Goal: Task Accomplishment & Management: Manage account settings

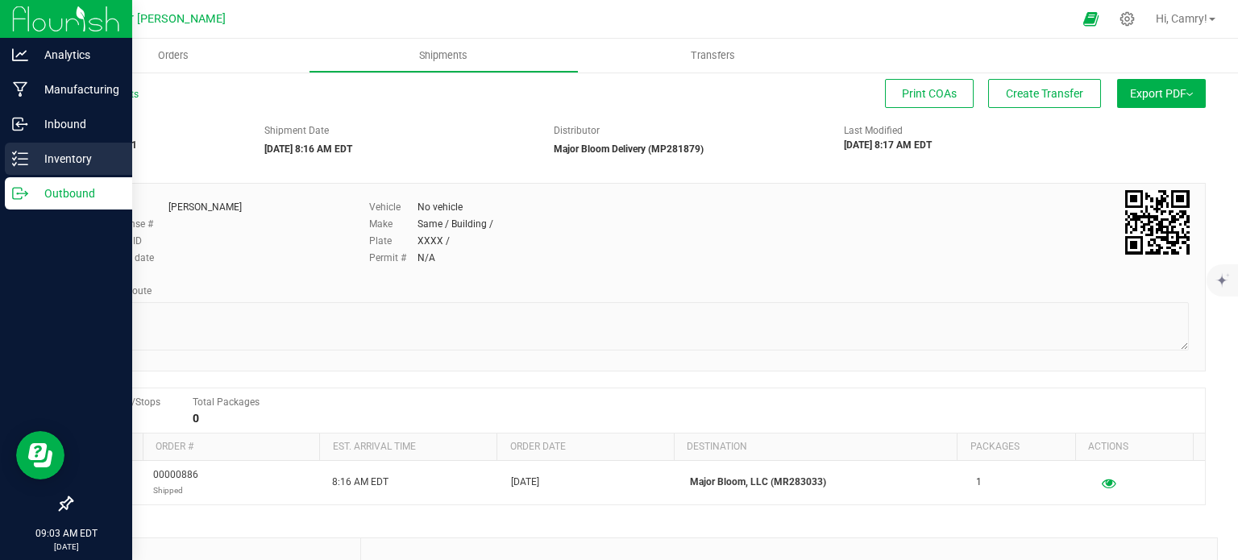
click at [55, 149] on p "Inventory" at bounding box center [76, 158] width 97 height 19
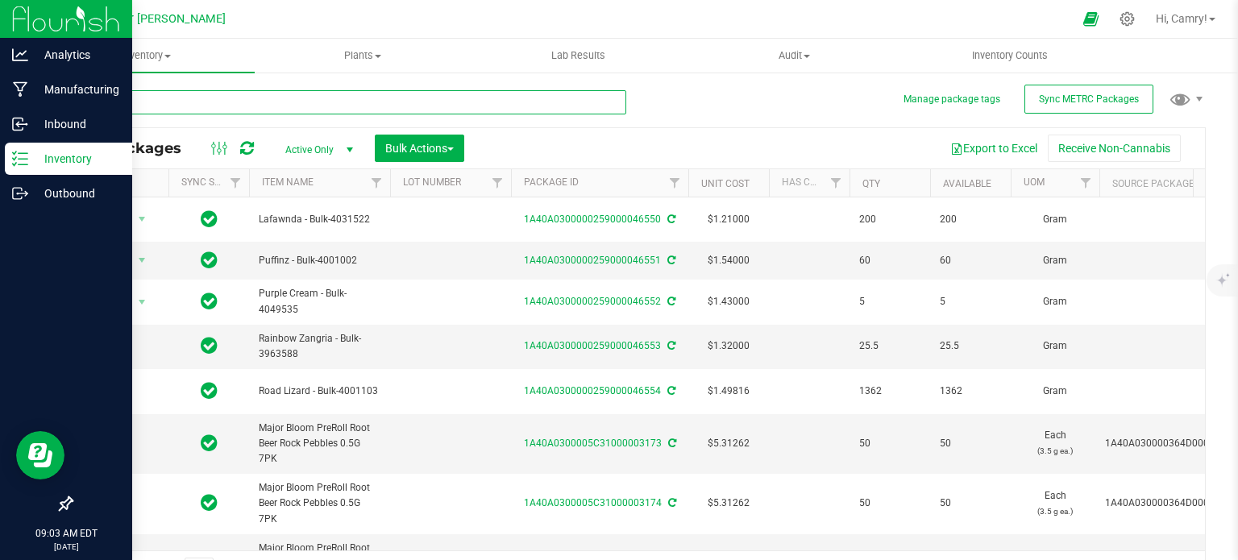
click at [181, 99] on input "text" at bounding box center [348, 102] width 555 height 24
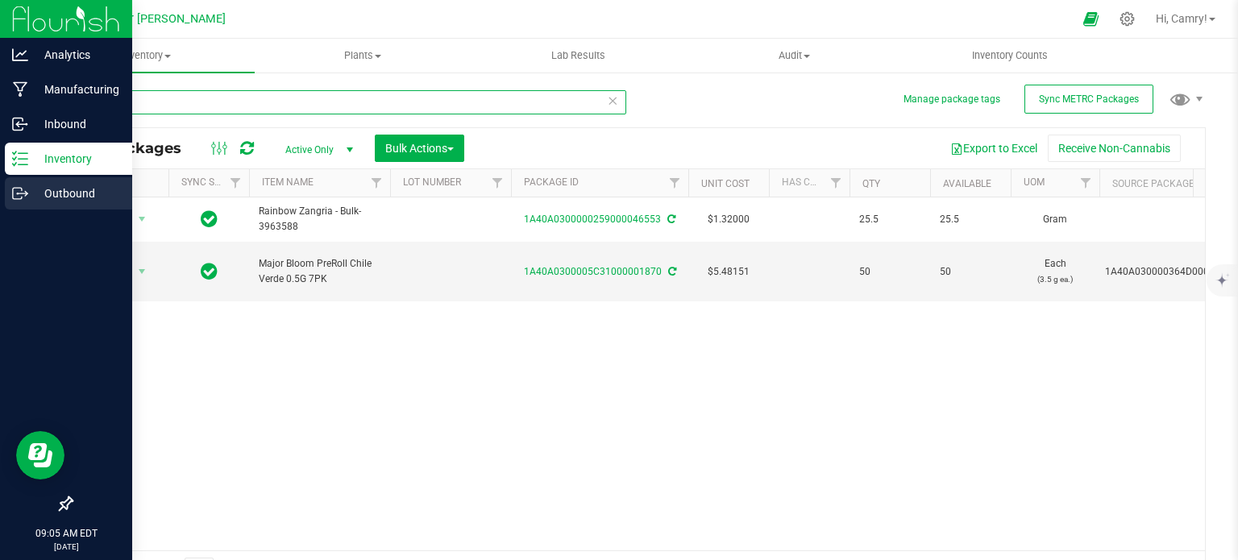
type input "1870"
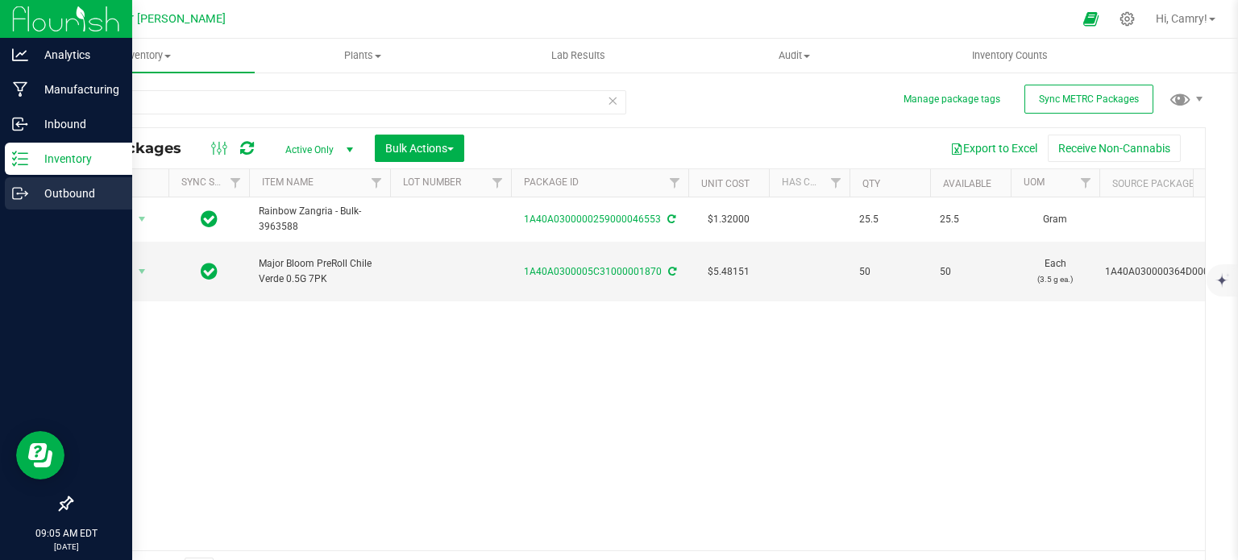
click at [30, 193] on p "Outbound" at bounding box center [76, 193] width 97 height 19
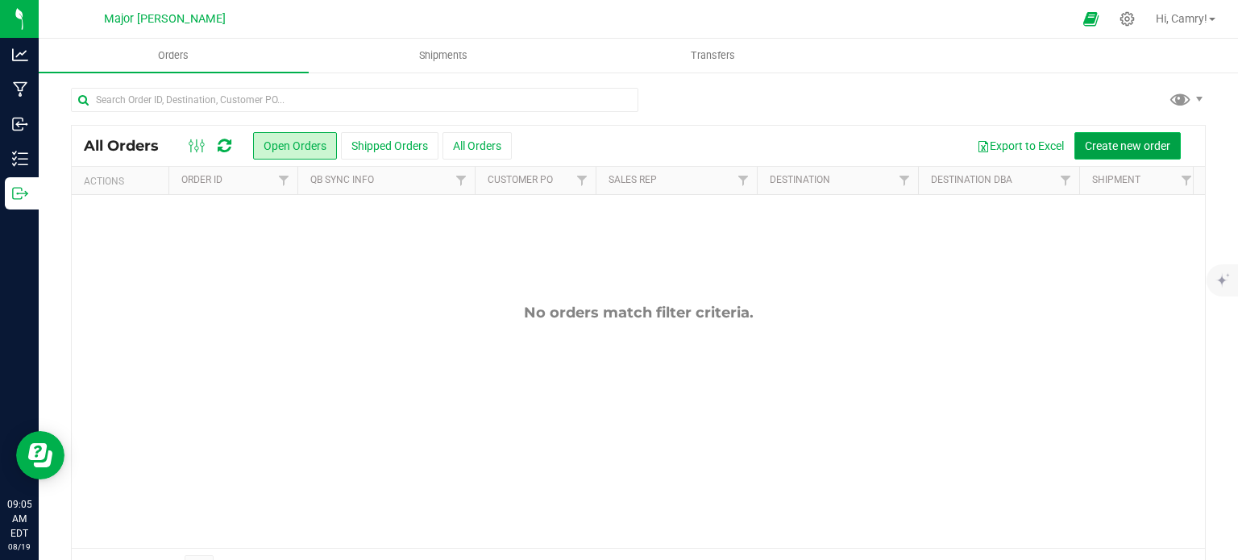
click at [1111, 140] on span "Create new order" at bounding box center [1127, 145] width 85 height 13
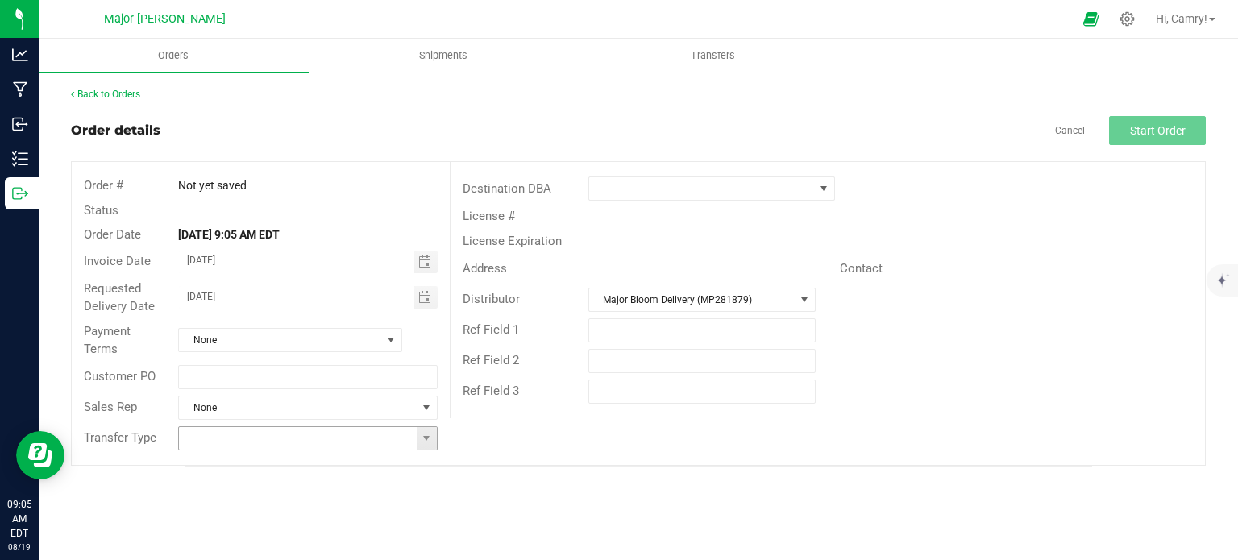
drag, startPoint x: 303, startPoint y: 441, endPoint x: 310, endPoint y: 436, distance: 8.7
click at [303, 441] on input at bounding box center [297, 438] width 237 height 23
click at [421, 438] on span at bounding box center [426, 438] width 13 height 13
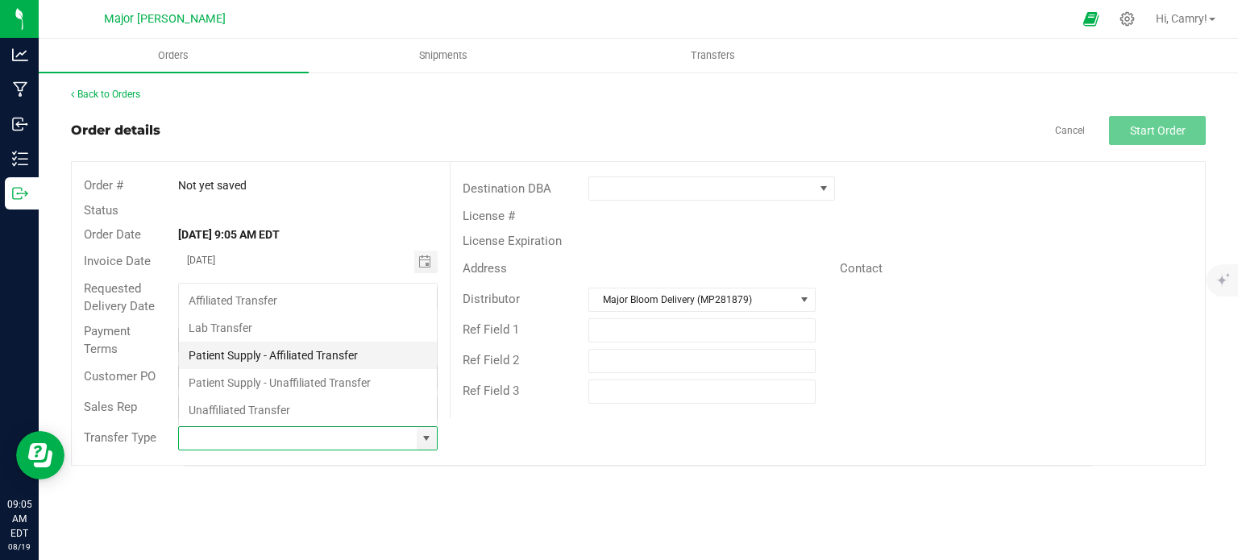
scroll to position [23, 255]
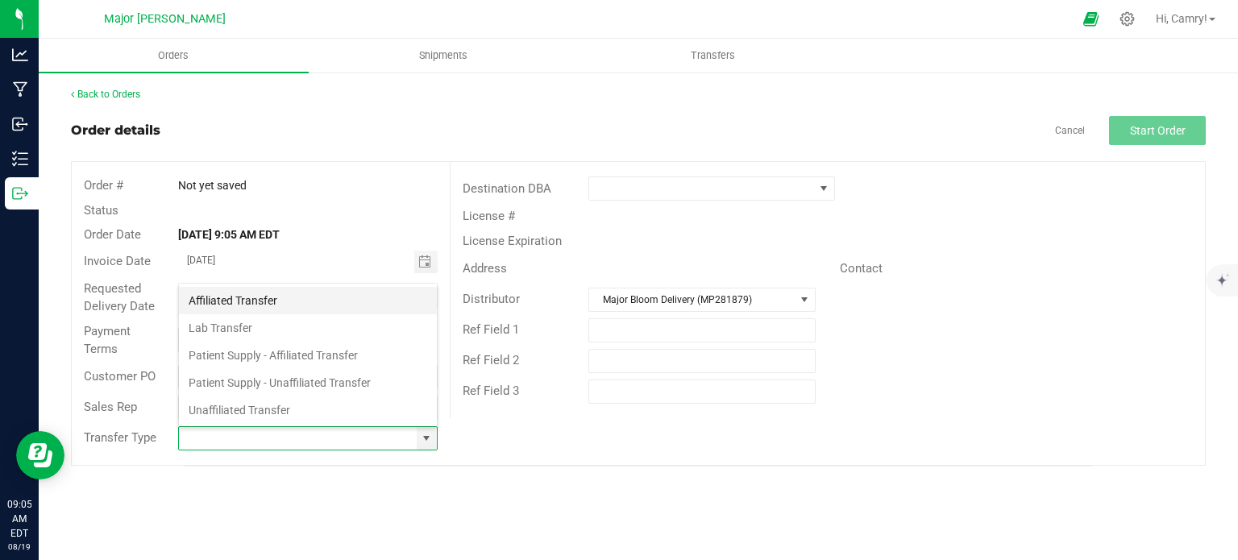
click at [307, 303] on li "Affiliated Transfer" at bounding box center [308, 300] width 258 height 27
type input "Affiliated Transfer"
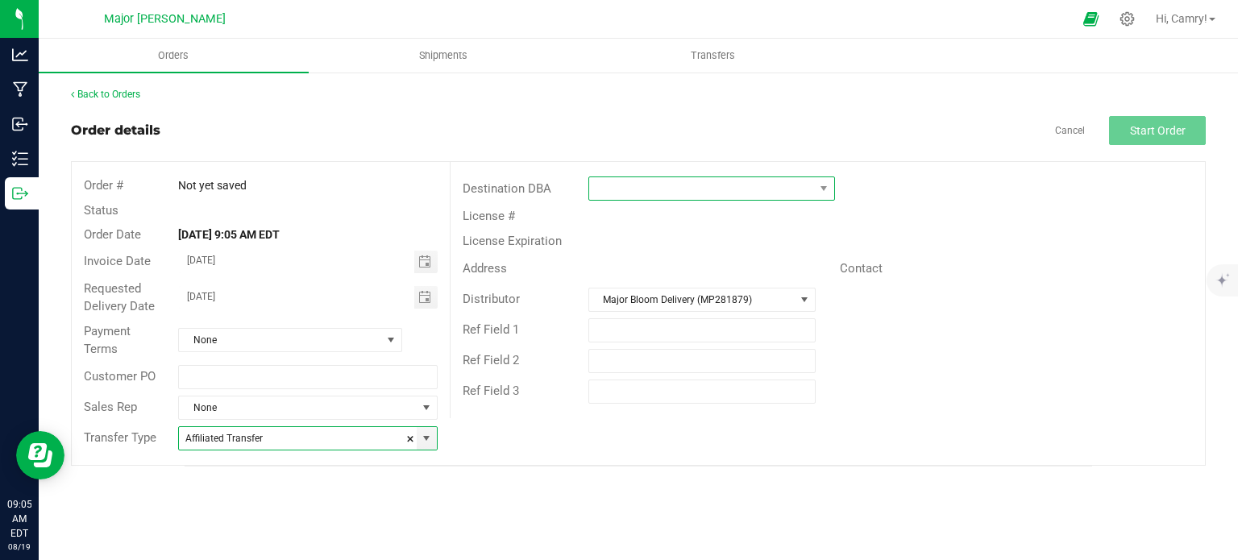
click at [663, 197] on span at bounding box center [701, 188] width 225 height 23
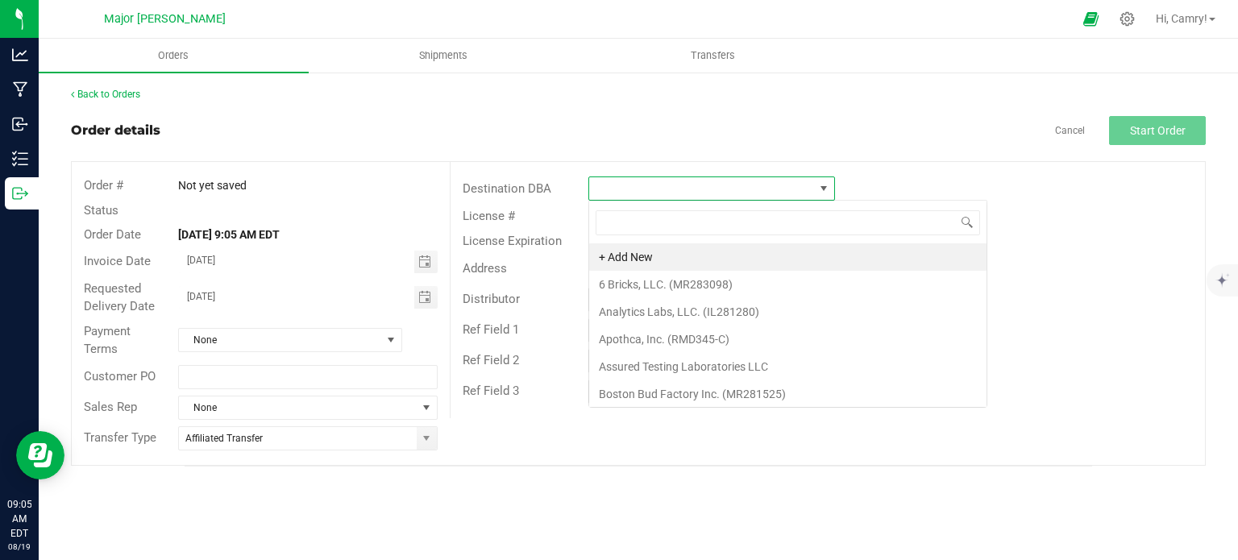
scroll to position [23, 247]
type input "major"
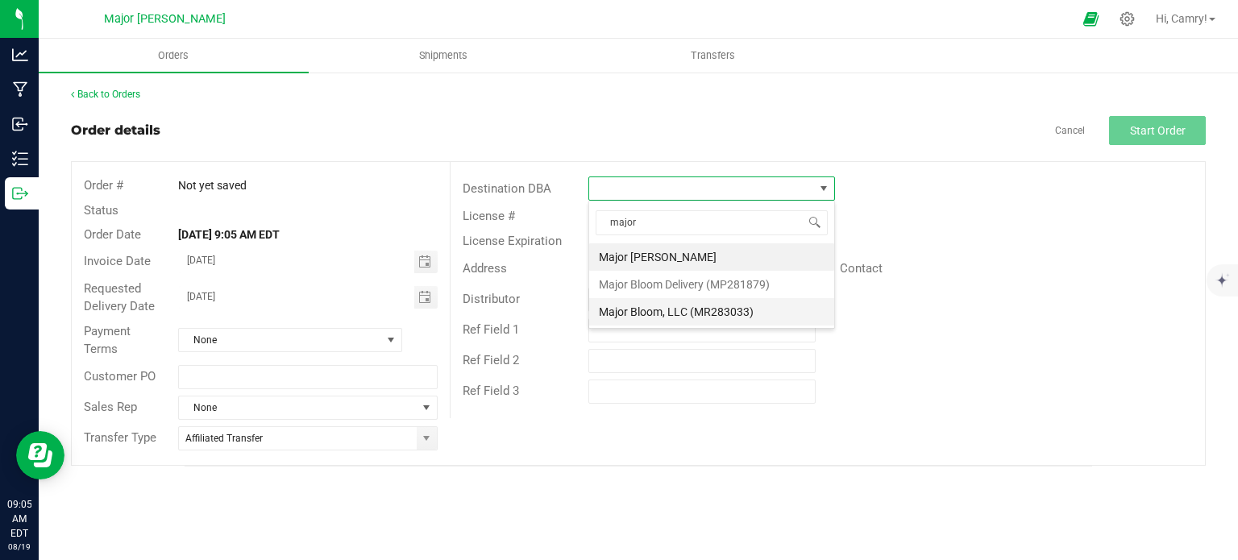
click at [730, 311] on li "Major Bloom, LLC (MR283033)" at bounding box center [711, 311] width 245 height 27
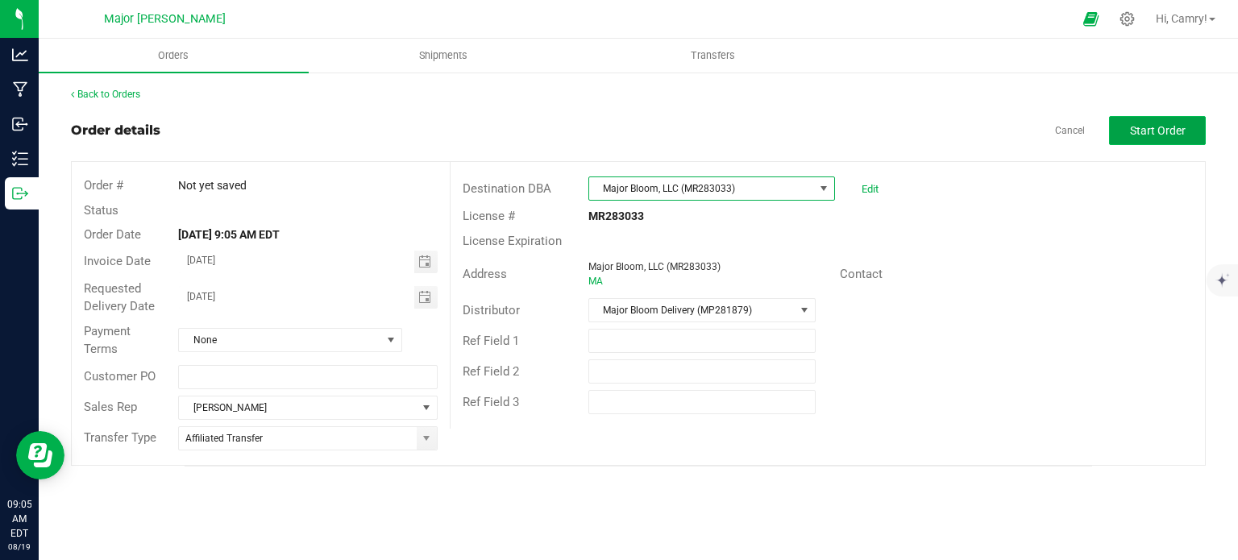
click at [1141, 131] on span "Start Order" at bounding box center [1158, 130] width 56 height 13
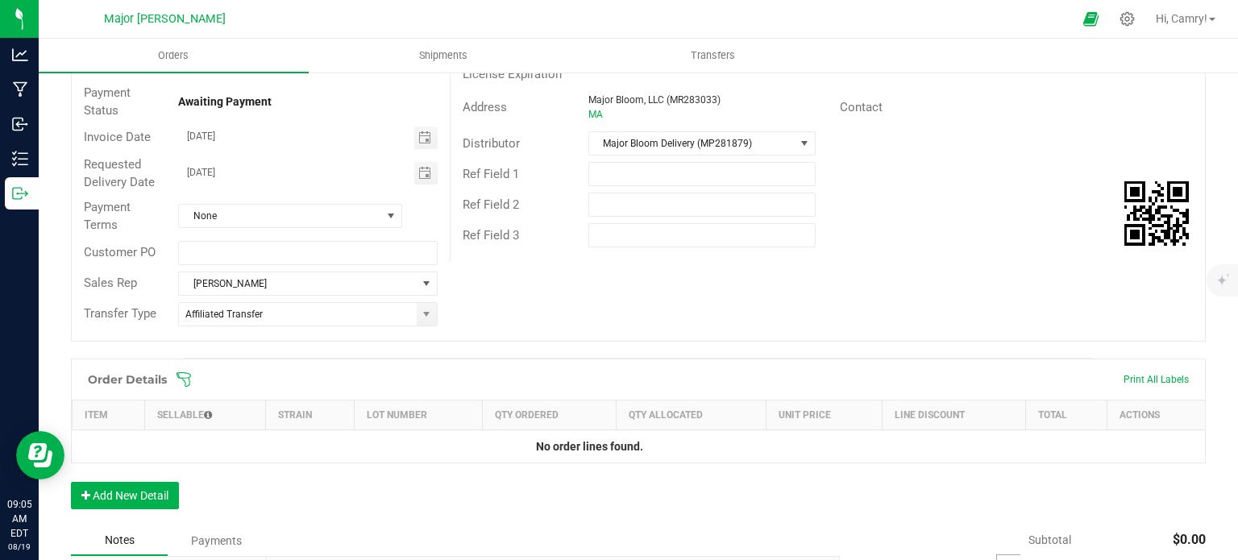
scroll to position [322, 0]
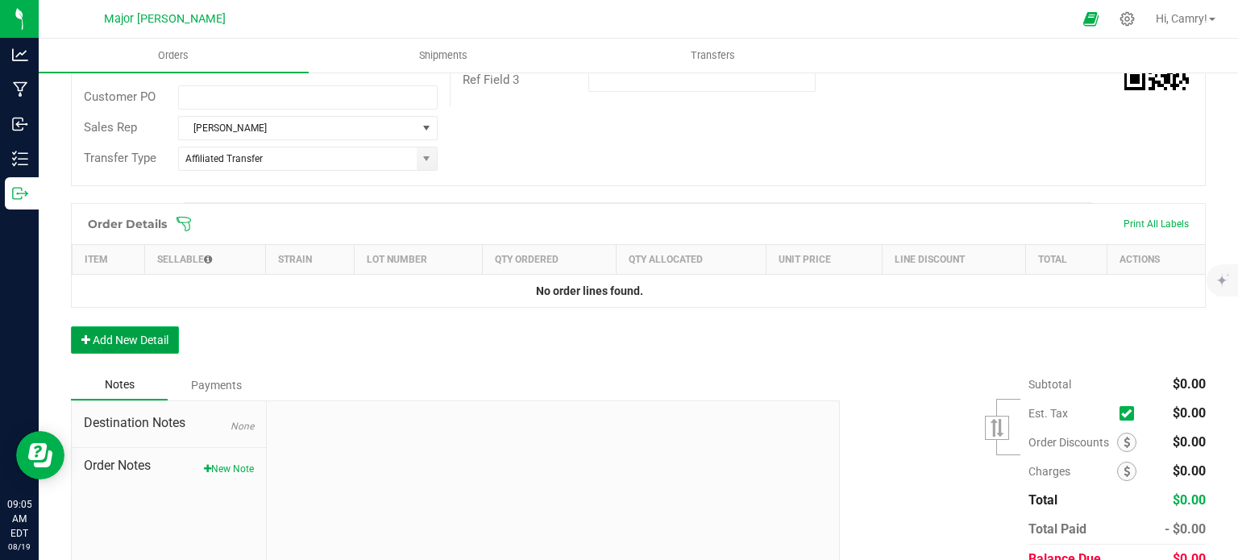
click at [147, 346] on button "Add New Detail" at bounding box center [125, 339] width 108 height 27
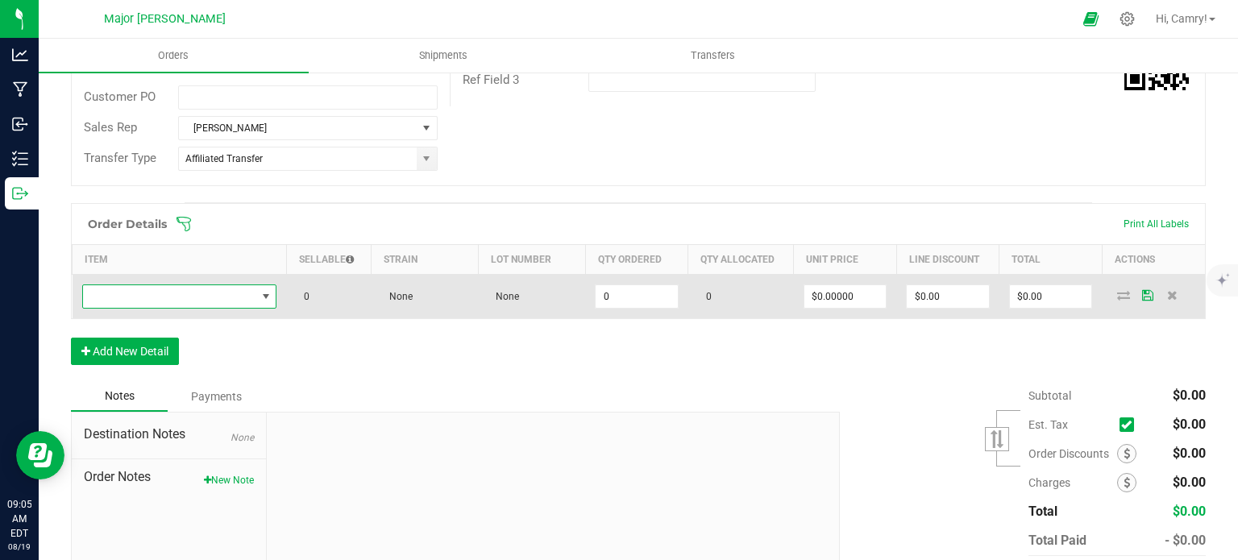
click at [215, 294] on span "NO DATA FOUND" at bounding box center [169, 296] width 173 height 23
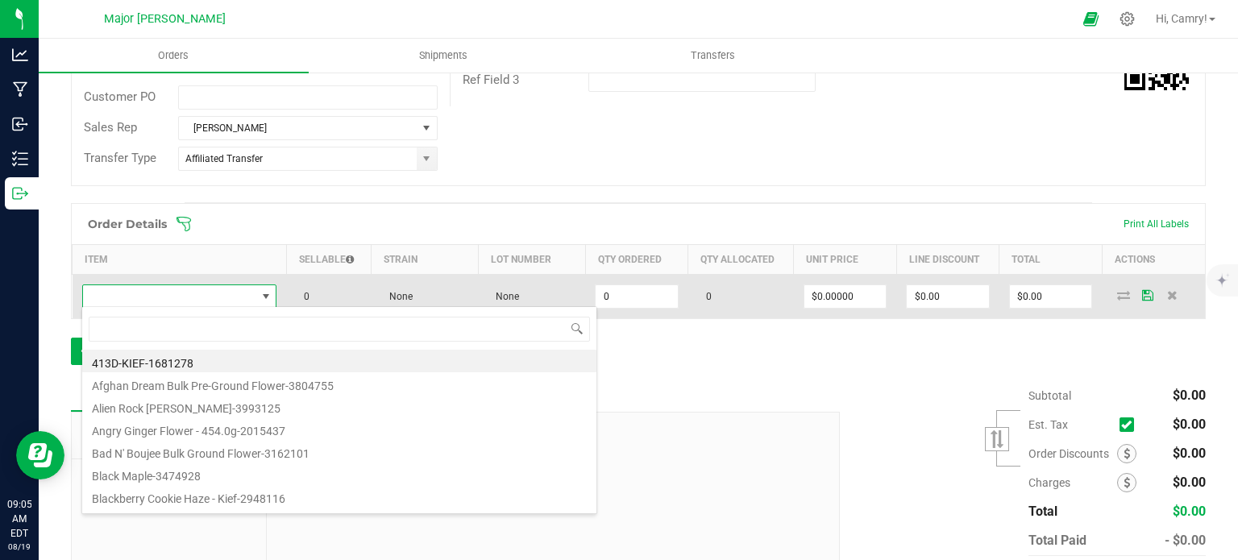
scroll to position [23, 190]
type input "m"
type input "chile ver"
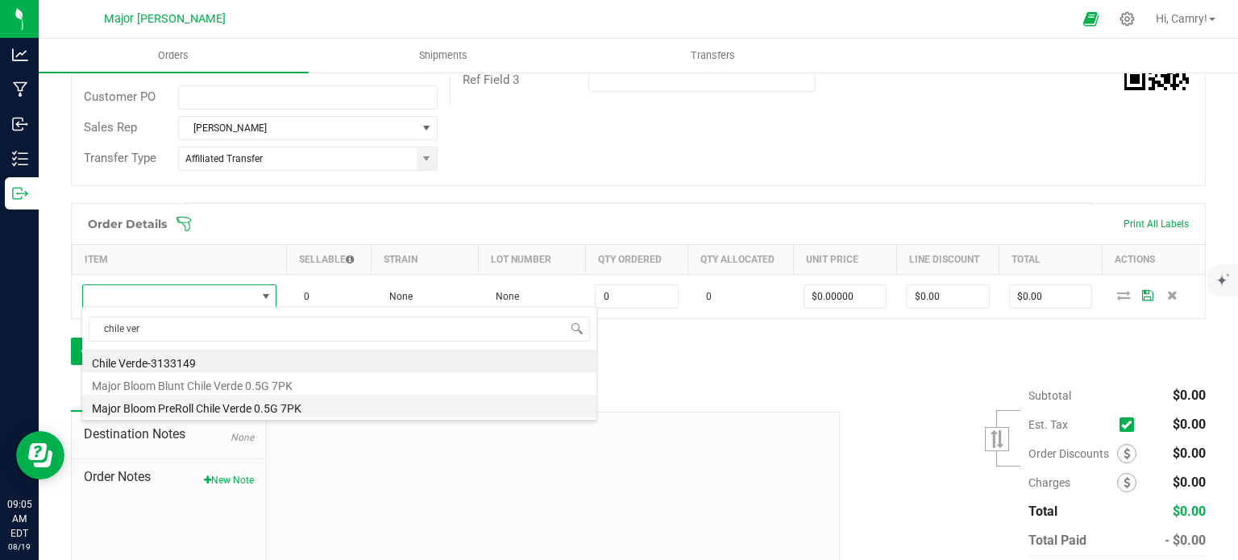
click at [280, 405] on li "Major Bloom PreRoll Chile Verde 0.5G 7PK" at bounding box center [339, 406] width 514 height 23
type input "0 ea"
type input "$15.00000"
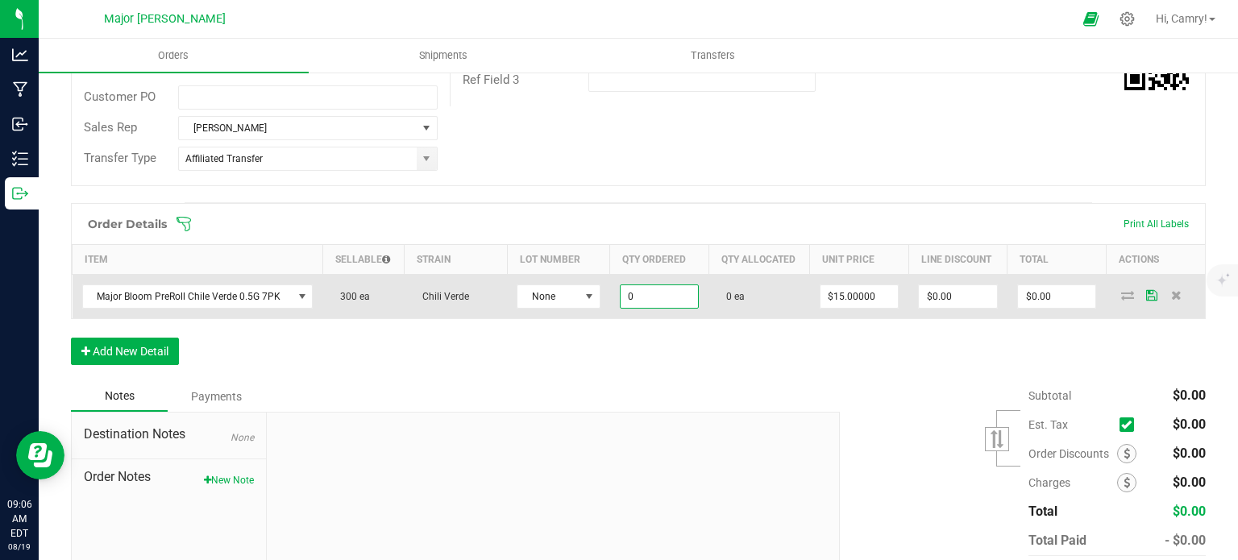
click at [638, 299] on input "0" at bounding box center [660, 296] width 78 height 23
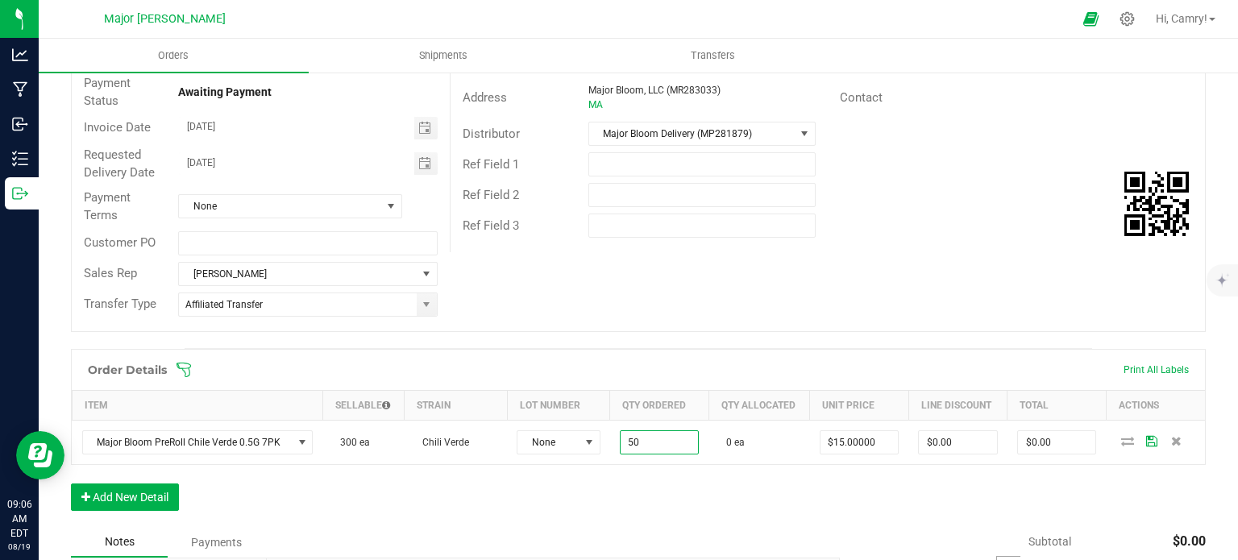
scroll to position [162, 0]
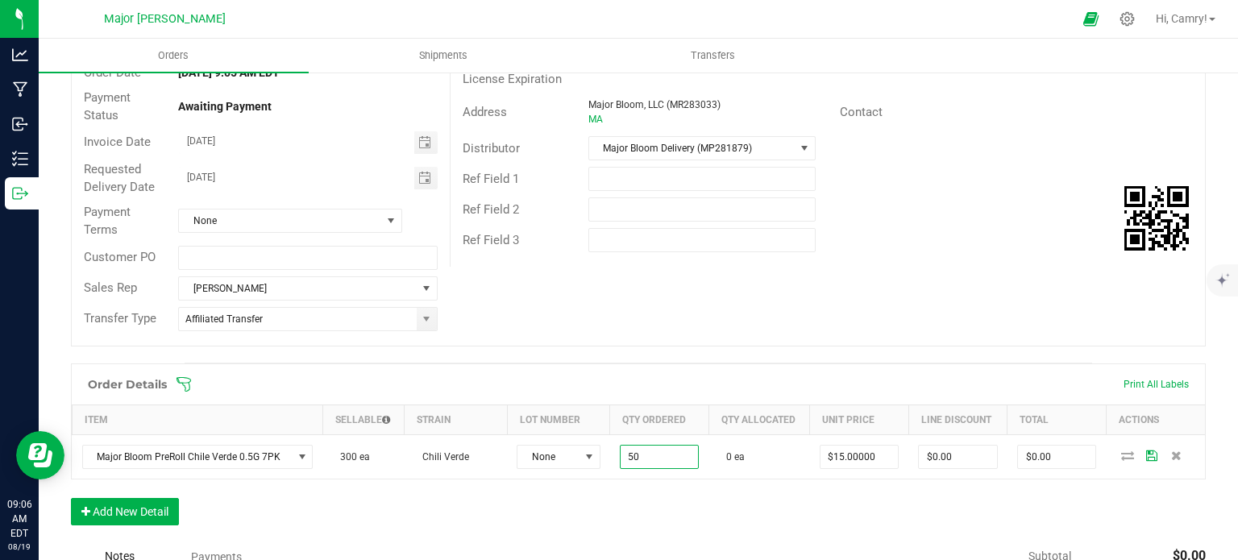
type input "50 ea"
type input "$750.00"
click at [934, 518] on div "Order Details Print All Labels Item Sellable Strain Lot Number Qty Ordered Qty …" at bounding box center [638, 452] width 1135 height 178
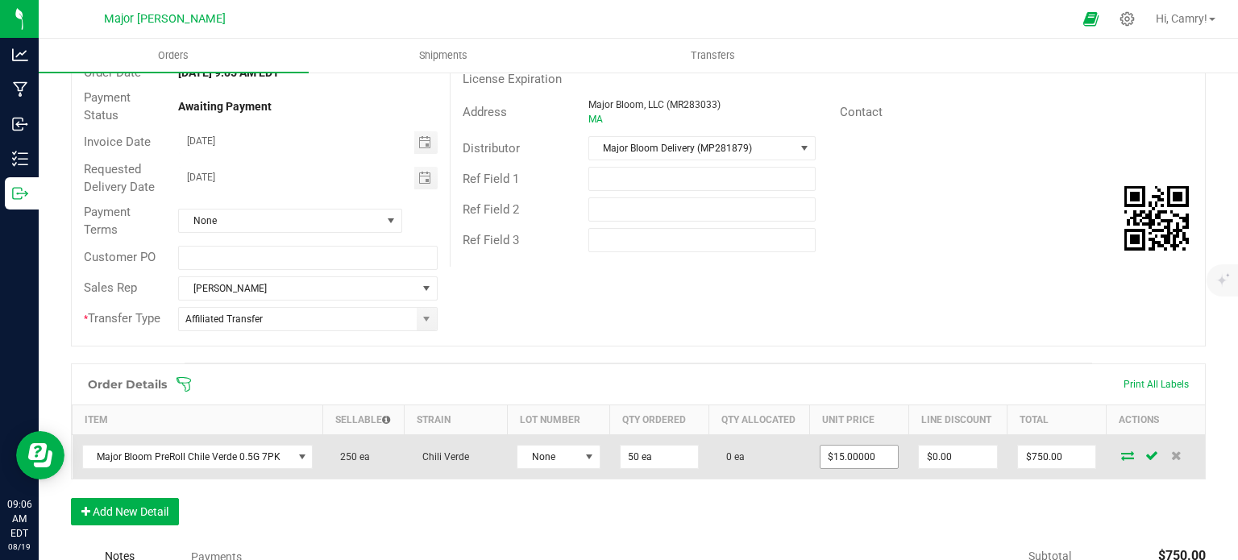
type input "15"
click at [864, 454] on input "15" at bounding box center [859, 457] width 78 height 23
type input "$0.00"
click at [890, 474] on td at bounding box center [859, 456] width 99 height 44
click at [1115, 450] on span at bounding box center [1127, 455] width 24 height 10
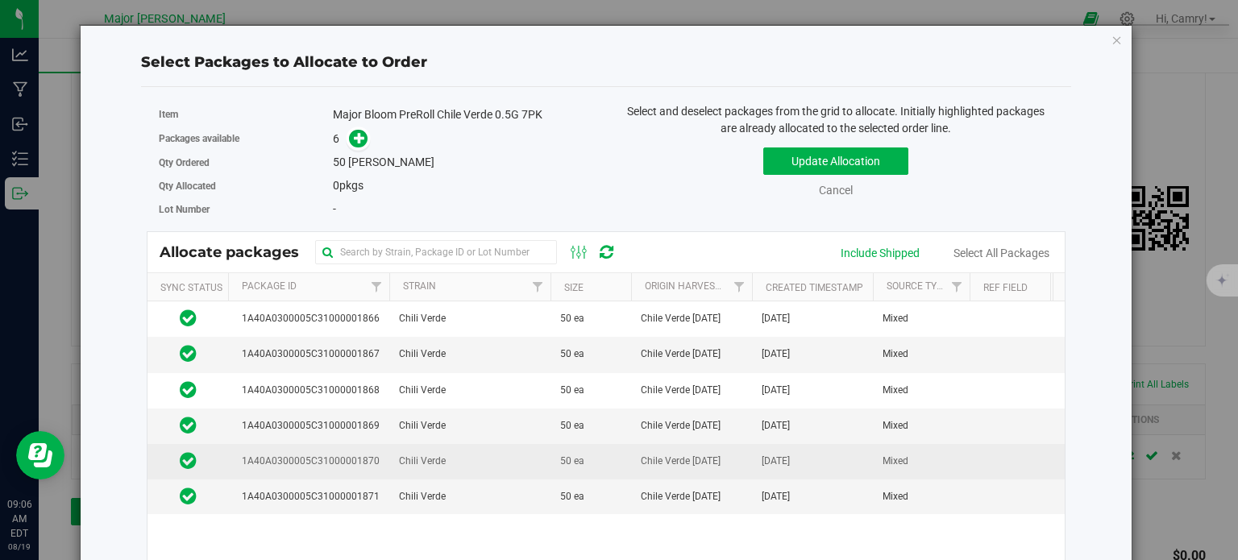
click at [533, 461] on td "Chili Verde" at bounding box center [469, 461] width 161 height 35
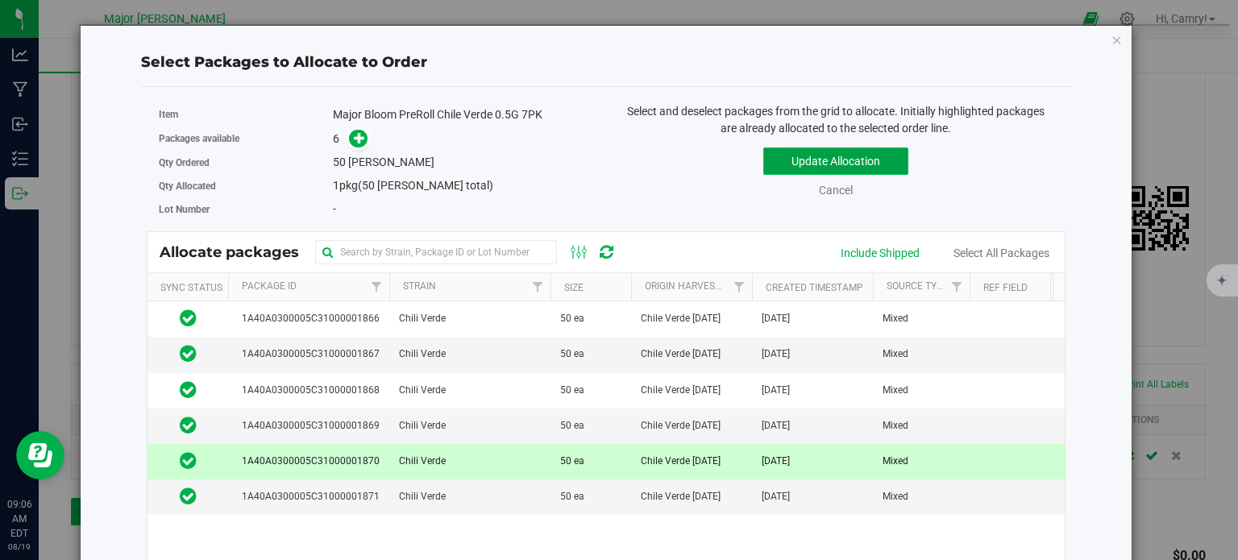
click at [832, 161] on button "Update Allocation" at bounding box center [835, 160] width 145 height 27
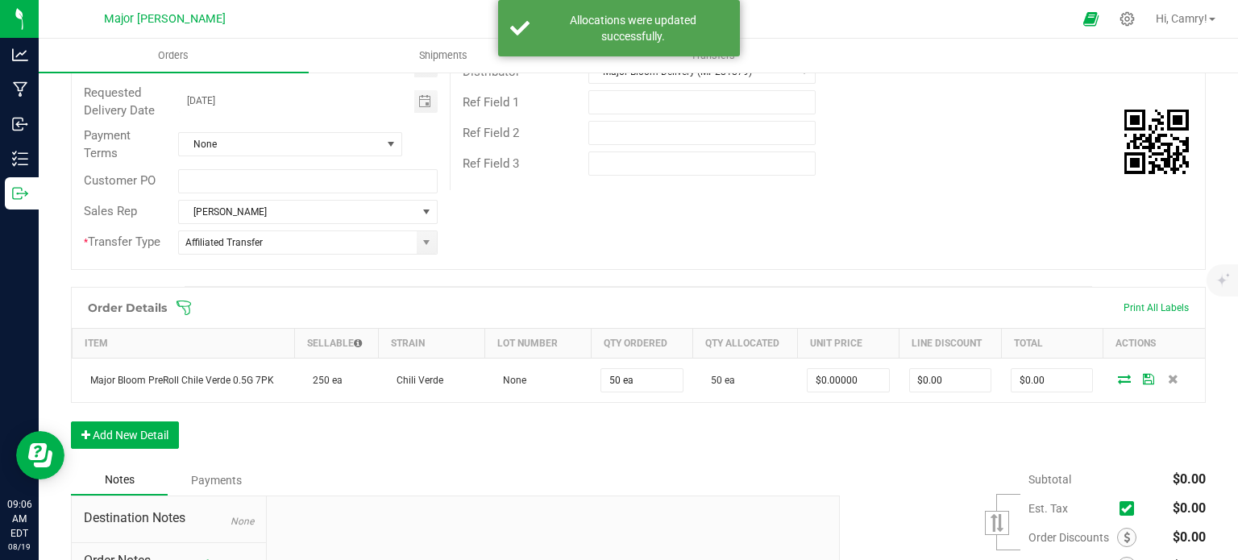
scroll to position [0, 0]
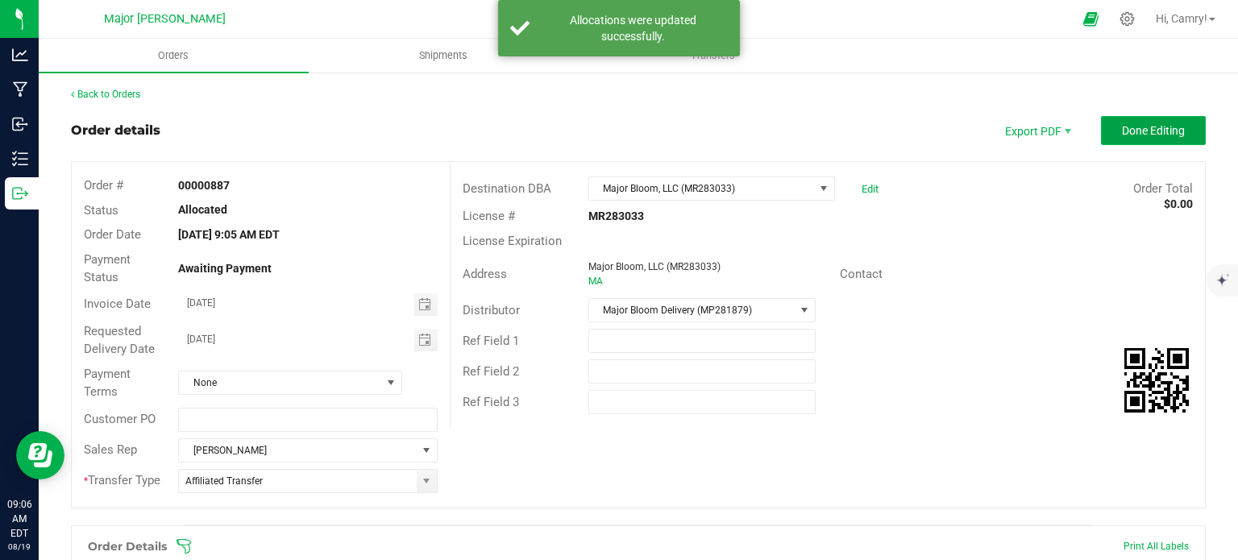
click at [1128, 126] on span "Done Editing" at bounding box center [1153, 130] width 63 height 13
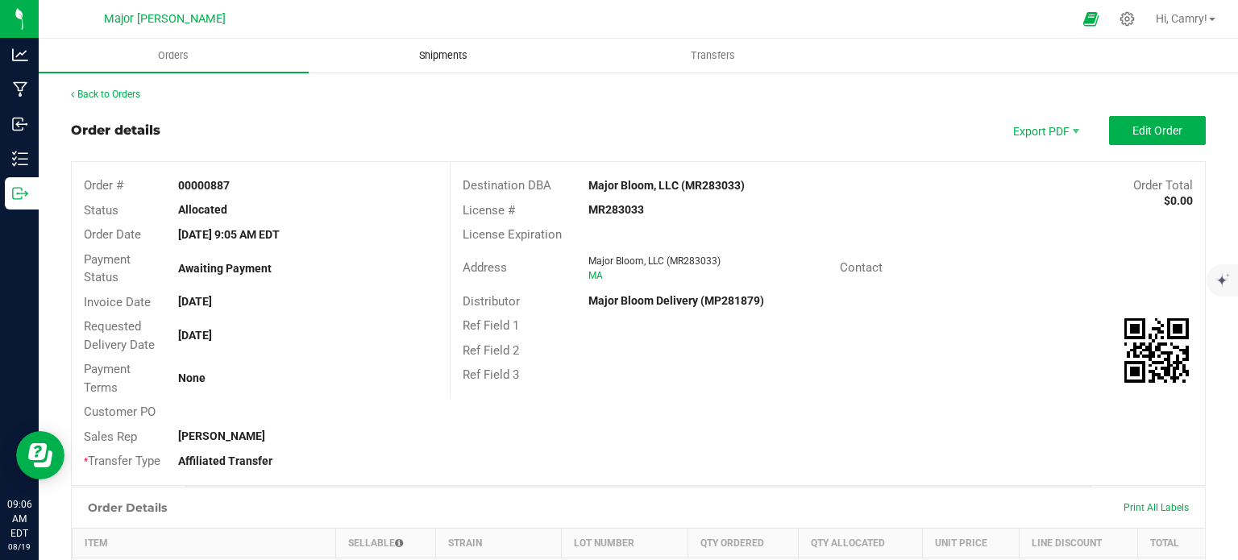
click at [456, 56] on span "Shipments" at bounding box center [443, 55] width 92 height 15
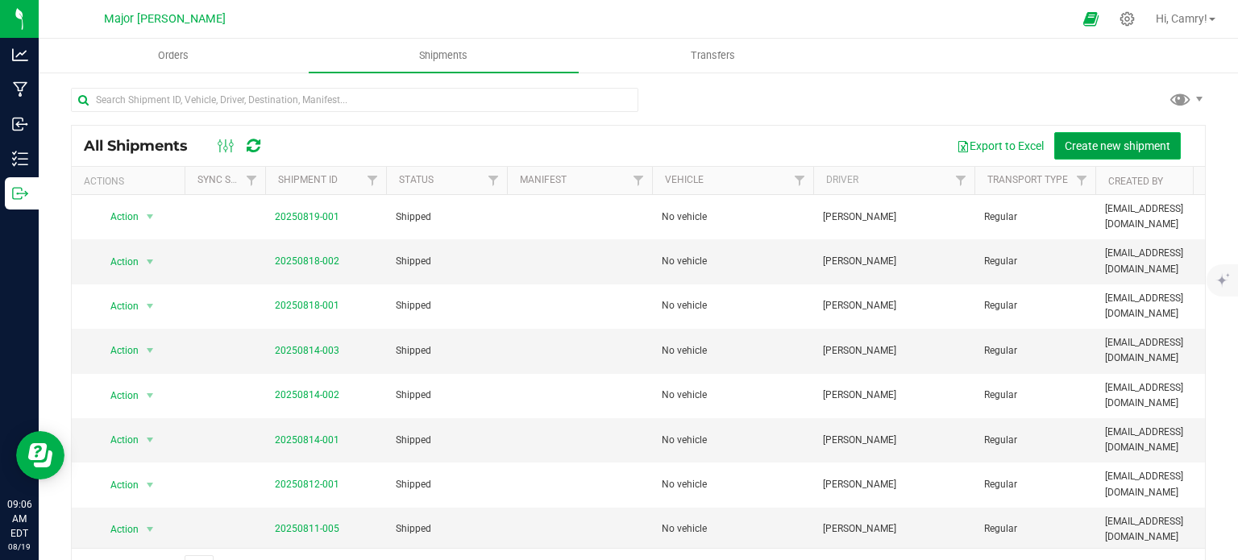
click at [1129, 139] on span "Create new shipment" at bounding box center [1118, 145] width 106 height 13
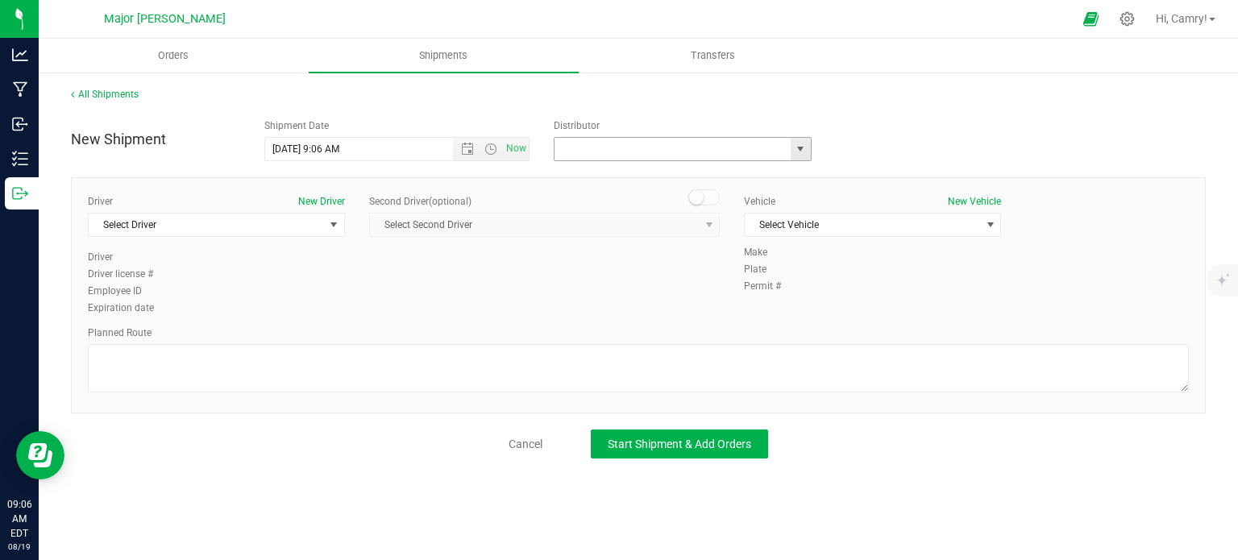
click at [604, 151] on input "text" at bounding box center [668, 149] width 229 height 23
click at [801, 143] on span "select" at bounding box center [800, 149] width 13 height 13
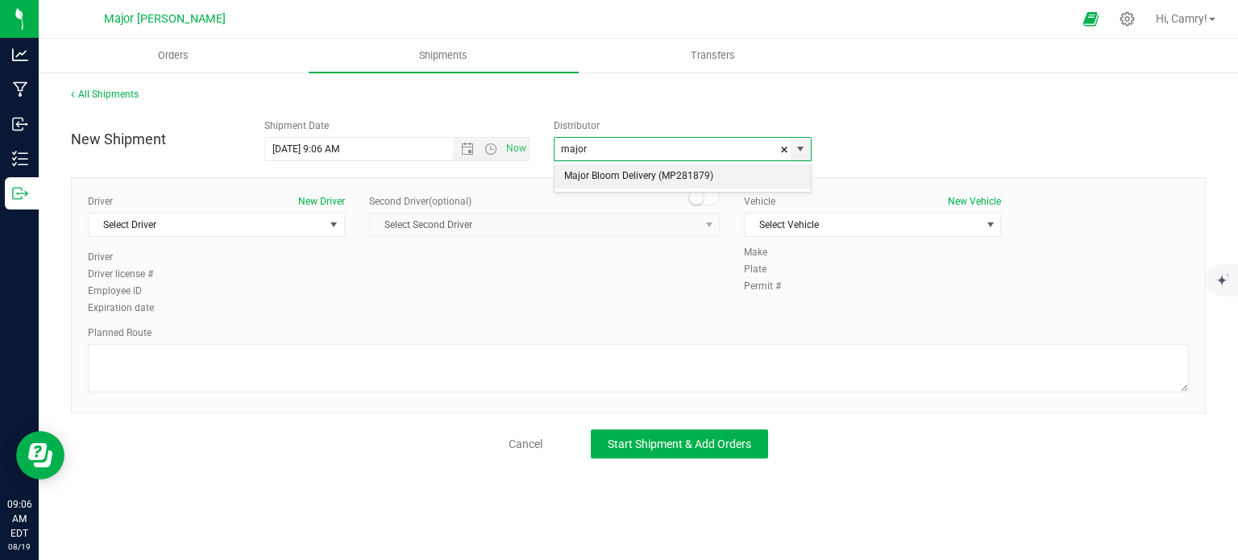
click at [693, 181] on li "Major Bloom Delivery (MP281879)" at bounding box center [682, 176] width 256 height 24
type input "Major Bloom Delivery (MP281879)"
click at [845, 227] on span "Select Vehicle" at bounding box center [862, 225] width 235 height 23
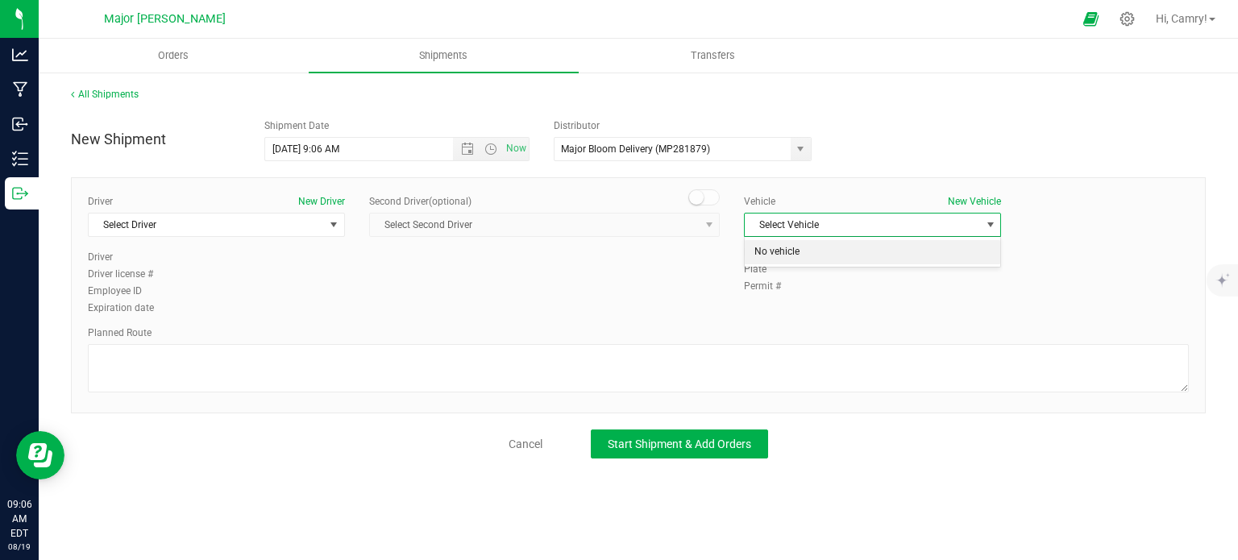
drag, startPoint x: 821, startPoint y: 254, endPoint x: 763, endPoint y: 260, distance: 58.4
click at [819, 256] on li "No vehicle" at bounding box center [872, 252] width 255 height 24
click at [277, 235] on span "Select Driver" at bounding box center [206, 225] width 235 height 23
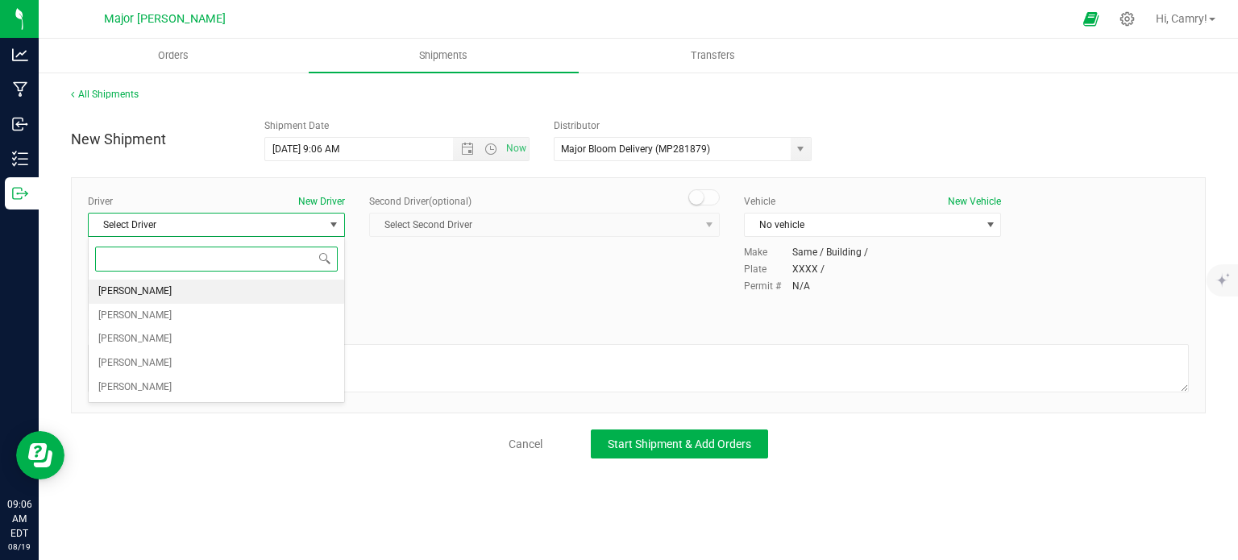
drag, startPoint x: 248, startPoint y: 284, endPoint x: 247, endPoint y: 293, distance: 8.2
click at [248, 289] on li "[PERSON_NAME]" at bounding box center [216, 292] width 255 height 24
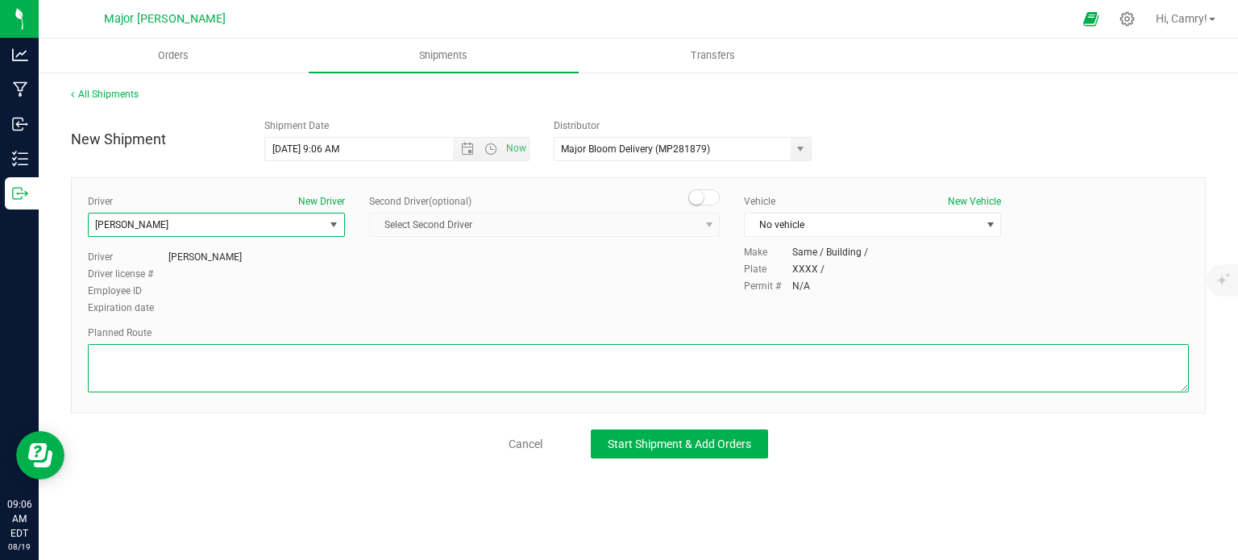
click at [237, 356] on textarea at bounding box center [638, 368] width 1101 height 48
type textarea "walking"
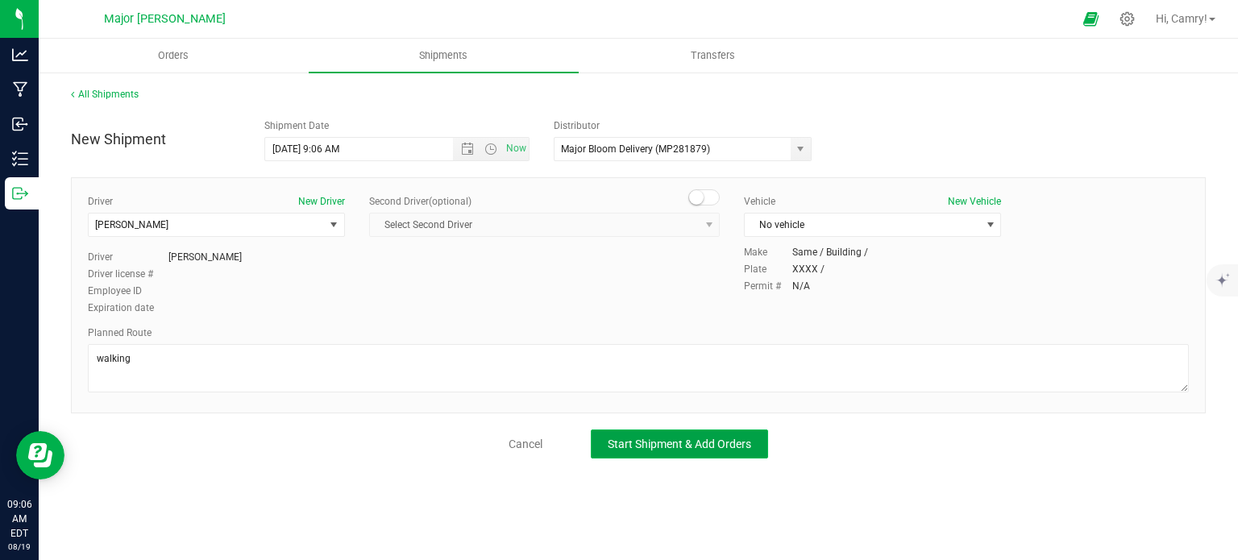
click at [730, 450] on button "Start Shipment & Add Orders" at bounding box center [679, 444] width 177 height 29
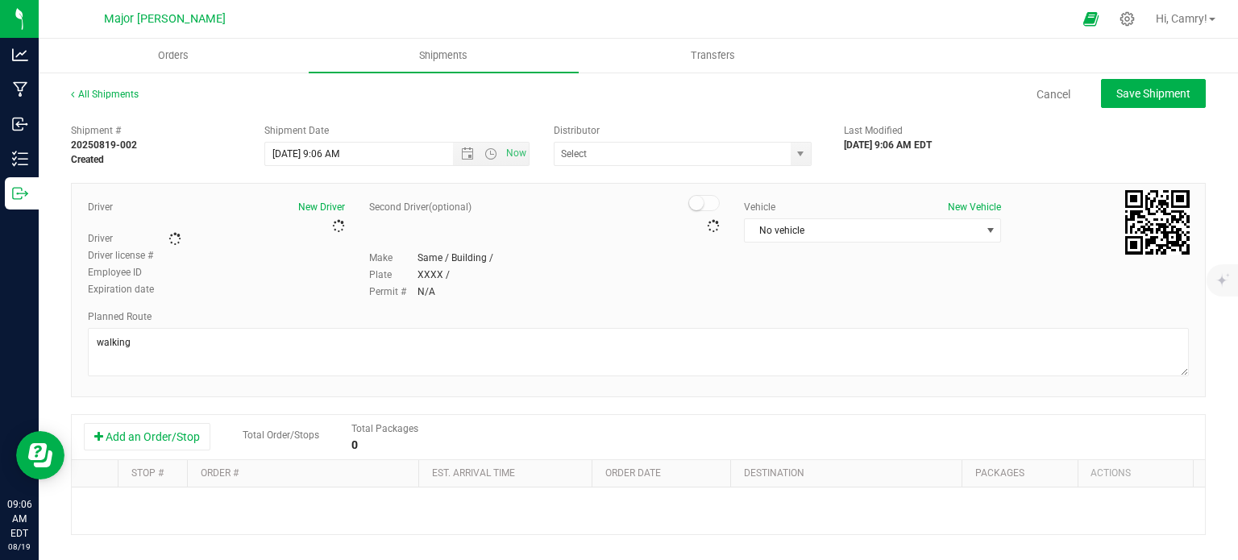
type input "Major Bloom Delivery (MP281879)"
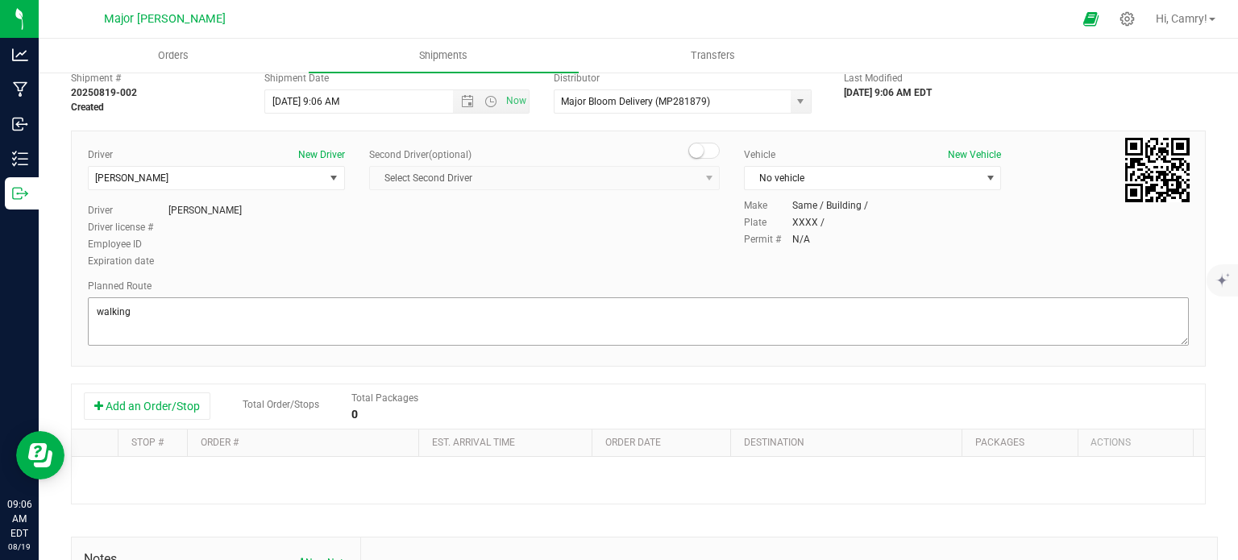
scroll to position [81, 0]
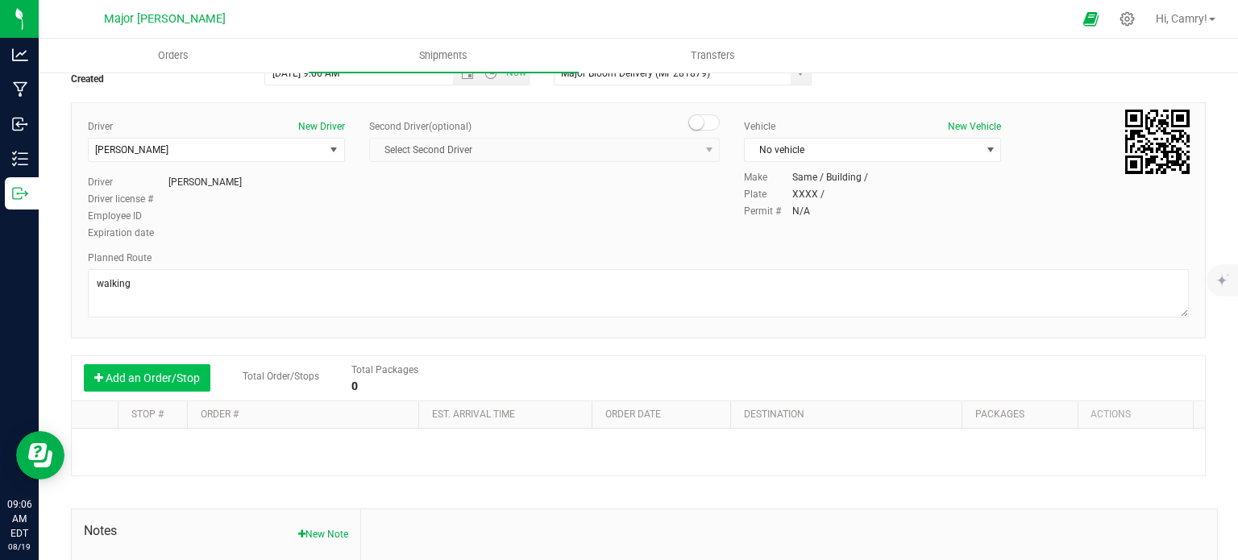
click at [138, 388] on button "Add an Order/Stop" at bounding box center [147, 377] width 127 height 27
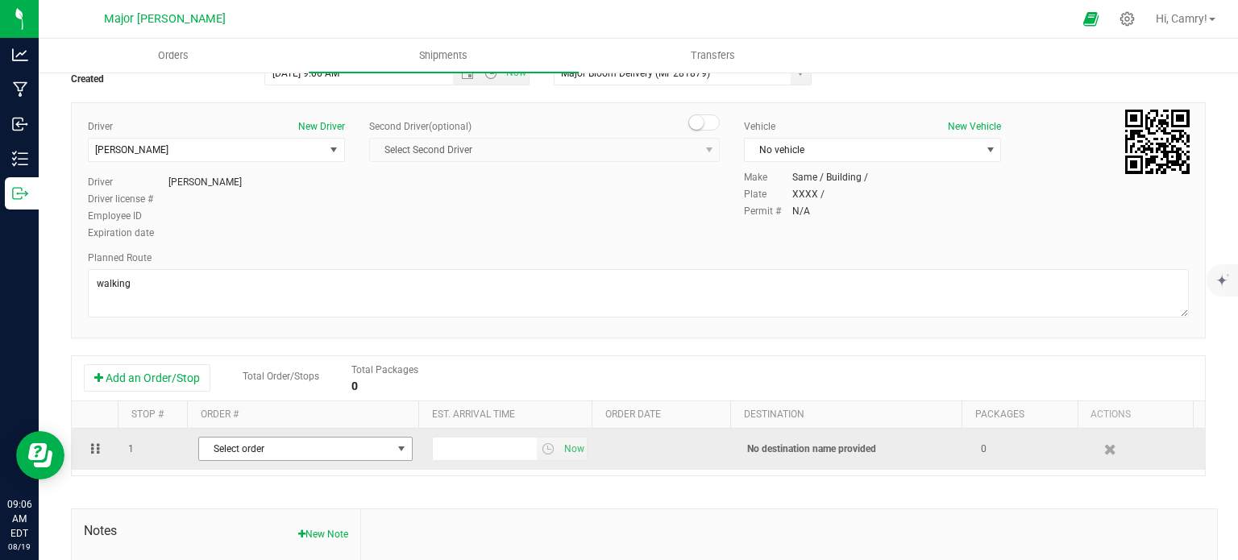
click at [259, 442] on span "Select order" at bounding box center [295, 449] width 193 height 23
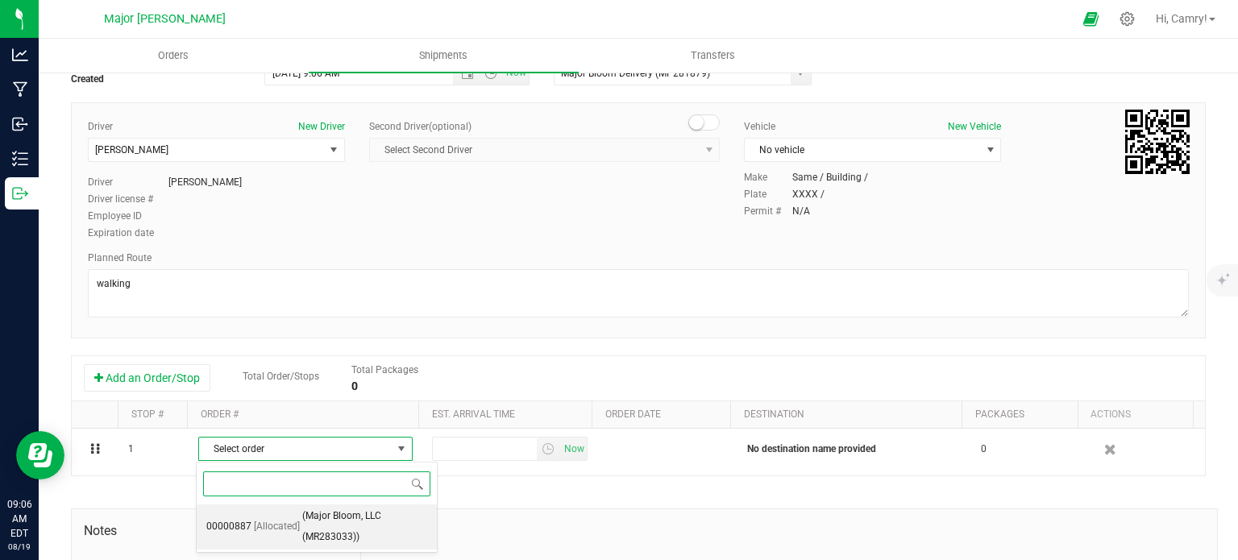
click at [321, 519] on span "(Major Bloom, LLC (MR283033))" at bounding box center [364, 526] width 125 height 41
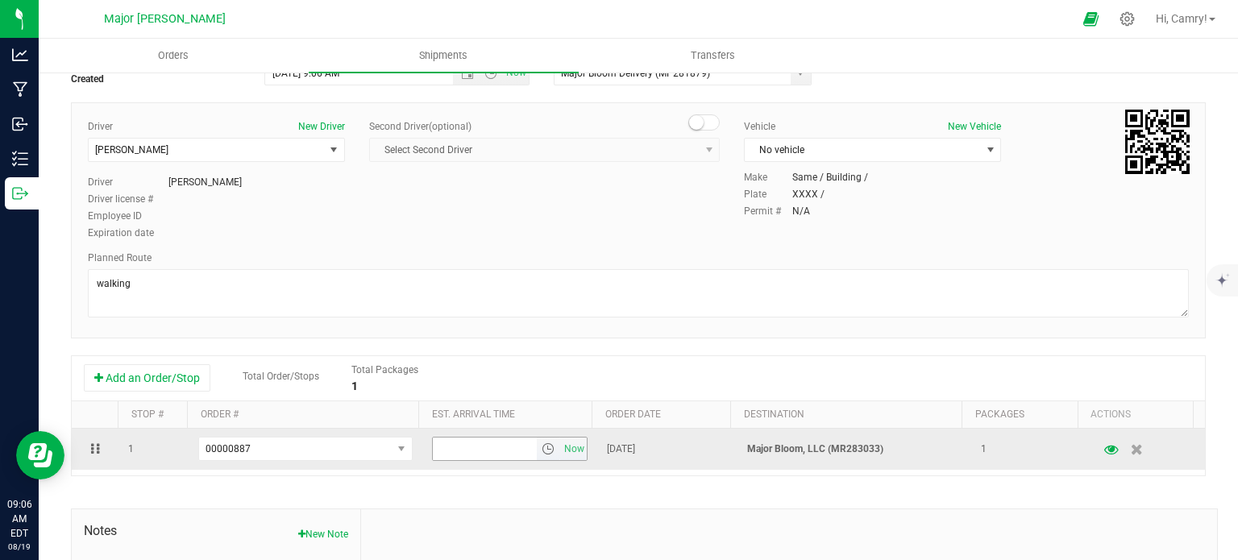
click at [546, 447] on span "select" at bounding box center [548, 449] width 23 height 23
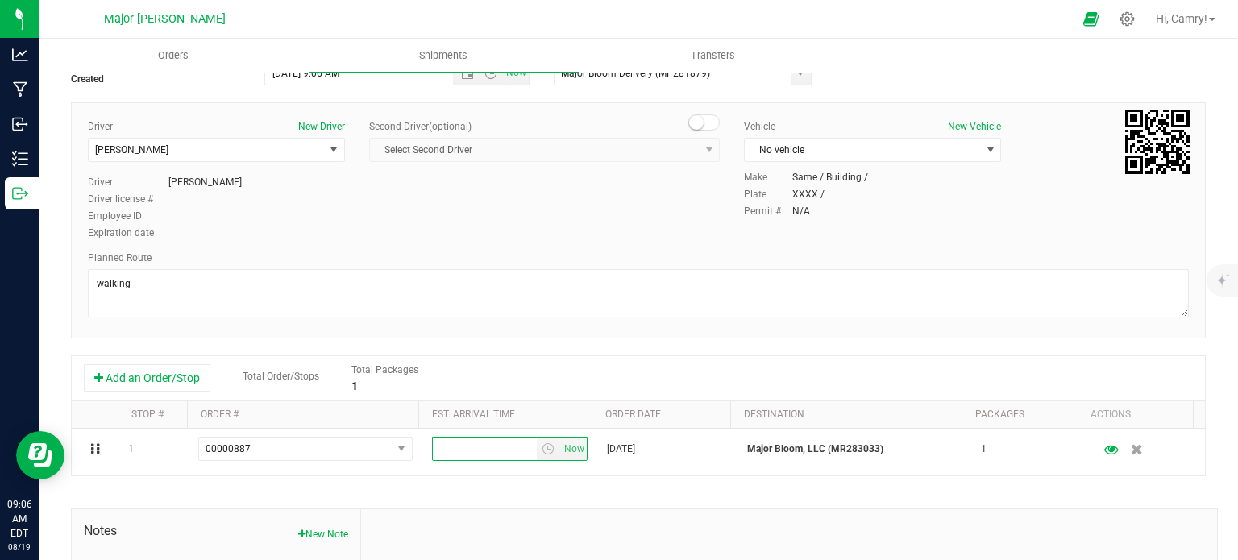
click at [654, 377] on div "Add an Order/Stop Total Order/Stops Total Packages 1" at bounding box center [638, 378] width 1109 height 28
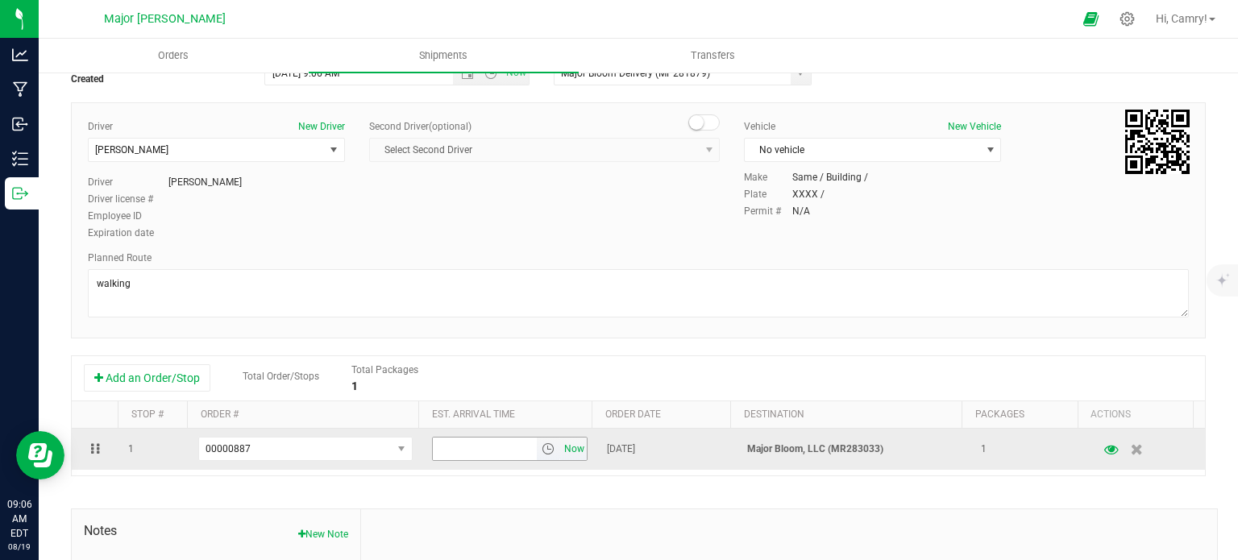
click at [561, 443] on span "Now" at bounding box center [574, 449] width 27 height 23
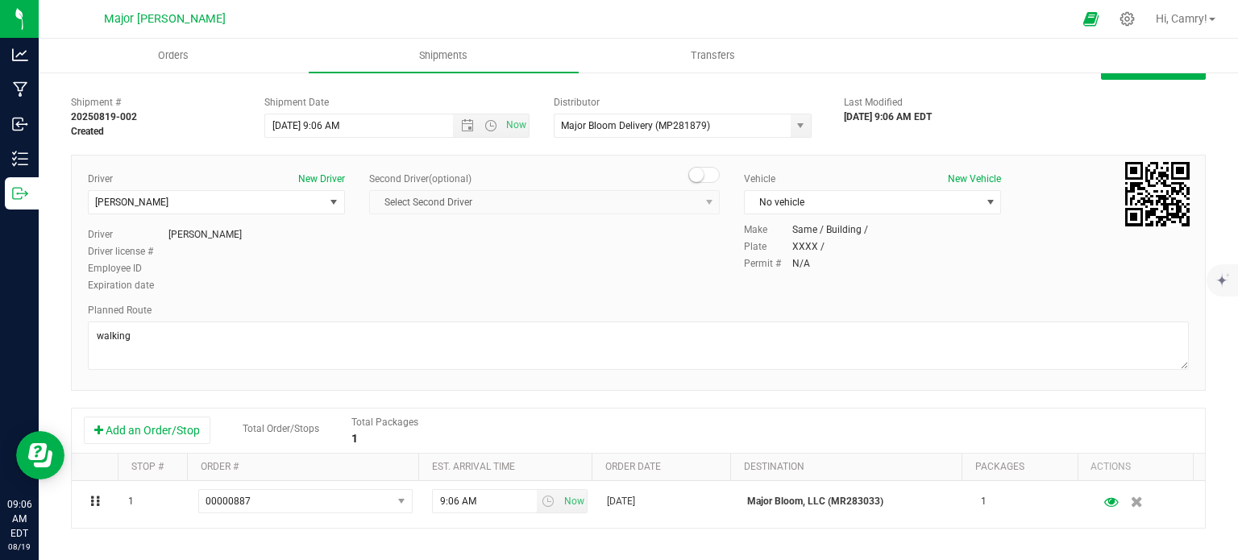
scroll to position [0, 0]
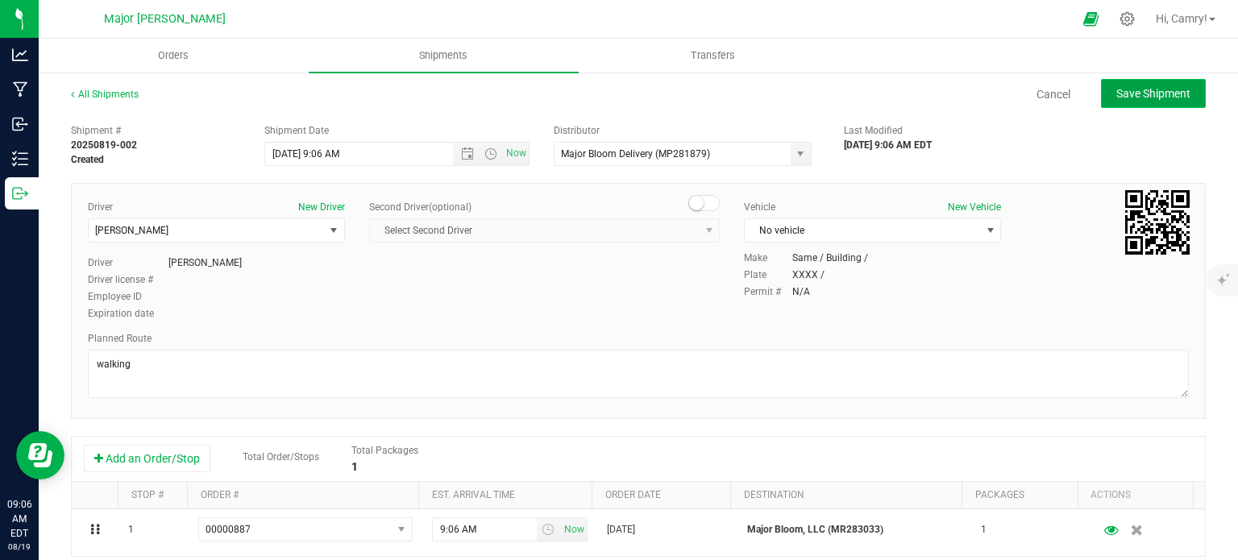
click at [1151, 90] on span "Save Shipment" at bounding box center [1153, 93] width 74 height 13
type input "[DATE] 1:06 PM"
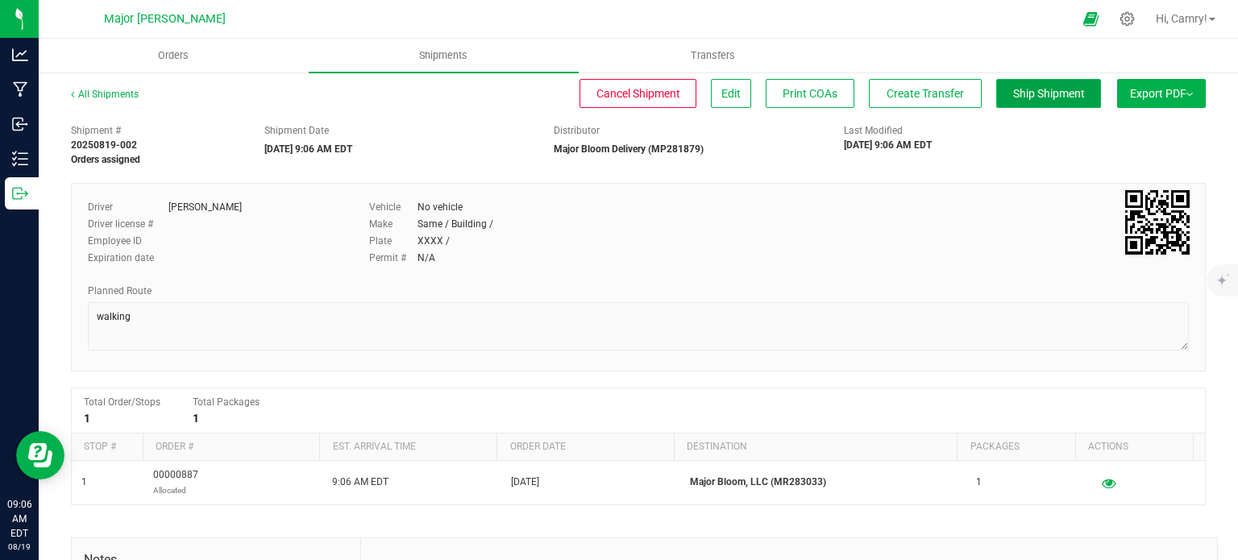
click at [1043, 96] on span "Ship Shipment" at bounding box center [1049, 93] width 72 height 13
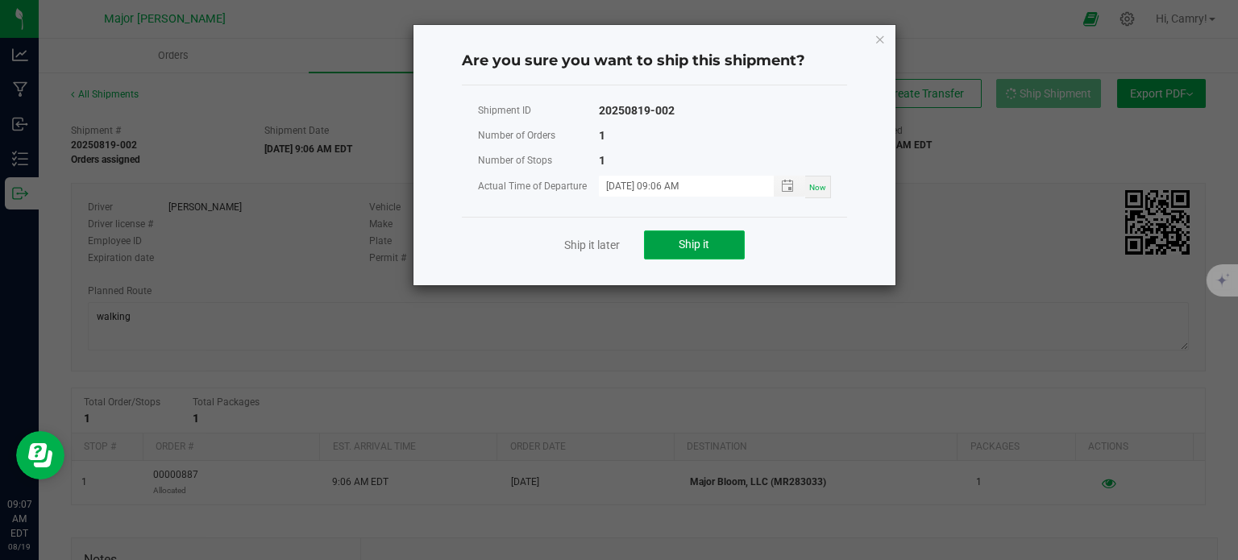
click at [713, 254] on button "Ship it" at bounding box center [694, 244] width 101 height 29
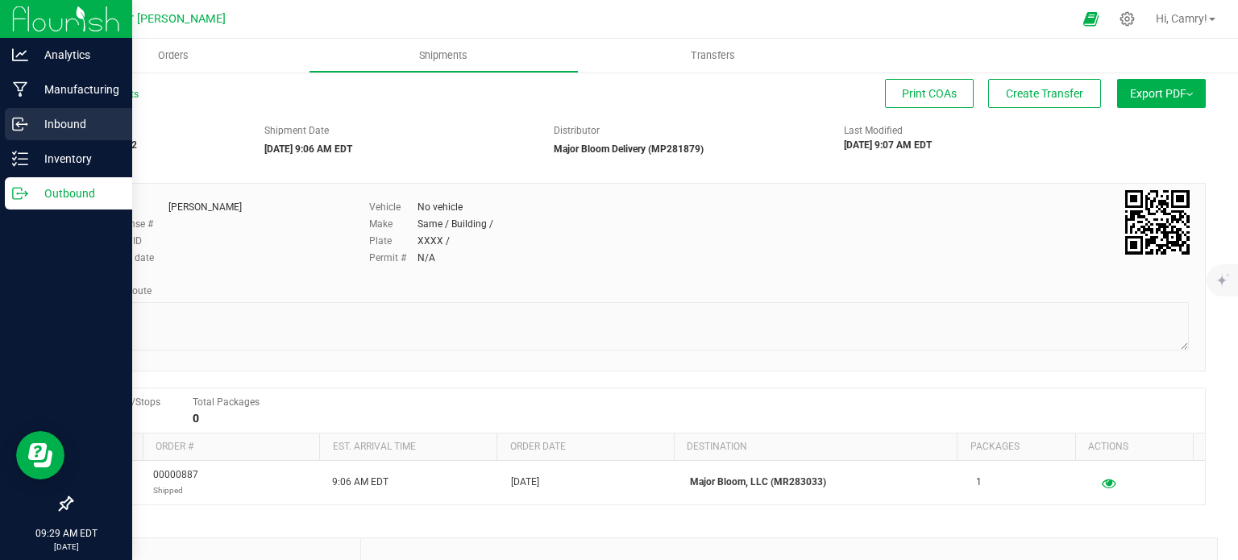
click at [69, 122] on p "Inbound" at bounding box center [76, 123] width 97 height 19
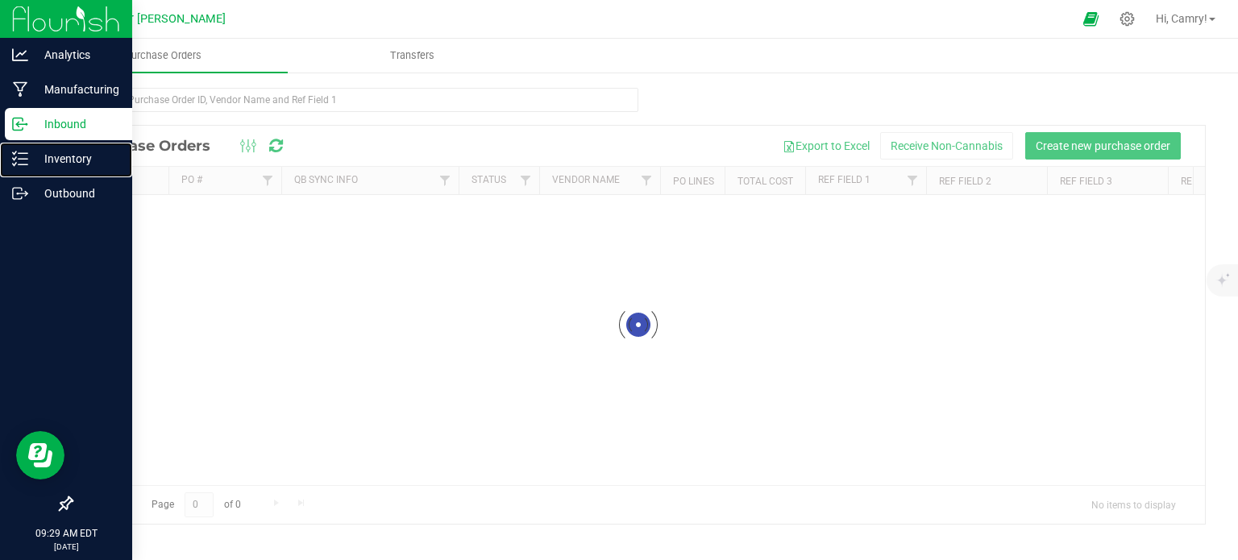
click at [69, 159] on p "Inventory" at bounding box center [76, 158] width 97 height 19
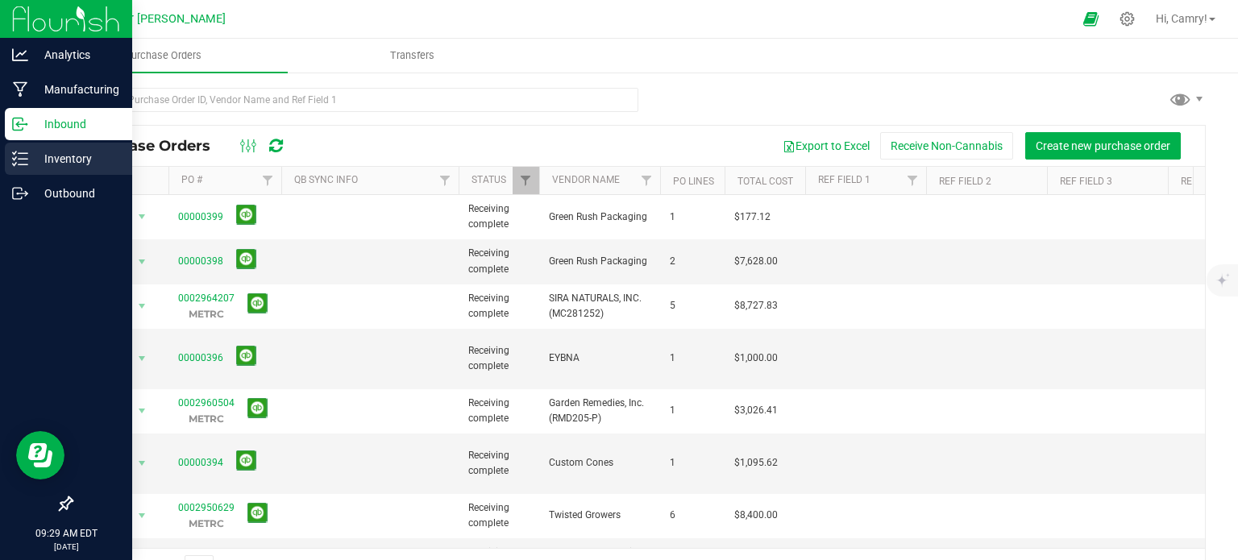
click at [70, 159] on p "Inventory" at bounding box center [76, 158] width 97 height 19
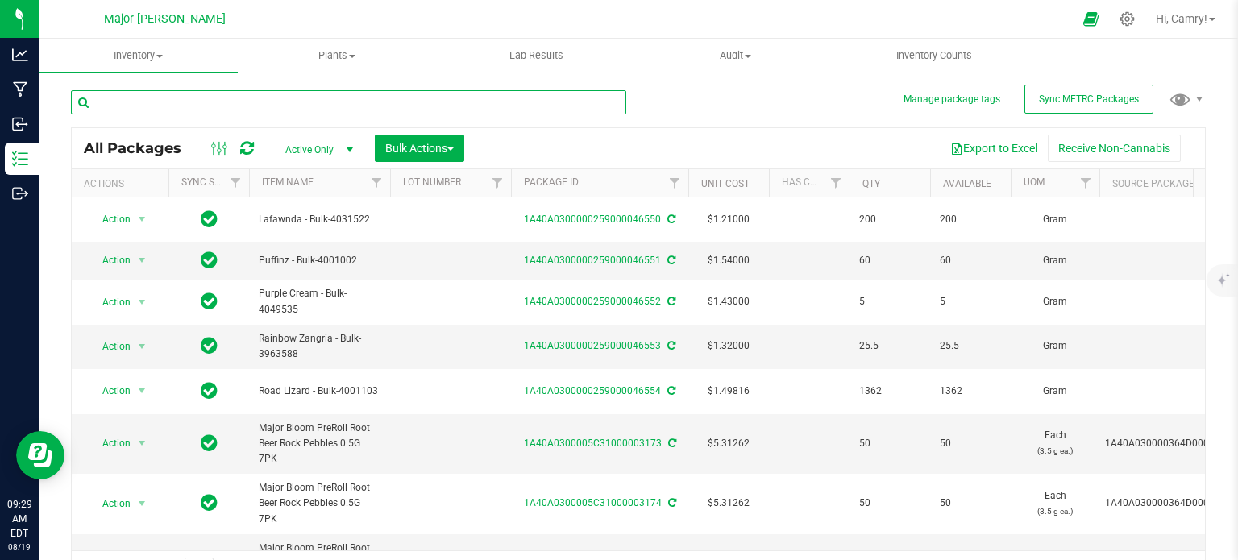
click at [324, 98] on input "text" at bounding box center [348, 102] width 555 height 24
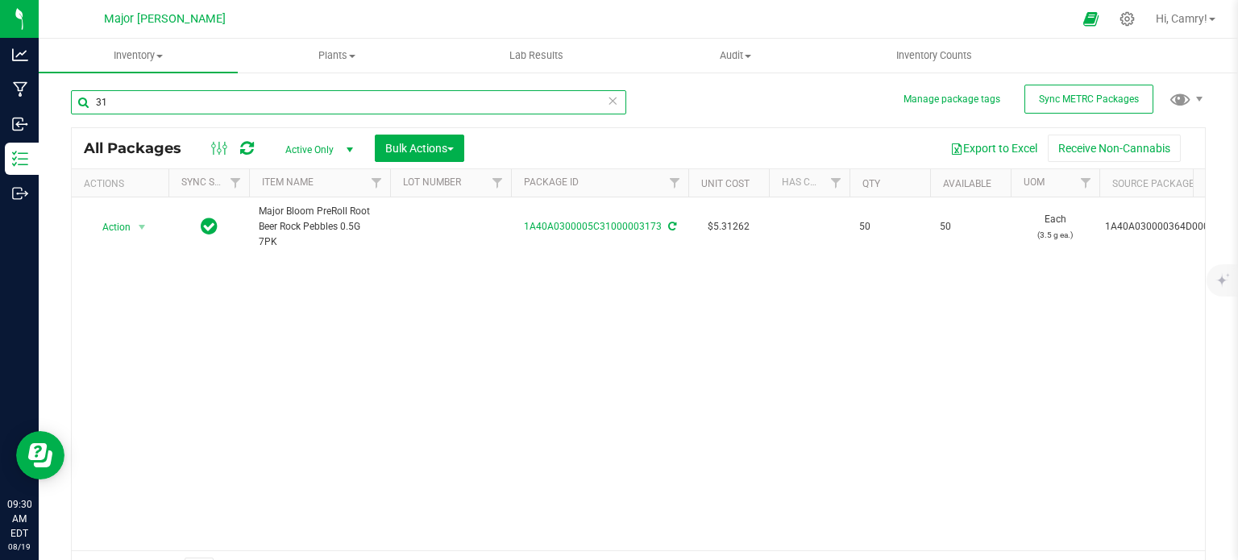
type input "3"
type input "1"
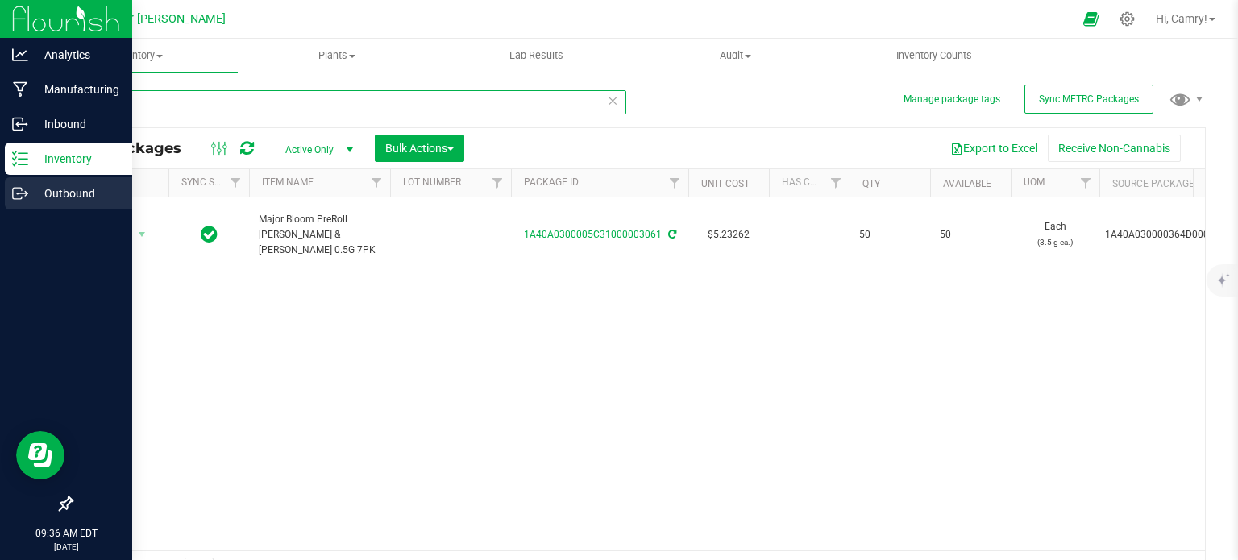
type input "3061"
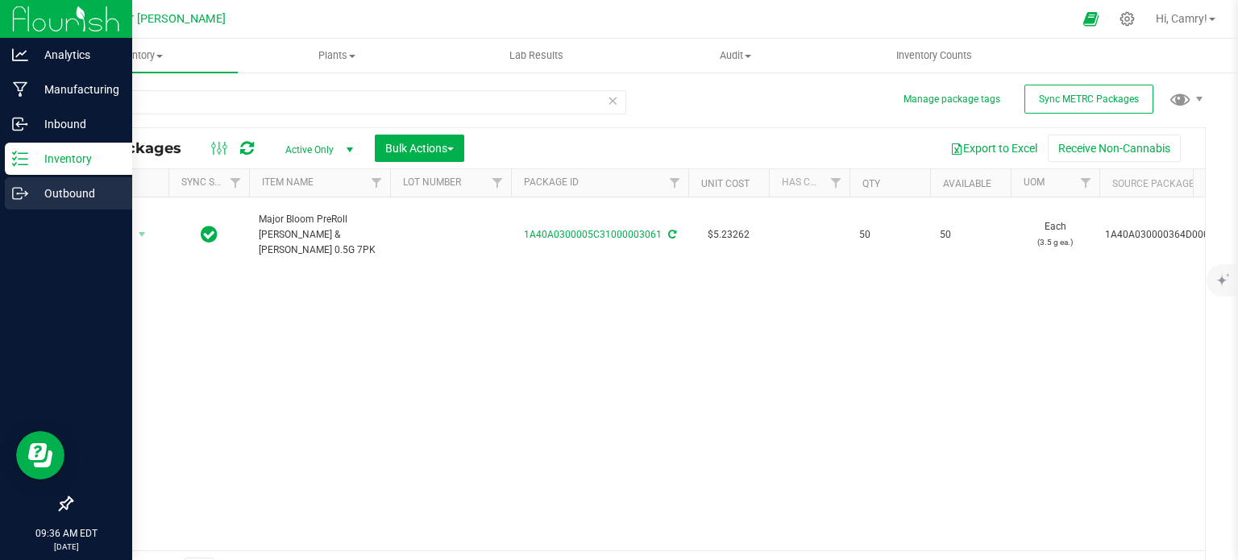
click at [19, 190] on icon at bounding box center [20, 193] width 16 height 16
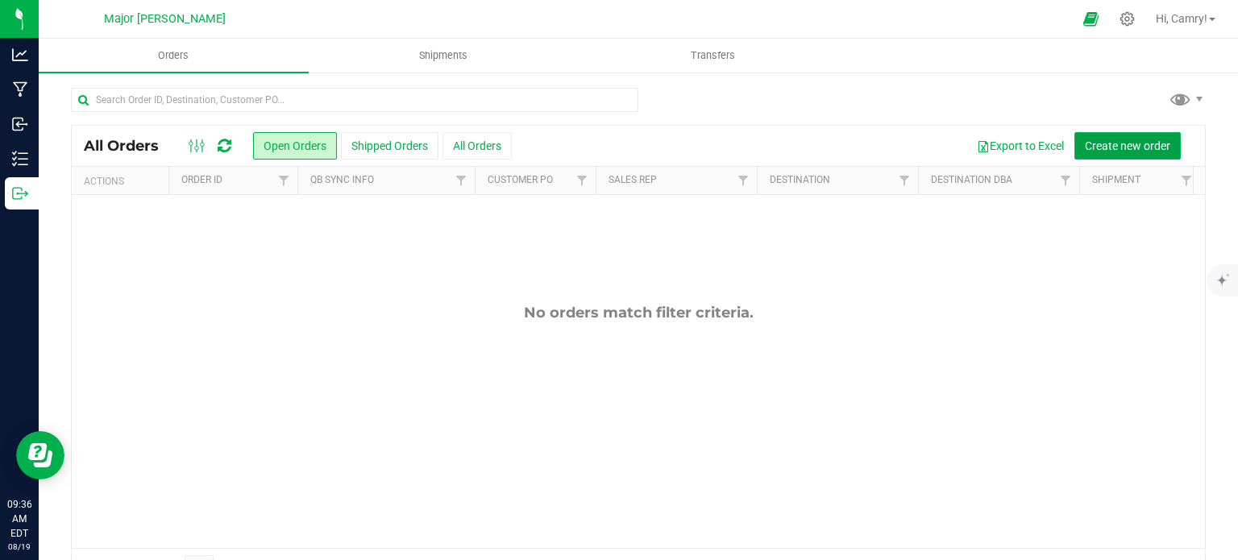
click at [1105, 141] on span "Create new order" at bounding box center [1127, 145] width 85 height 13
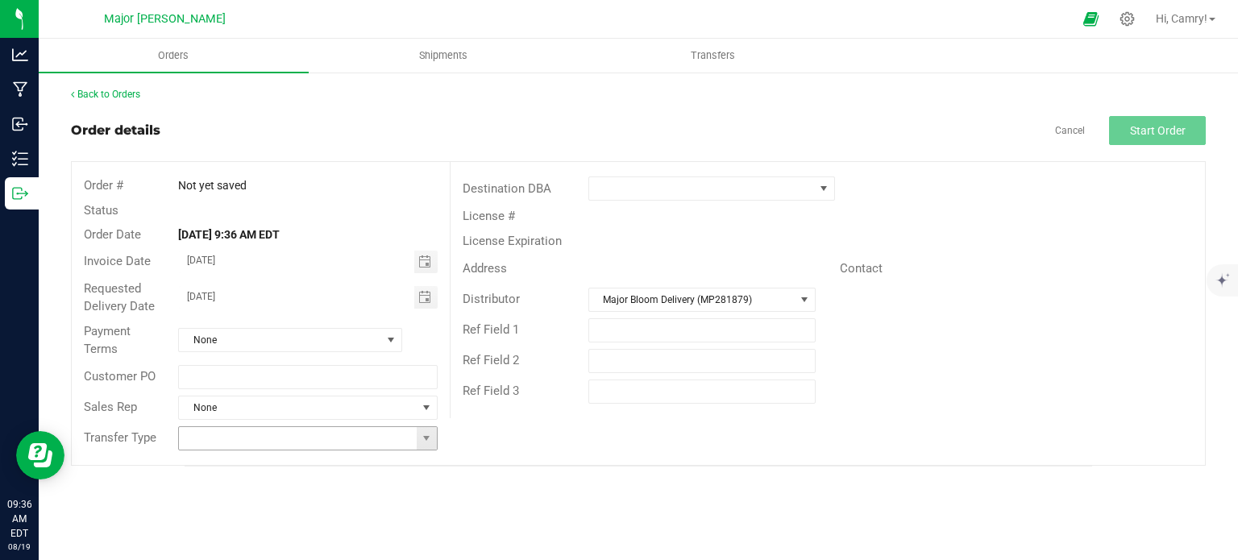
click at [415, 434] on input at bounding box center [297, 438] width 237 height 23
drag, startPoint x: 428, startPoint y: 438, endPoint x: 413, endPoint y: 429, distance: 17.0
click at [429, 438] on span at bounding box center [426, 438] width 13 height 13
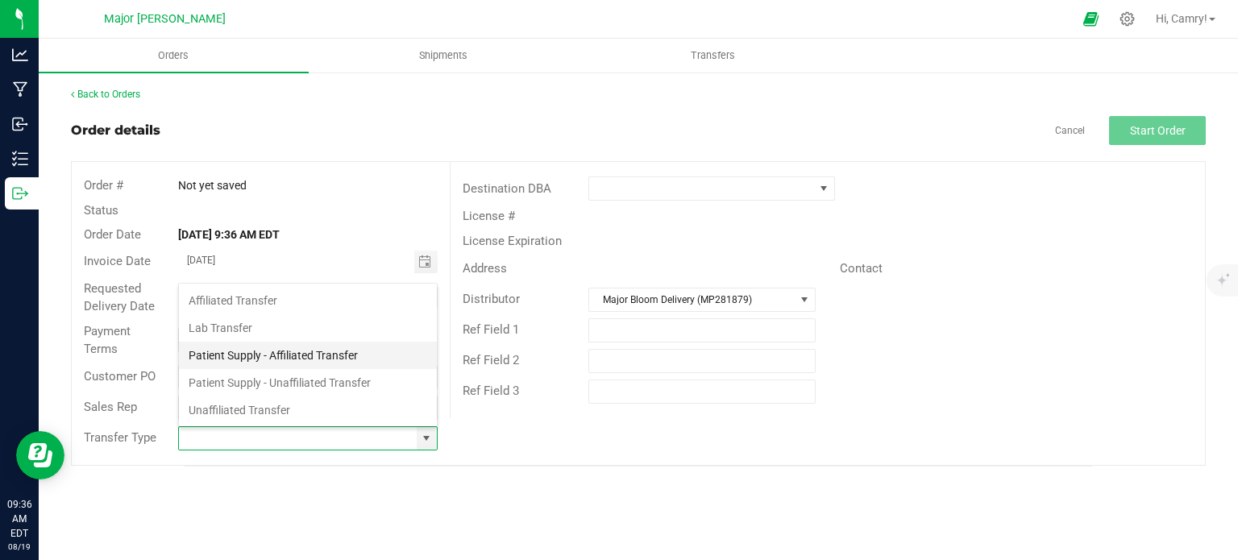
scroll to position [23, 255]
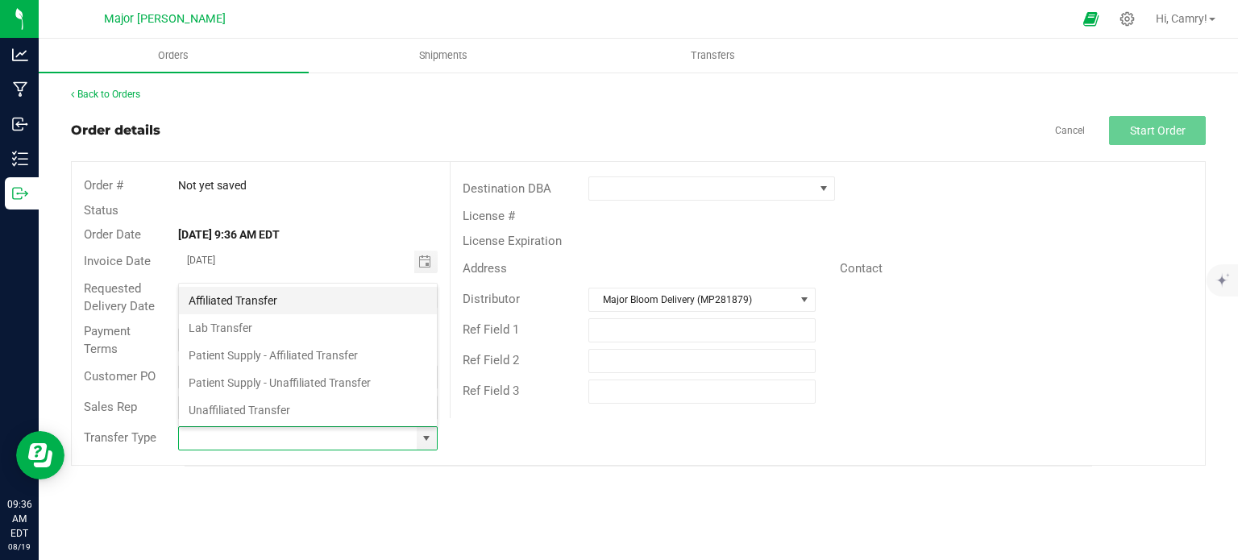
click at [305, 299] on li "Affiliated Transfer" at bounding box center [308, 300] width 258 height 27
type input "Affiliated Transfer"
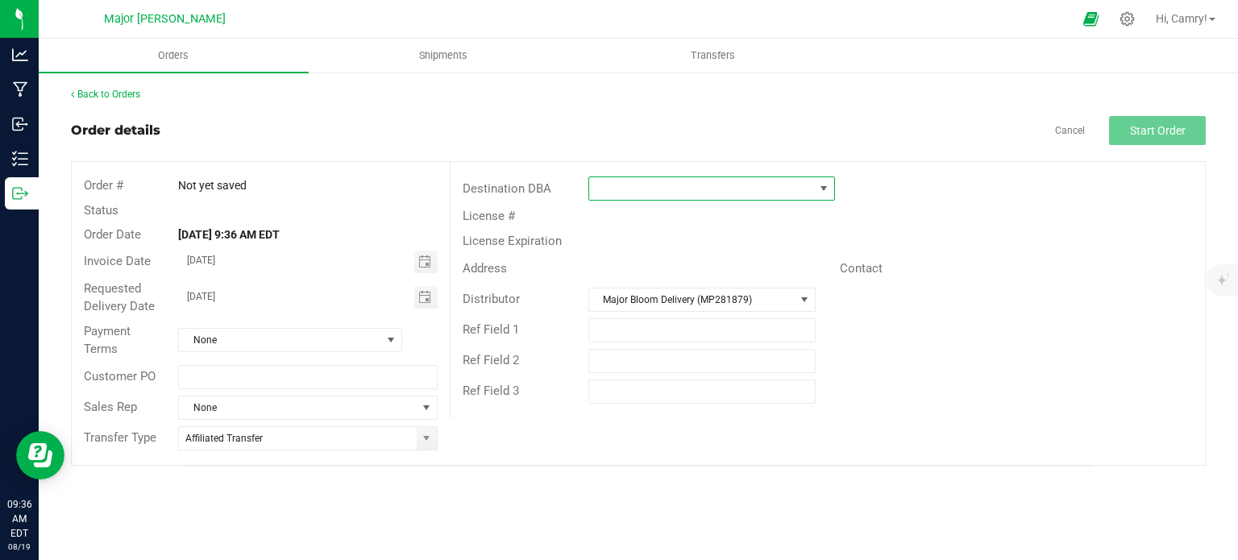
click at [780, 185] on span at bounding box center [701, 188] width 225 height 23
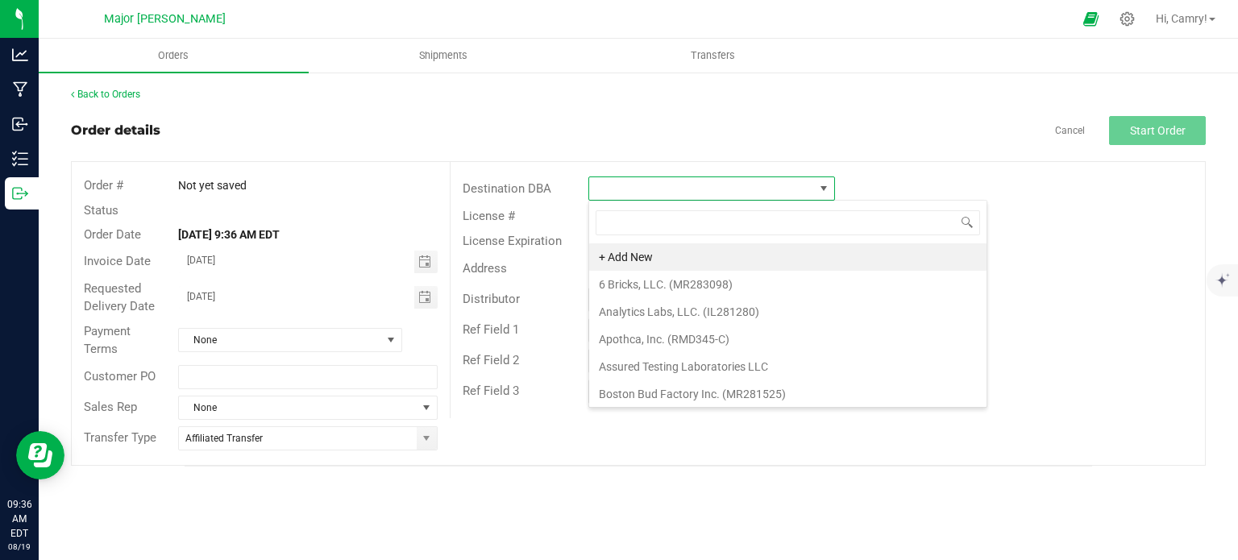
scroll to position [23, 247]
type input "major"
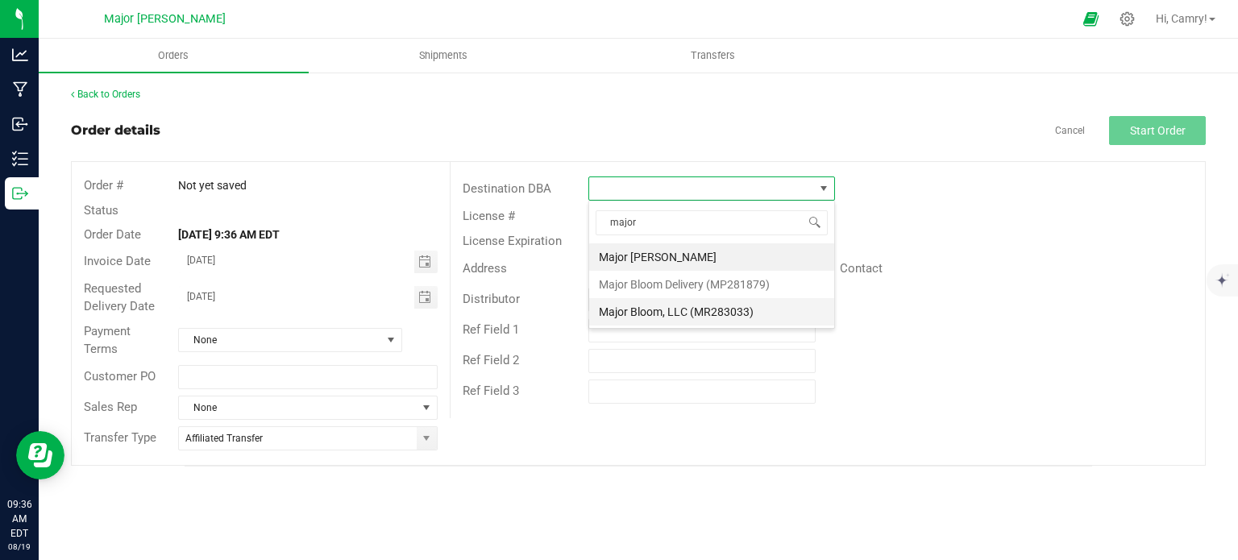
click at [733, 311] on li "Major Bloom, LLC (MR283033)" at bounding box center [711, 311] width 245 height 27
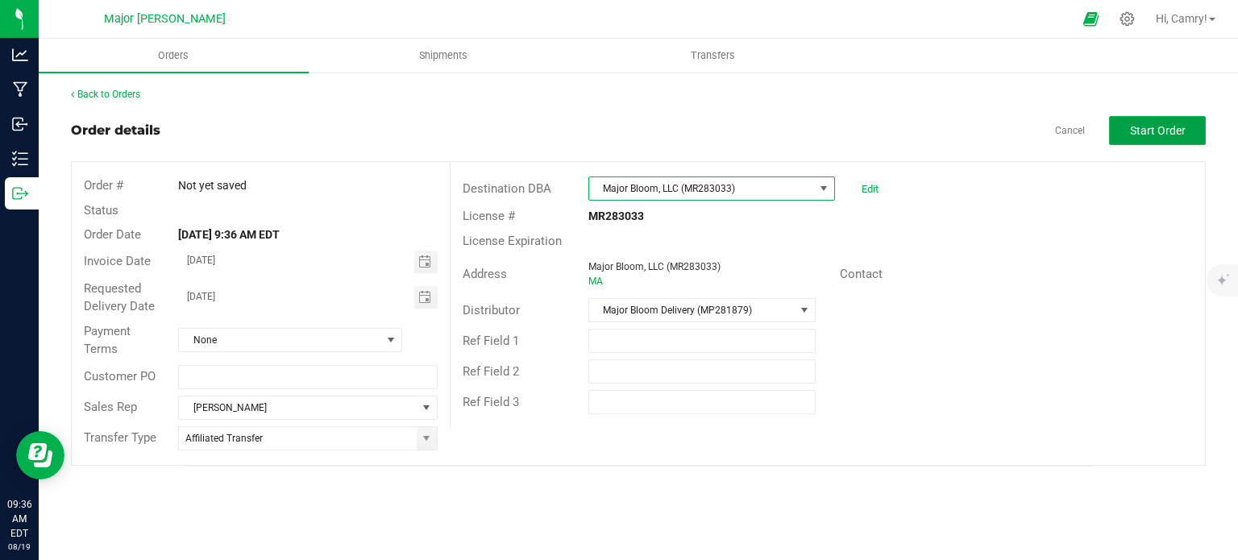
click at [1156, 125] on span "Start Order" at bounding box center [1158, 130] width 56 height 13
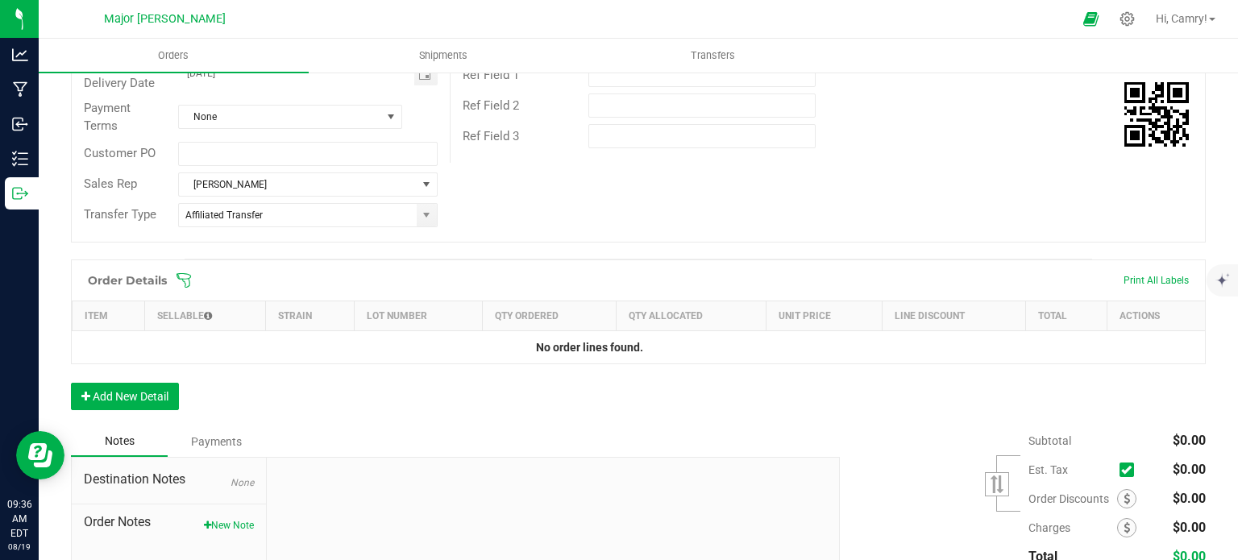
scroll to position [393, 0]
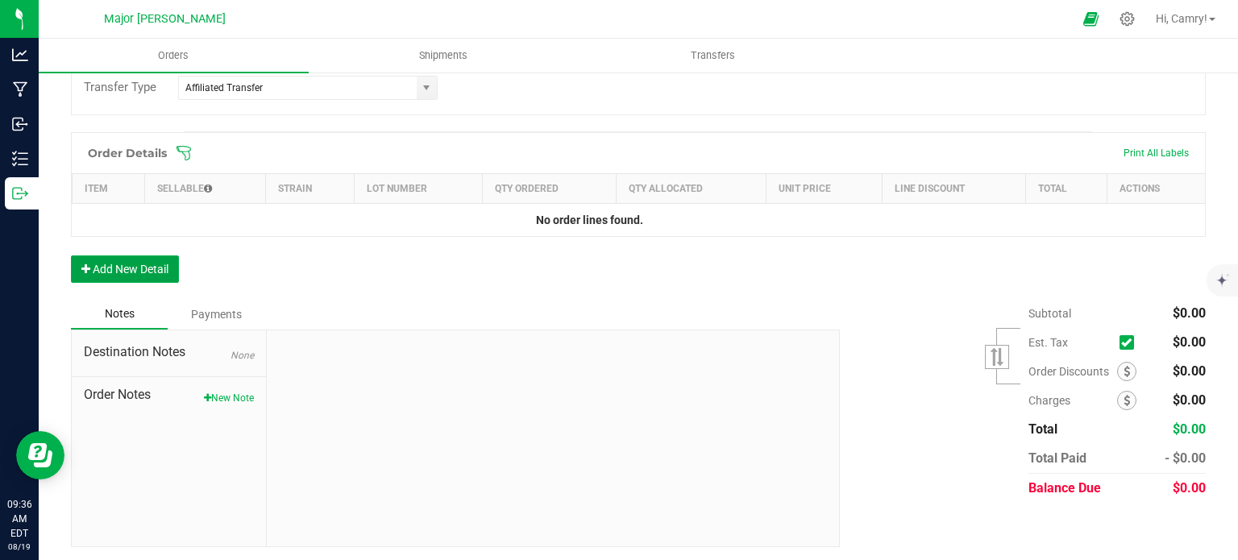
click at [145, 258] on button "Add New Detail" at bounding box center [125, 268] width 108 height 27
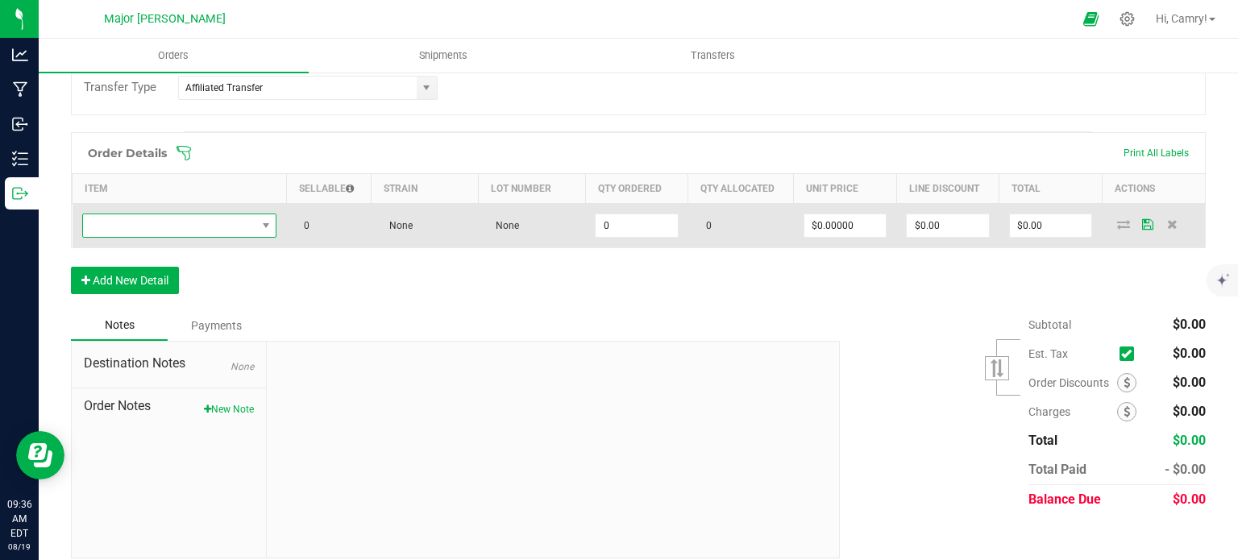
click at [231, 224] on span "NO DATA FOUND" at bounding box center [169, 225] width 173 height 23
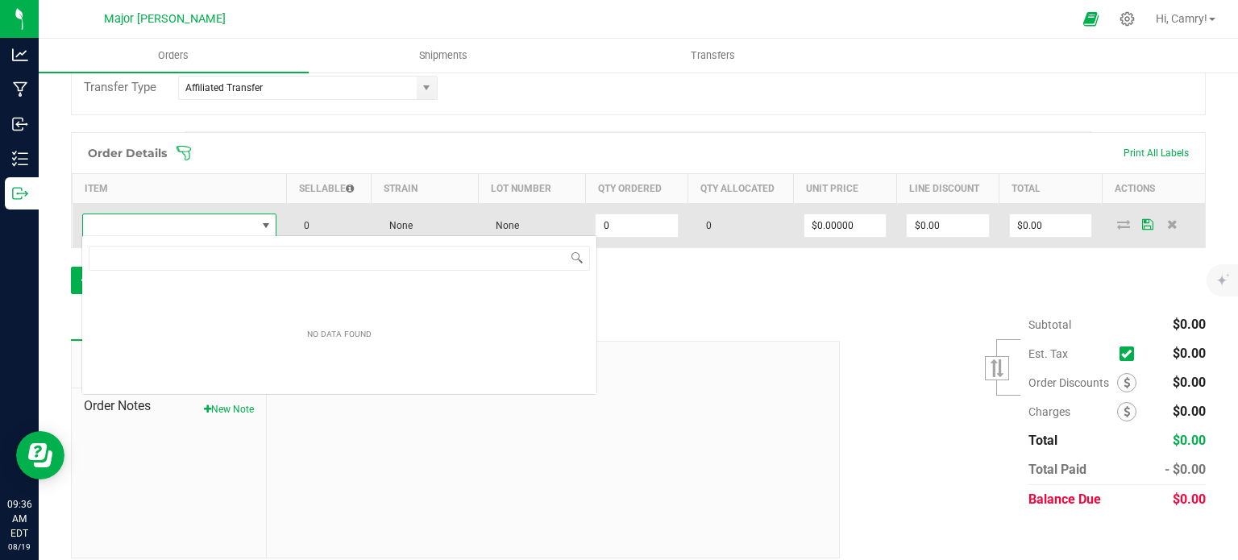
scroll to position [23, 193]
type input "root beer"
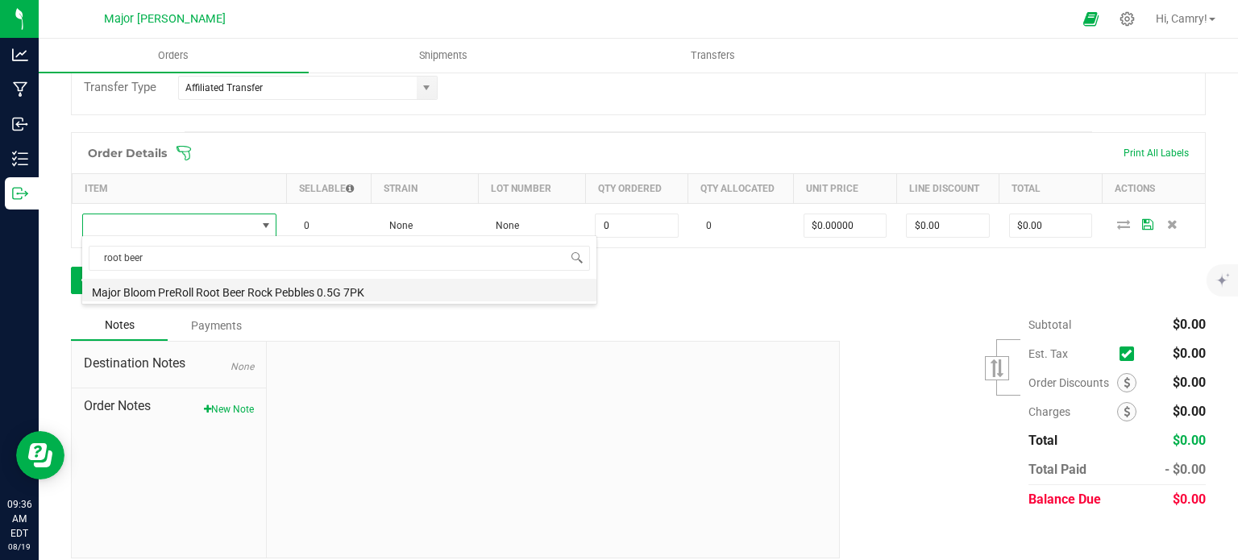
click at [226, 288] on li "Major Bloom PreRoll Root Beer Rock Pebbles 0.5G 7PK" at bounding box center [339, 290] width 514 height 23
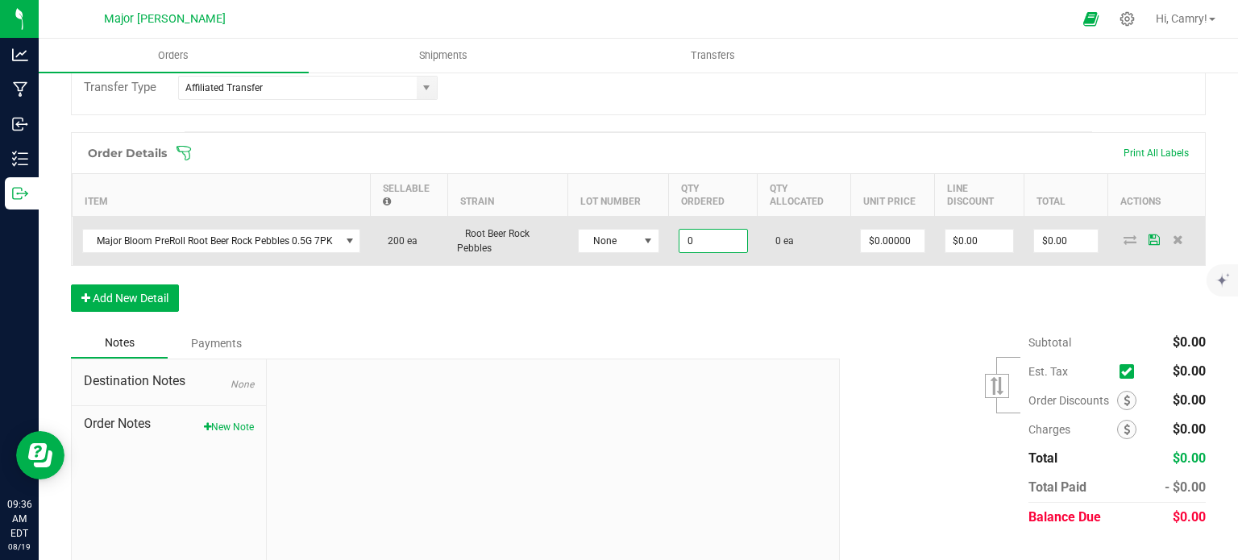
click at [700, 238] on input "0" at bounding box center [713, 241] width 68 height 23
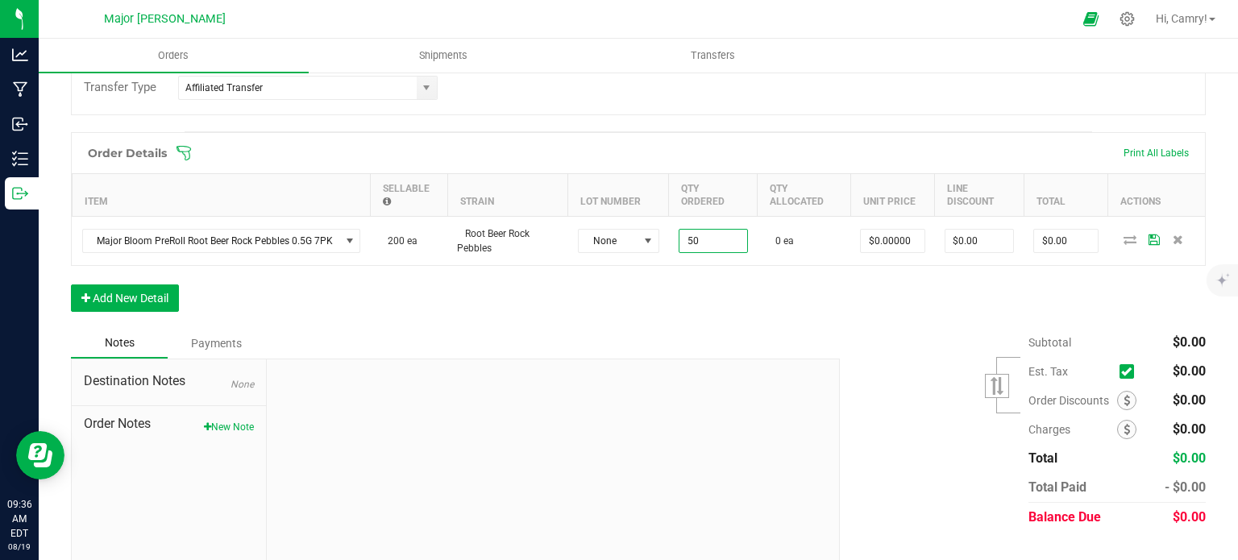
type input "50 ea"
click at [693, 278] on div "Order Details Print All Labels Item Sellable Strain Lot Number Qty Ordered Qty …" at bounding box center [638, 230] width 1135 height 196
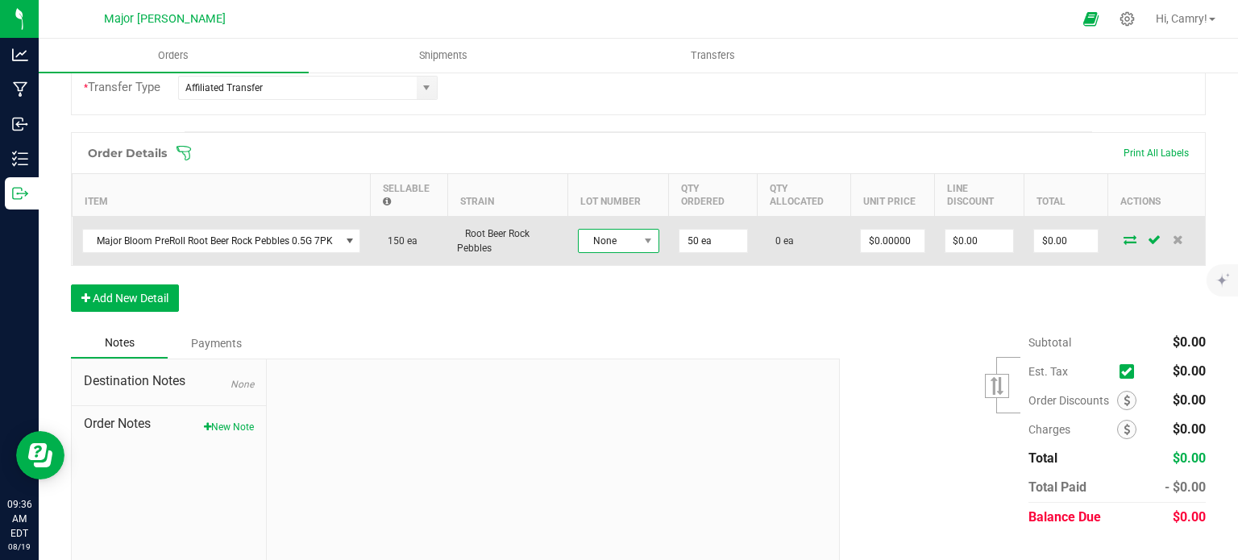
click at [633, 237] on span "None" at bounding box center [609, 241] width 60 height 23
click at [633, 238] on span "None" at bounding box center [609, 241] width 60 height 23
click at [1123, 239] on icon at bounding box center [1129, 240] width 13 height 10
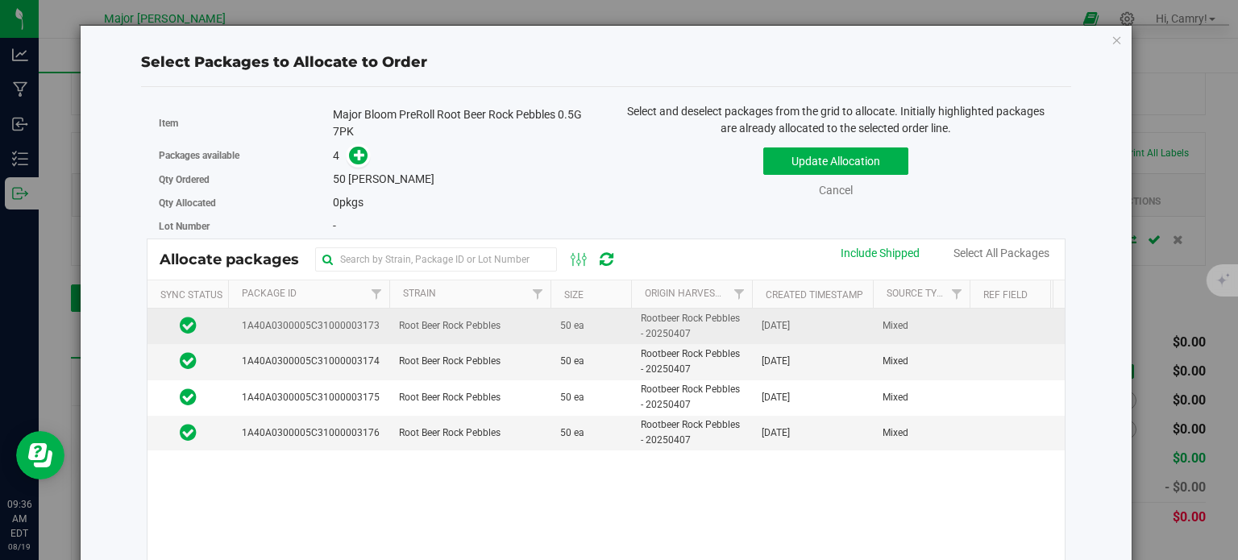
click at [368, 326] on span "1A40A0300005C31000003173" at bounding box center [307, 325] width 143 height 15
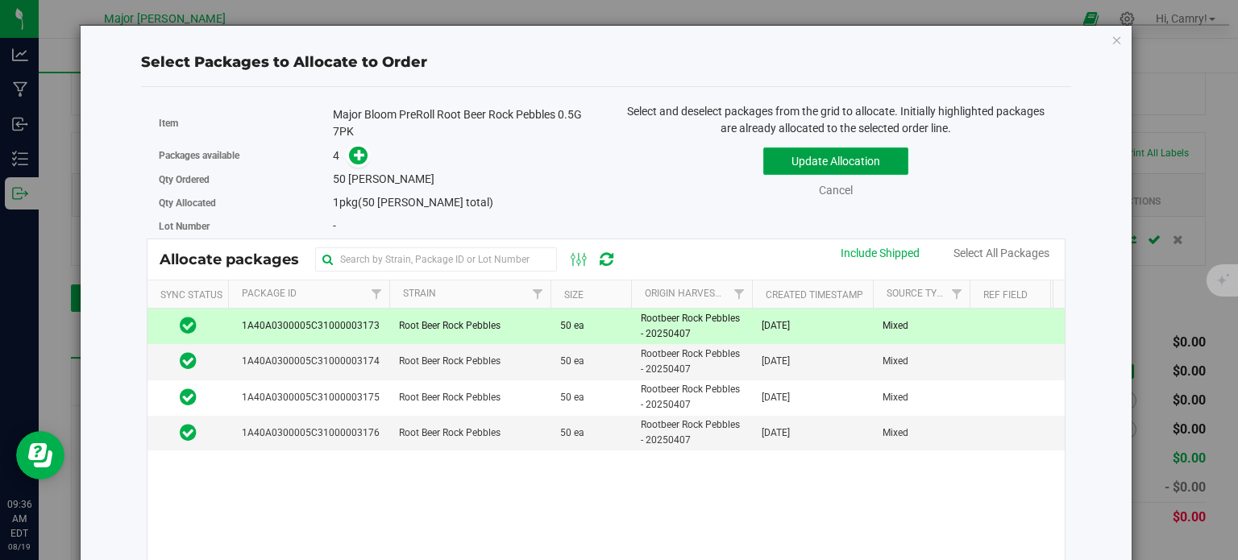
click at [845, 163] on button "Update Allocation" at bounding box center [835, 160] width 145 height 27
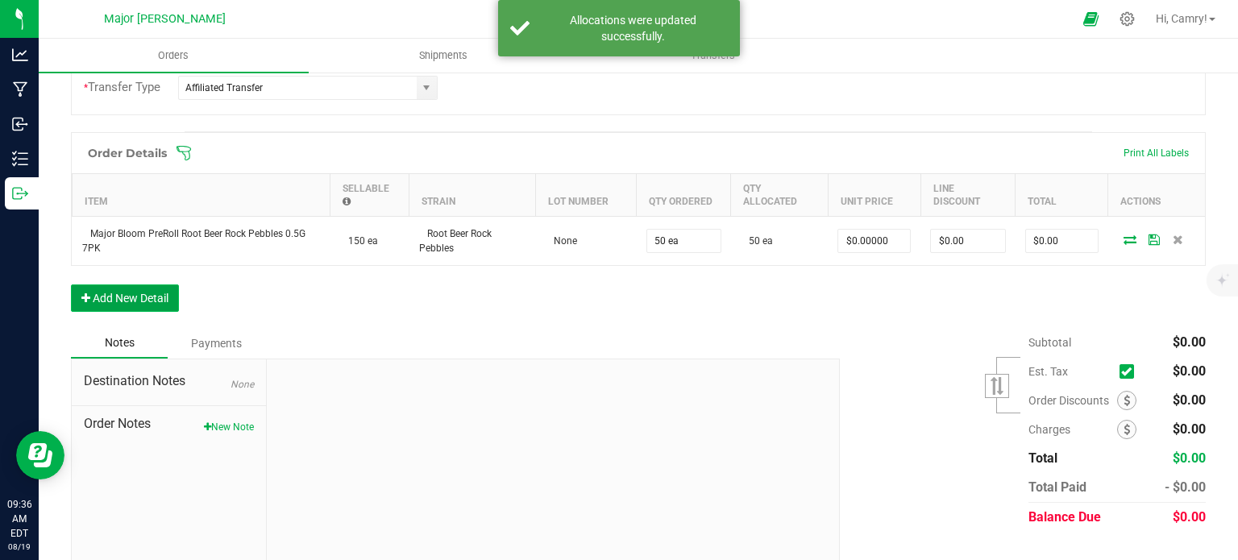
click at [157, 296] on button "Add New Detail" at bounding box center [125, 297] width 108 height 27
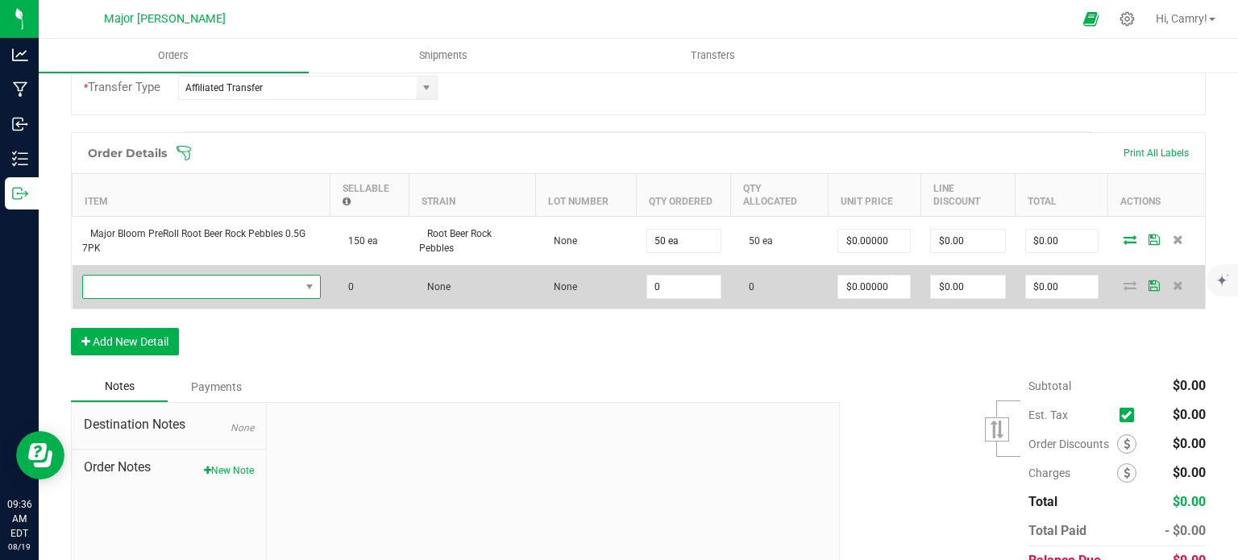
click at [216, 286] on span "NO DATA FOUND" at bounding box center [191, 287] width 217 height 23
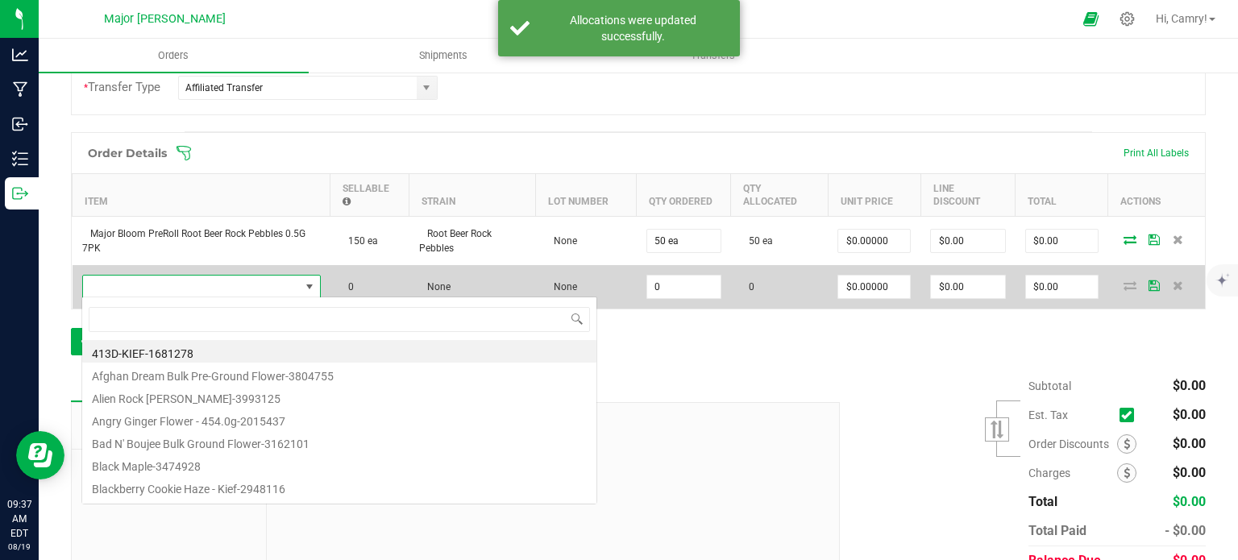
scroll to position [23, 232]
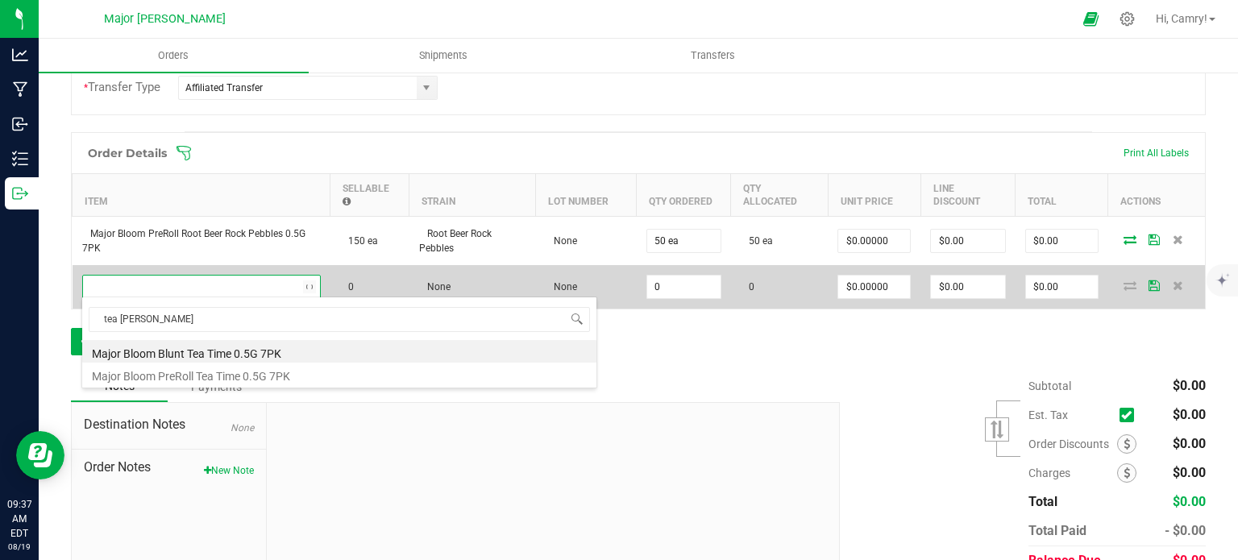
type input "tea time"
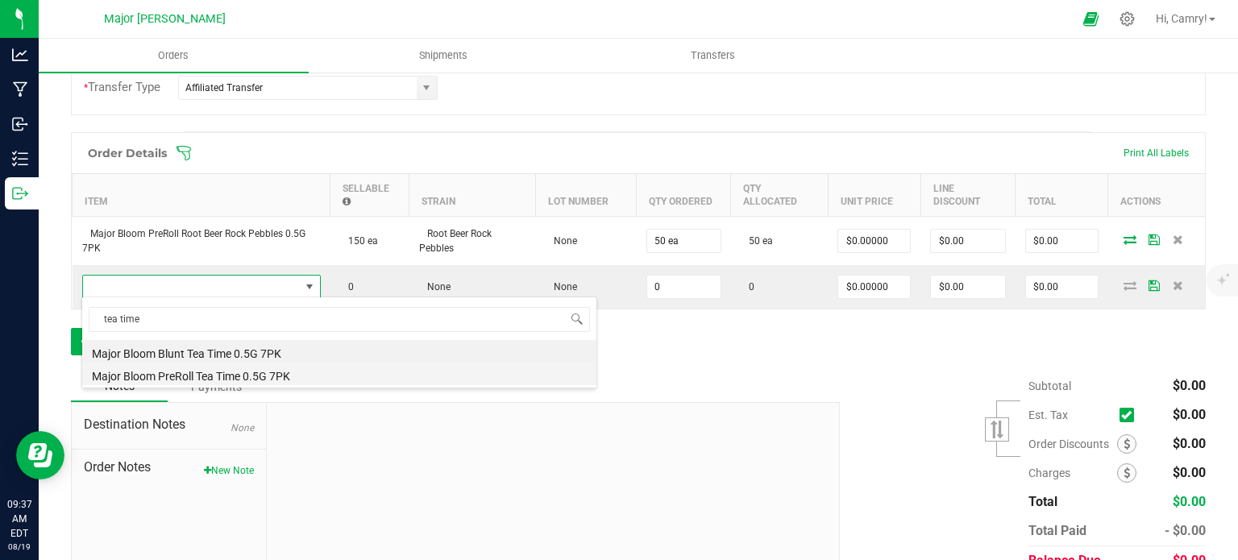
click at [281, 376] on li "Major Bloom PreRoll Tea Time 0.5G 7PK" at bounding box center [339, 374] width 514 height 23
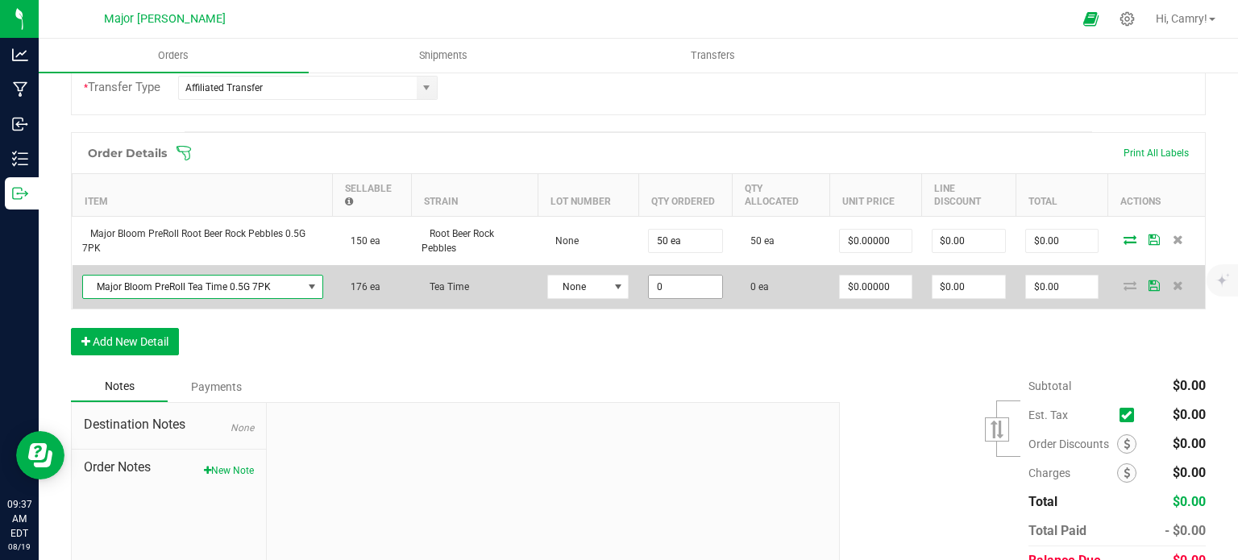
click at [677, 287] on input "0" at bounding box center [685, 287] width 73 height 23
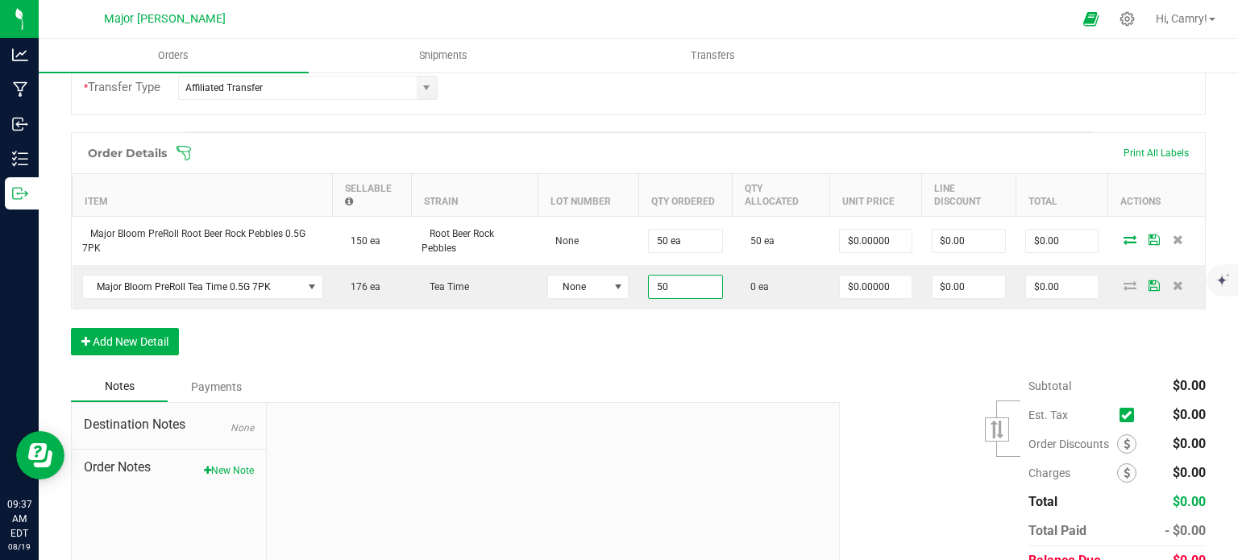
type input "50 ea"
click at [941, 333] on div "Order Details Print All Labels Item Sellable Strain Lot Number Qty Ordered Qty …" at bounding box center [638, 251] width 1135 height 239
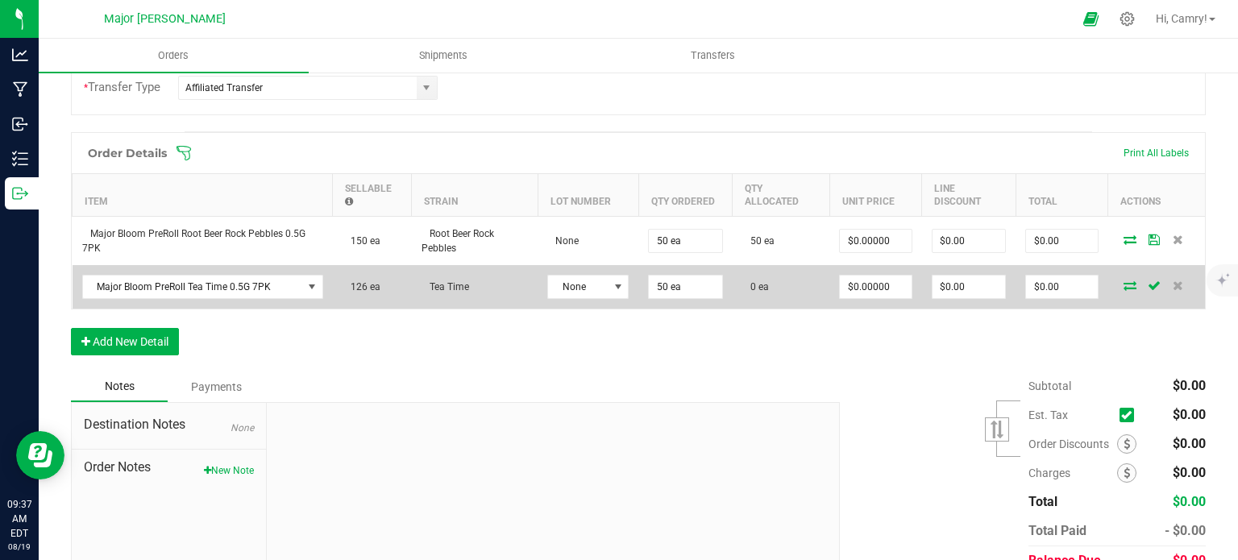
click at [1123, 285] on icon at bounding box center [1129, 285] width 13 height 10
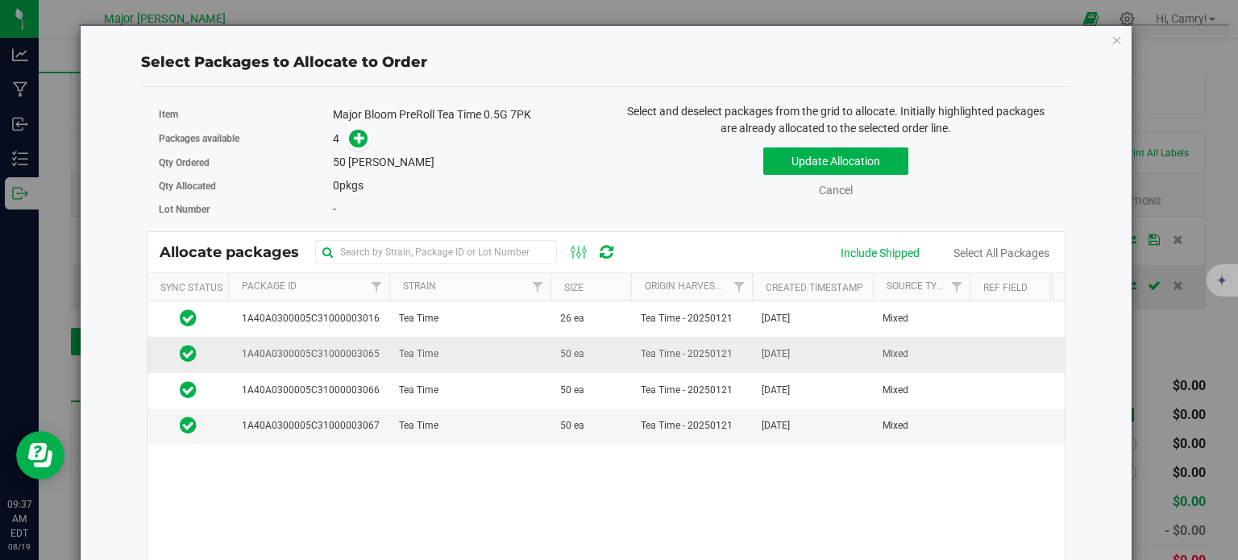
click at [461, 351] on td "Tea Time" at bounding box center [469, 354] width 161 height 35
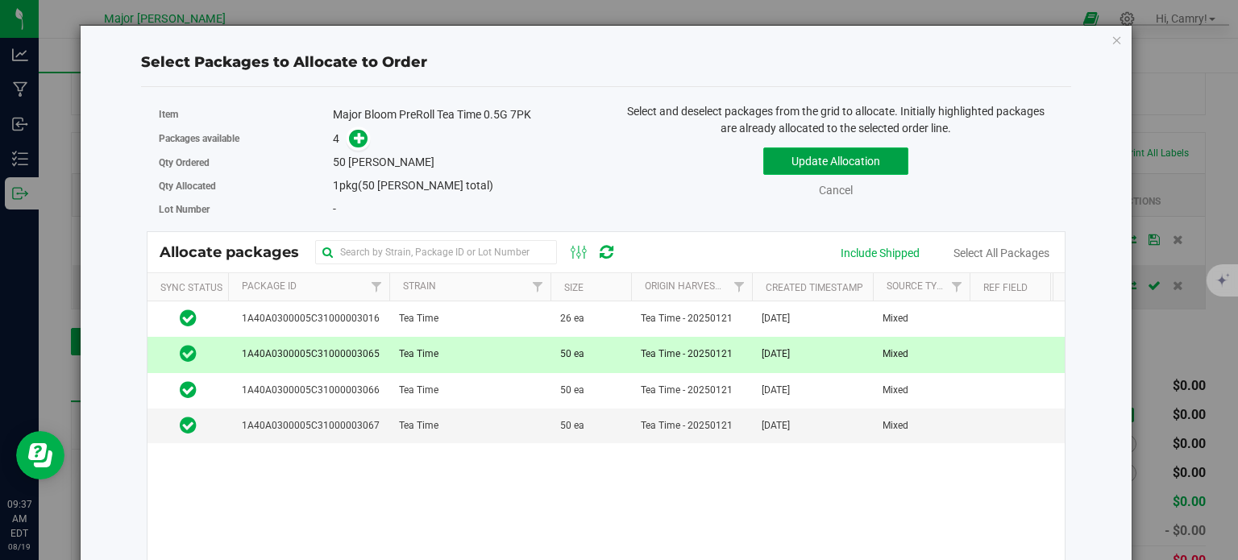
click at [808, 159] on button "Update Allocation" at bounding box center [835, 160] width 145 height 27
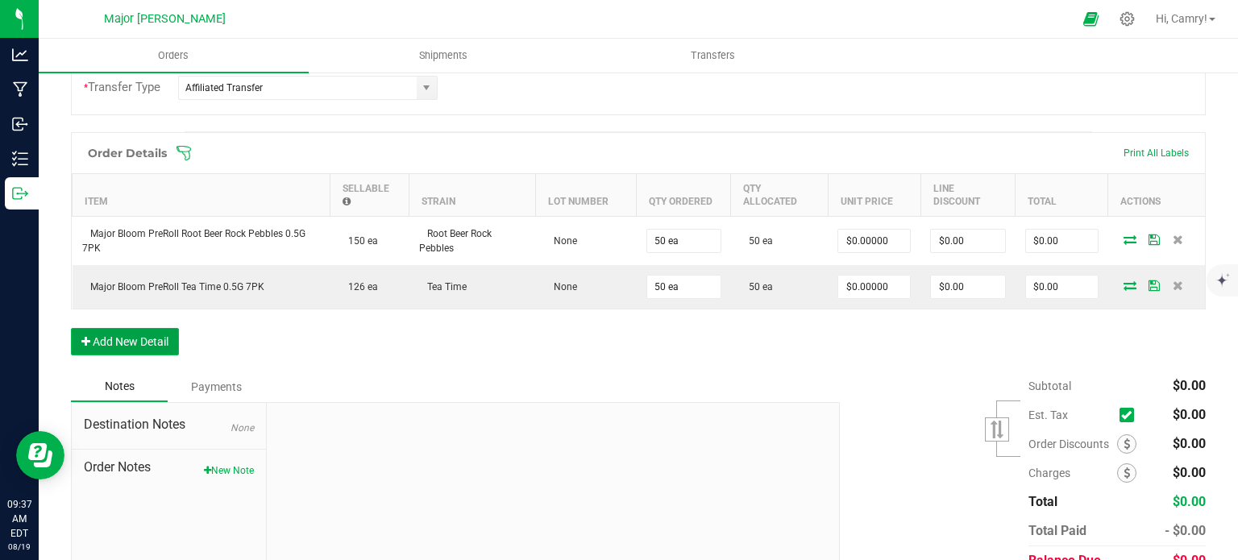
click at [131, 343] on button "Add New Detail" at bounding box center [125, 341] width 108 height 27
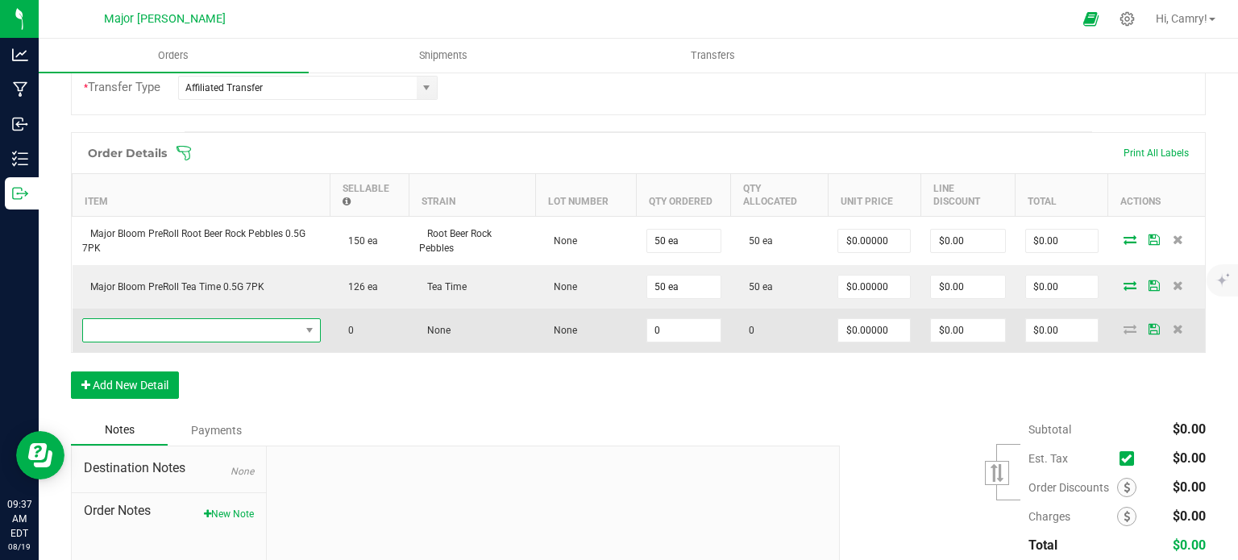
click at [197, 328] on span "NO DATA FOUND" at bounding box center [191, 330] width 217 height 23
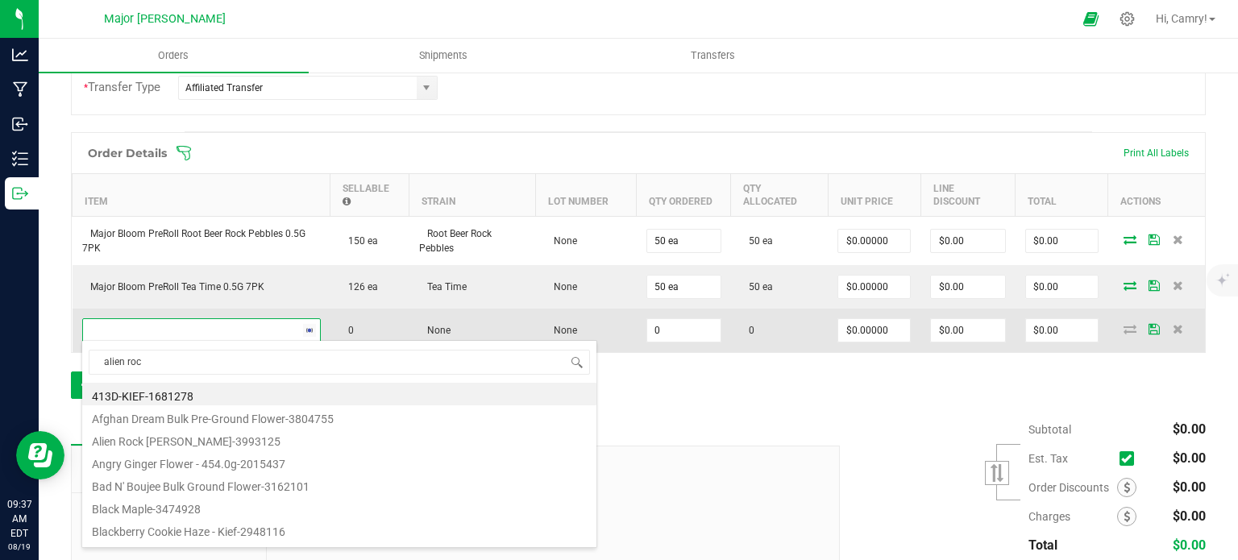
type input "alien rock"
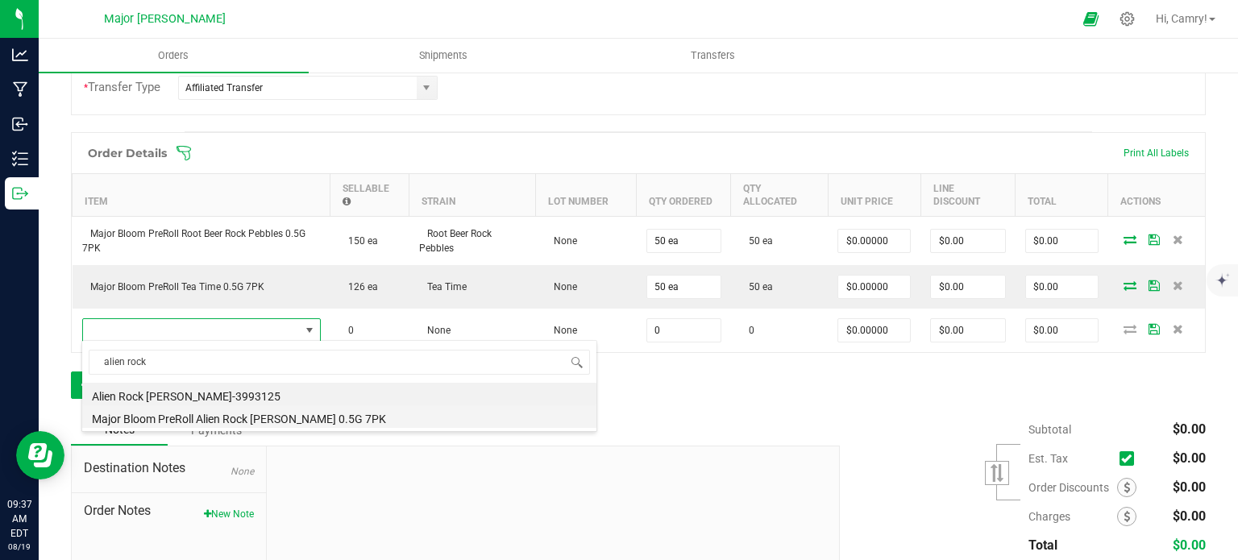
click at [276, 416] on li "Major Bloom PreRoll Alien Rock [PERSON_NAME] 0.5G 7PK" at bounding box center [339, 416] width 514 height 23
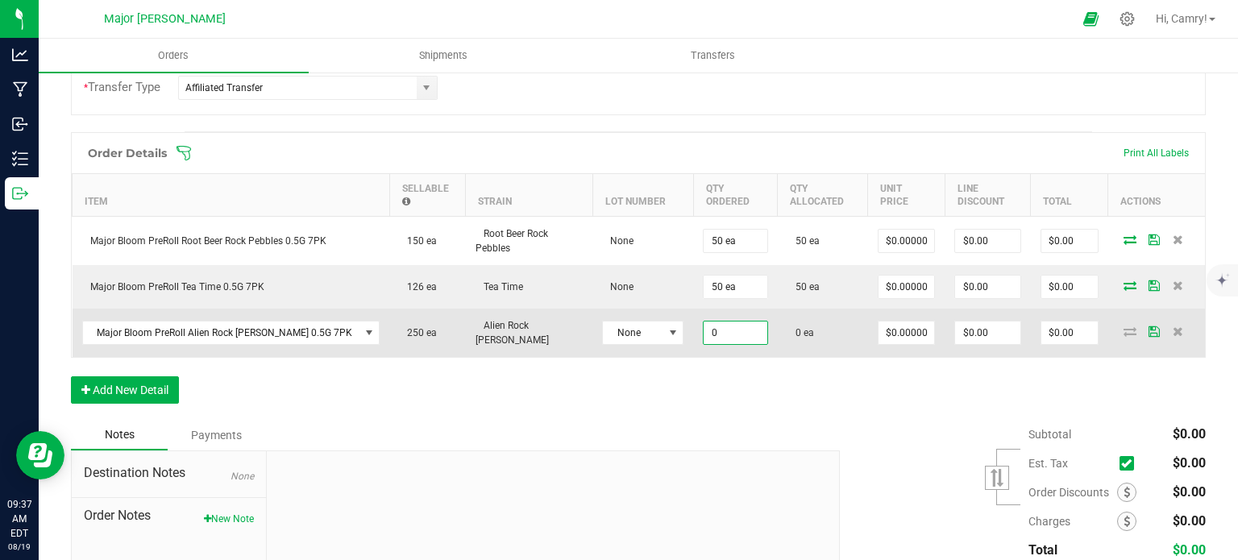
click at [704, 330] on input "0" at bounding box center [735, 333] width 63 height 23
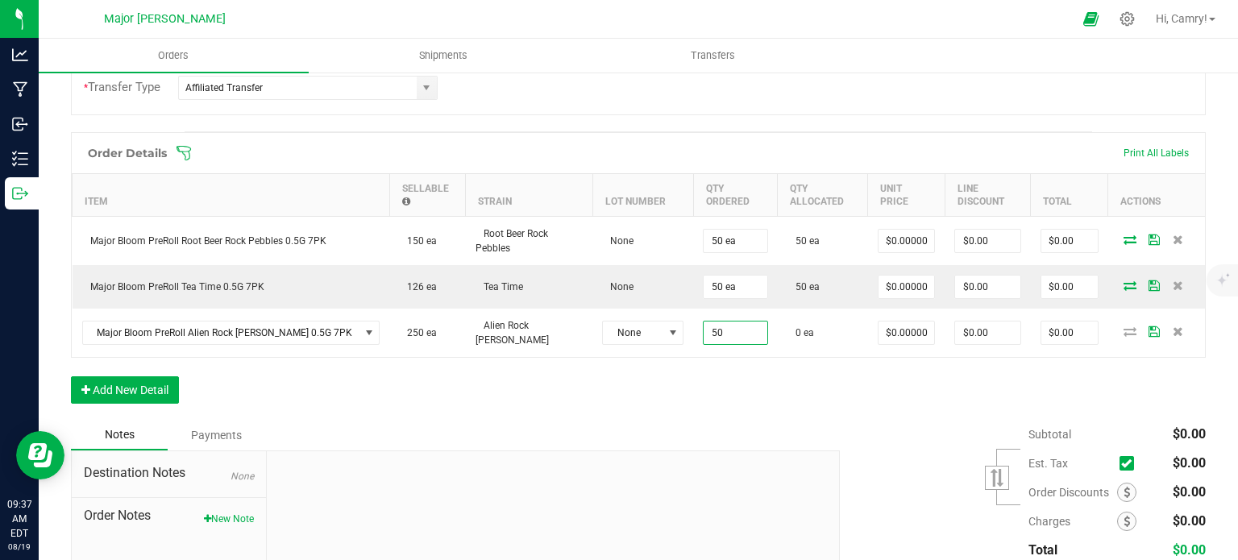
type input "50 ea"
click at [839, 359] on div "Order Details Print All Labels Item Sellable Strain Lot Number Qty Ordered Qty …" at bounding box center [638, 276] width 1135 height 288
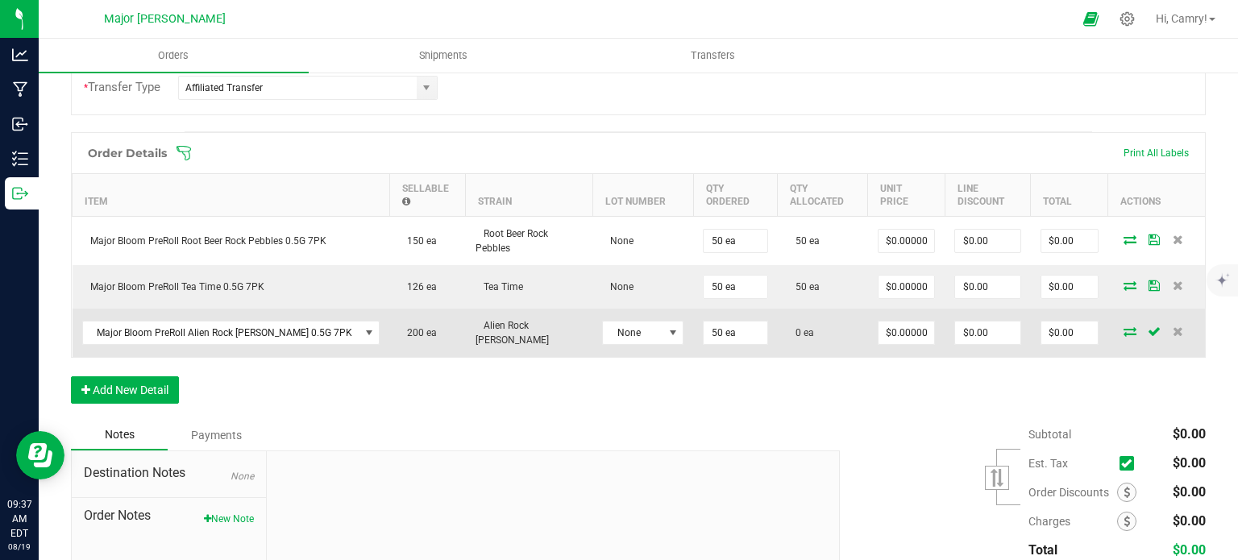
click at [1123, 326] on icon at bounding box center [1129, 331] width 13 height 10
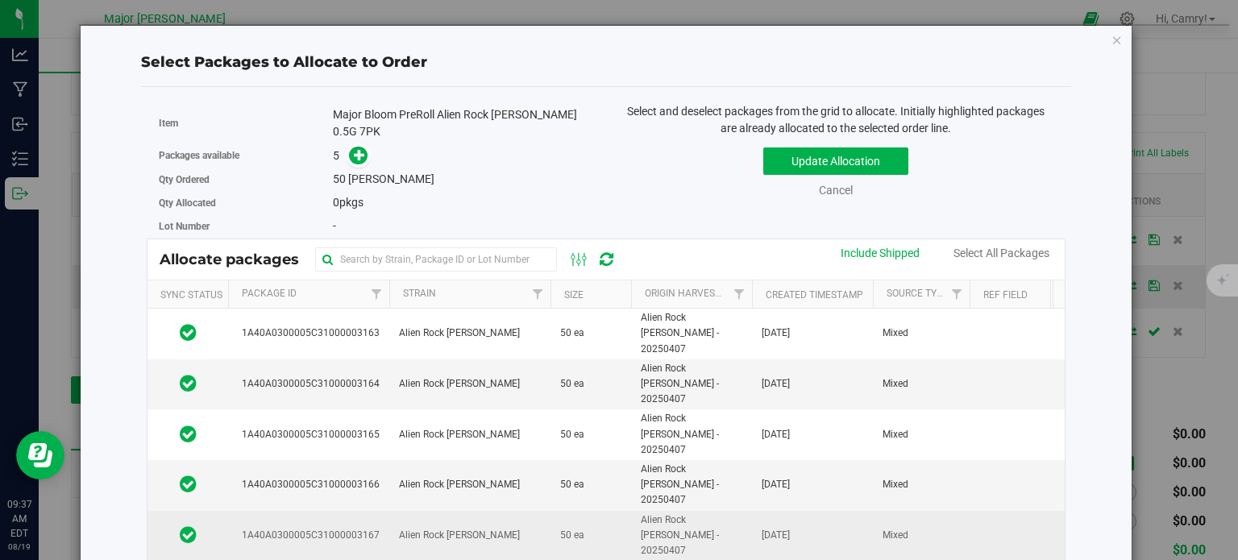
click at [475, 511] on td "Alien Rock [PERSON_NAME]" at bounding box center [469, 536] width 161 height 50
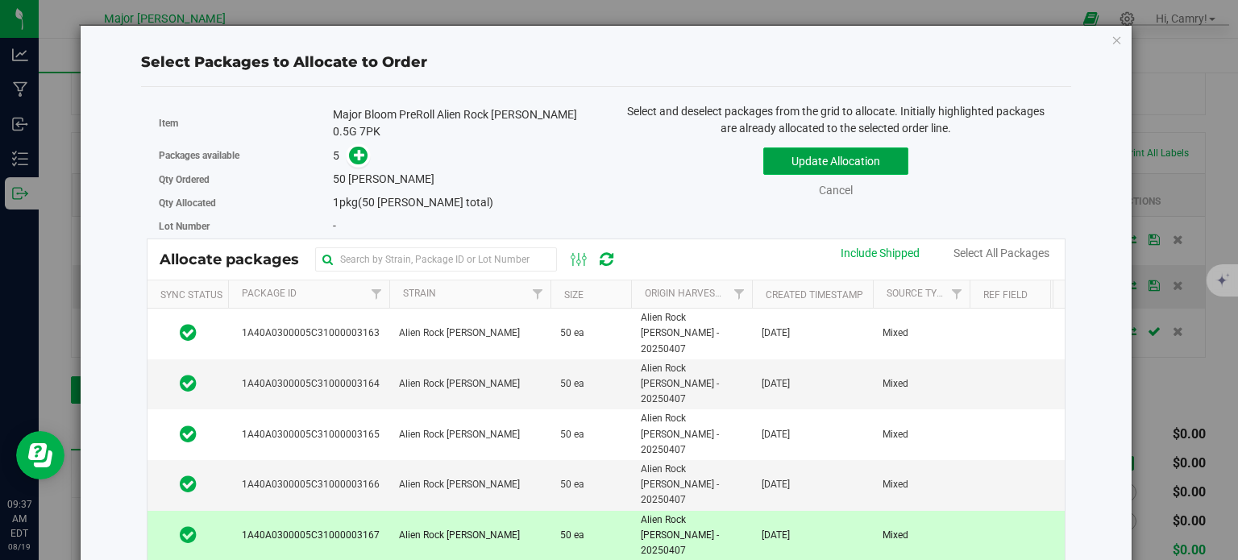
click at [843, 156] on button "Update Allocation" at bounding box center [835, 160] width 145 height 27
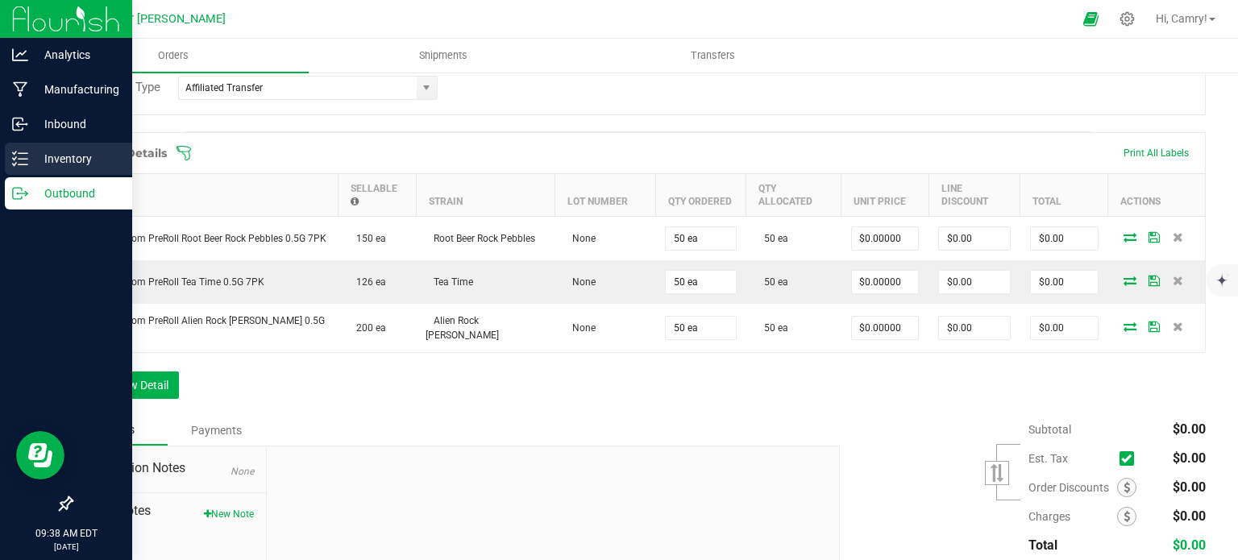
click at [28, 167] on p "Inventory" at bounding box center [76, 158] width 97 height 19
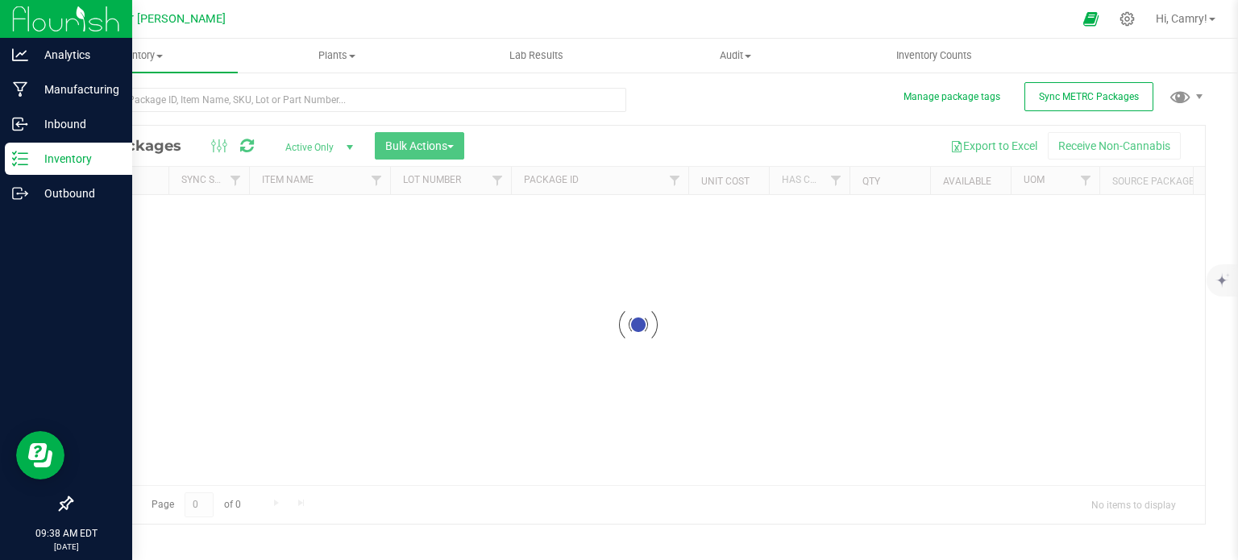
scroll to position [2, 0]
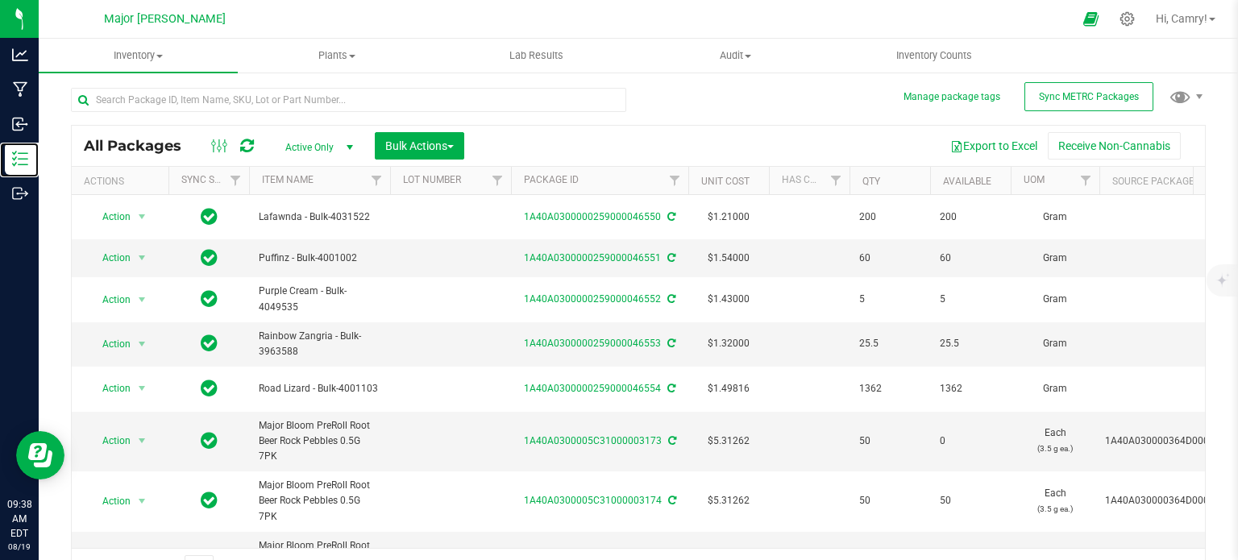
scroll to position [28, 0]
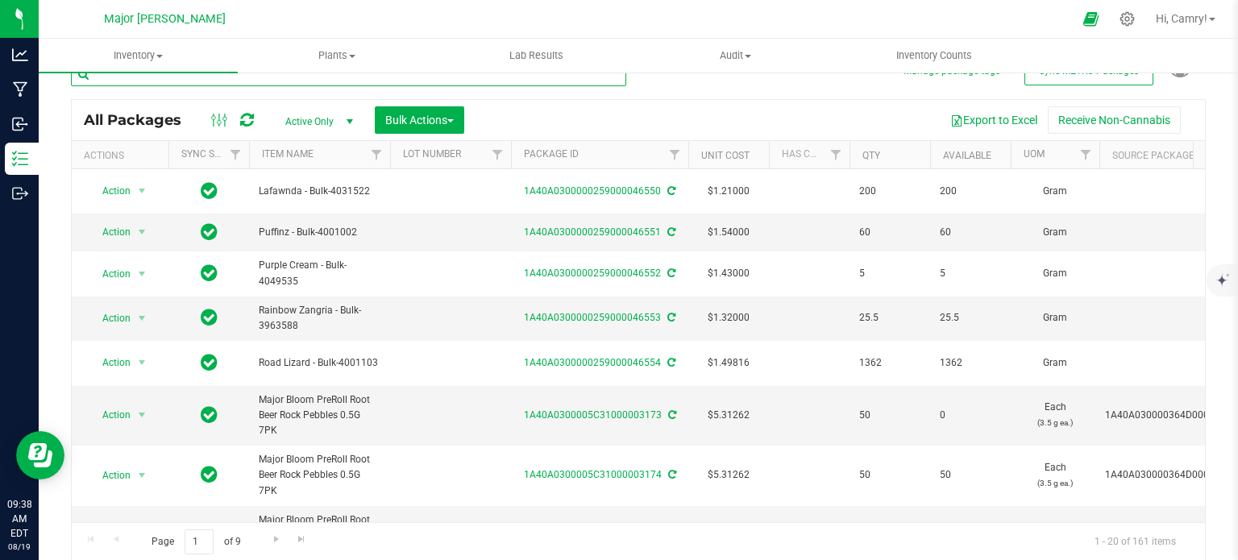
click at [141, 78] on input "text" at bounding box center [348, 74] width 555 height 24
type input "1799"
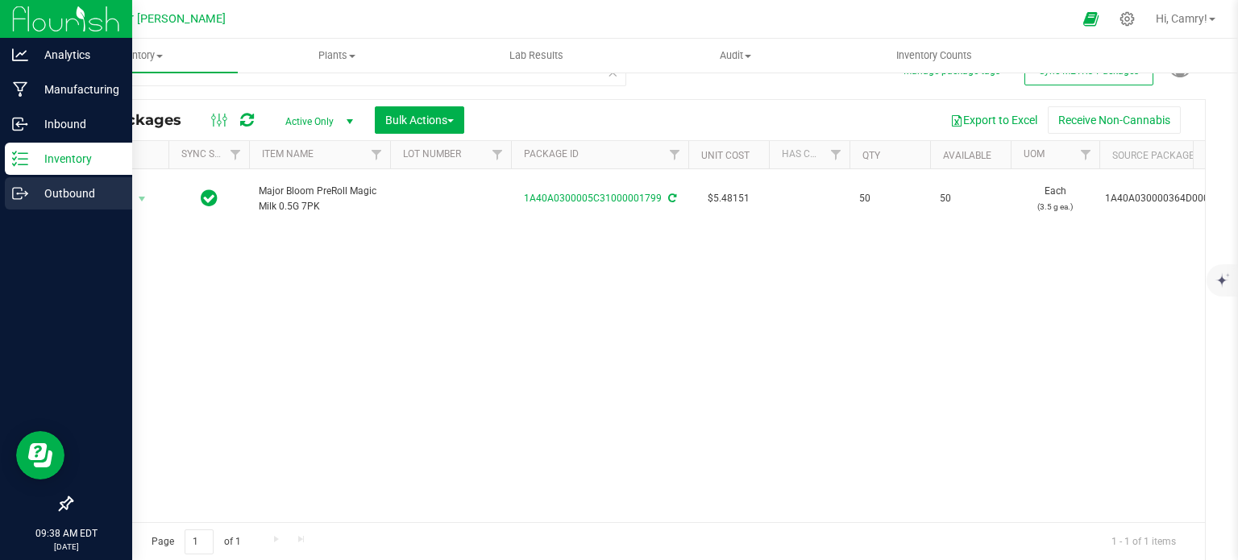
click at [46, 193] on p "Outbound" at bounding box center [76, 193] width 97 height 19
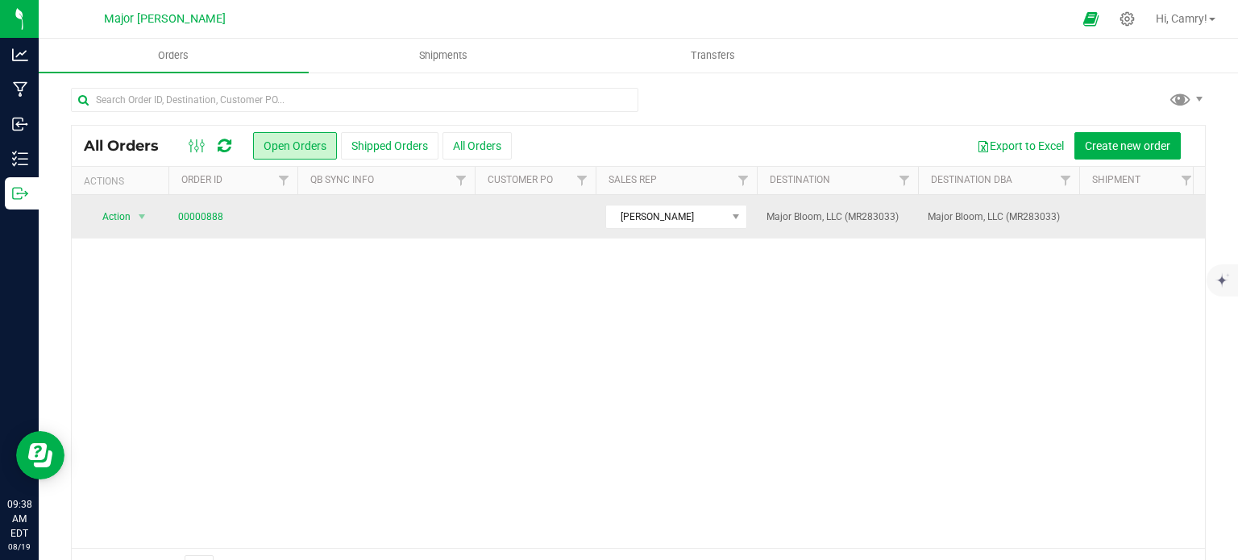
click at [233, 214] on span "00000888" at bounding box center [233, 217] width 110 height 15
click at [200, 217] on link "00000888" at bounding box center [200, 217] width 45 height 15
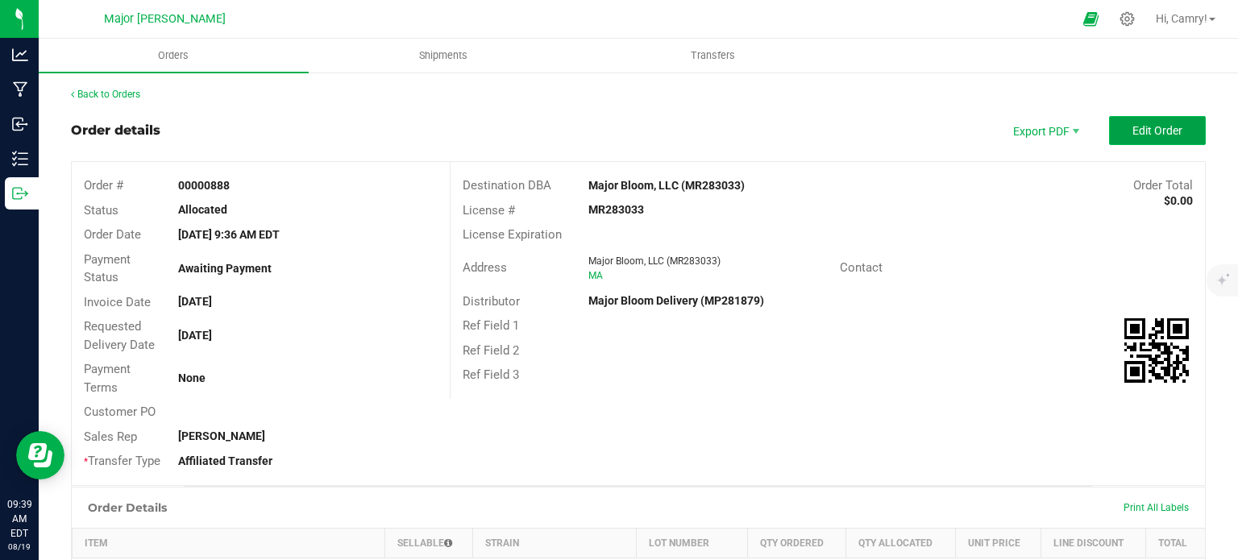
click at [1132, 125] on span "Edit Order" at bounding box center [1157, 130] width 50 height 13
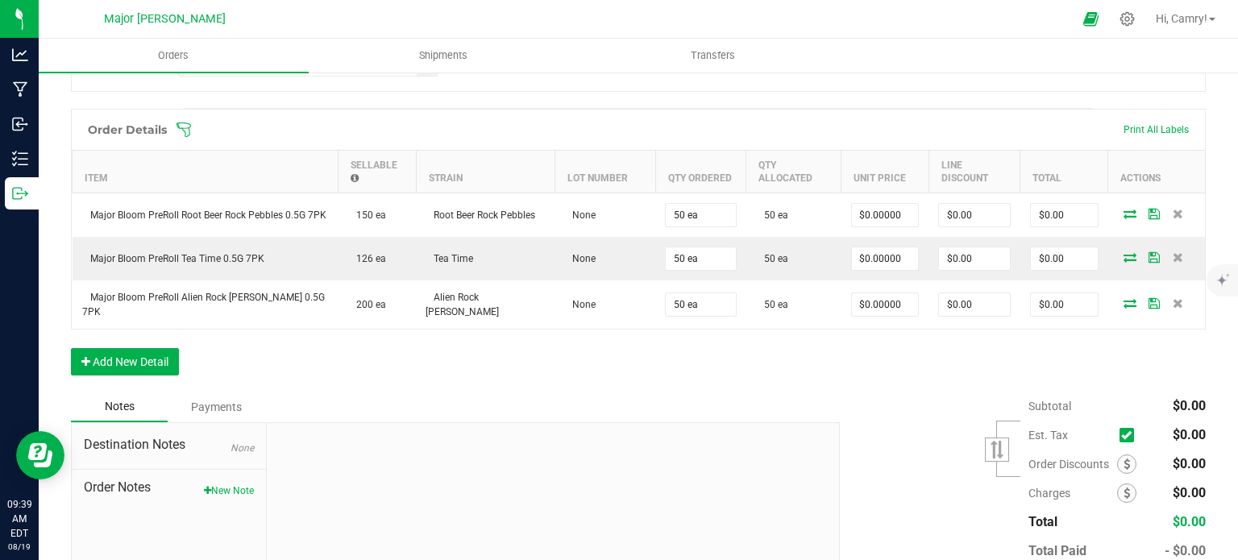
scroll to position [509, 0]
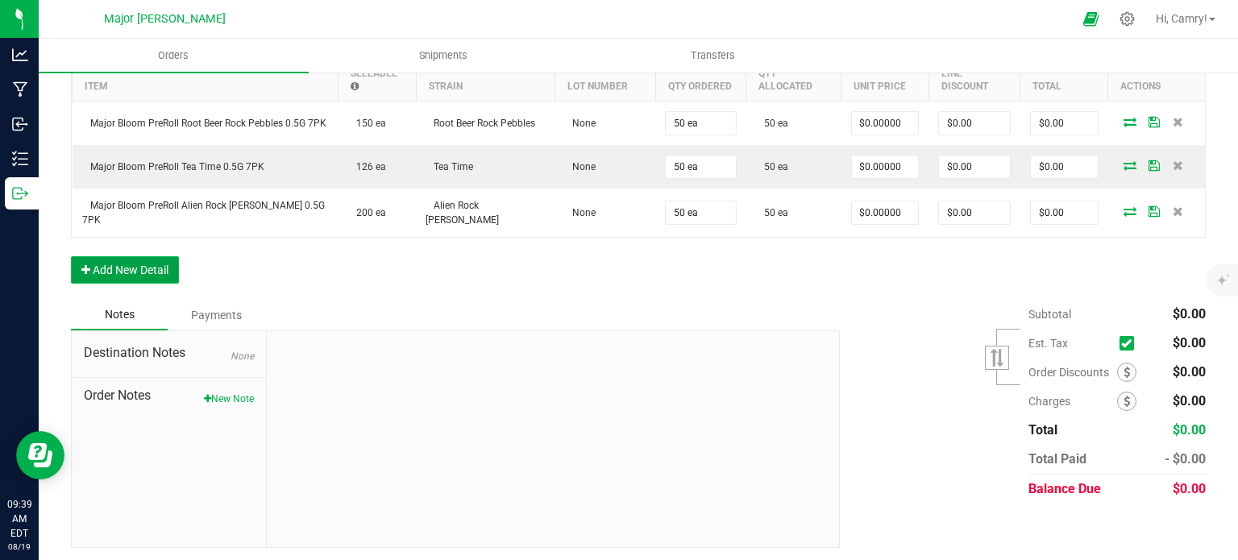
click at [110, 270] on button "Add New Detail" at bounding box center [125, 269] width 108 height 27
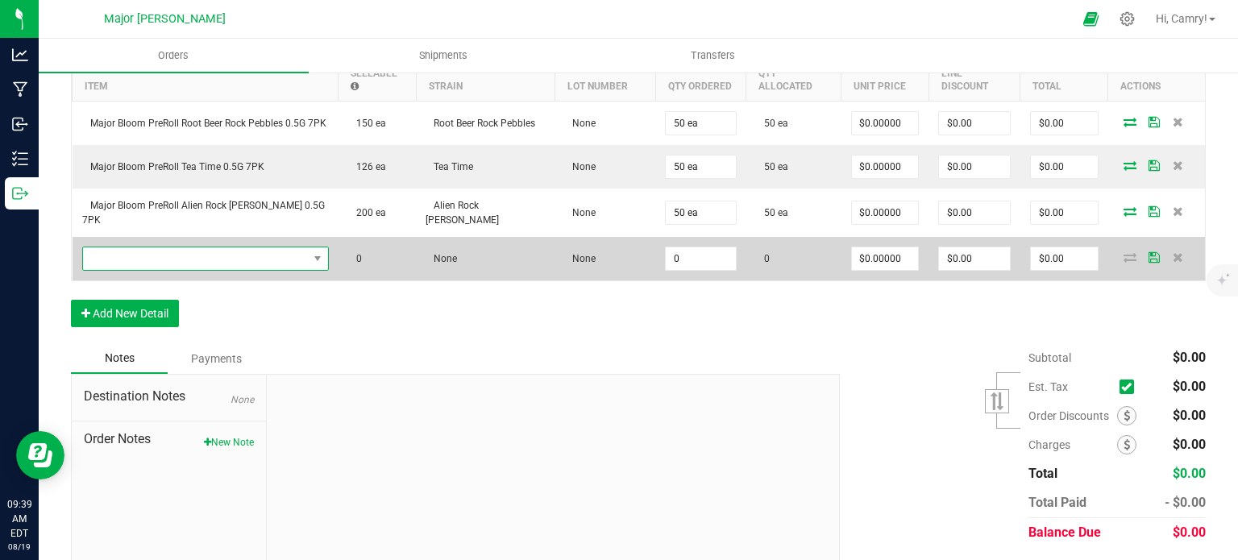
click at [150, 251] on span "NO DATA FOUND" at bounding box center [195, 258] width 225 height 23
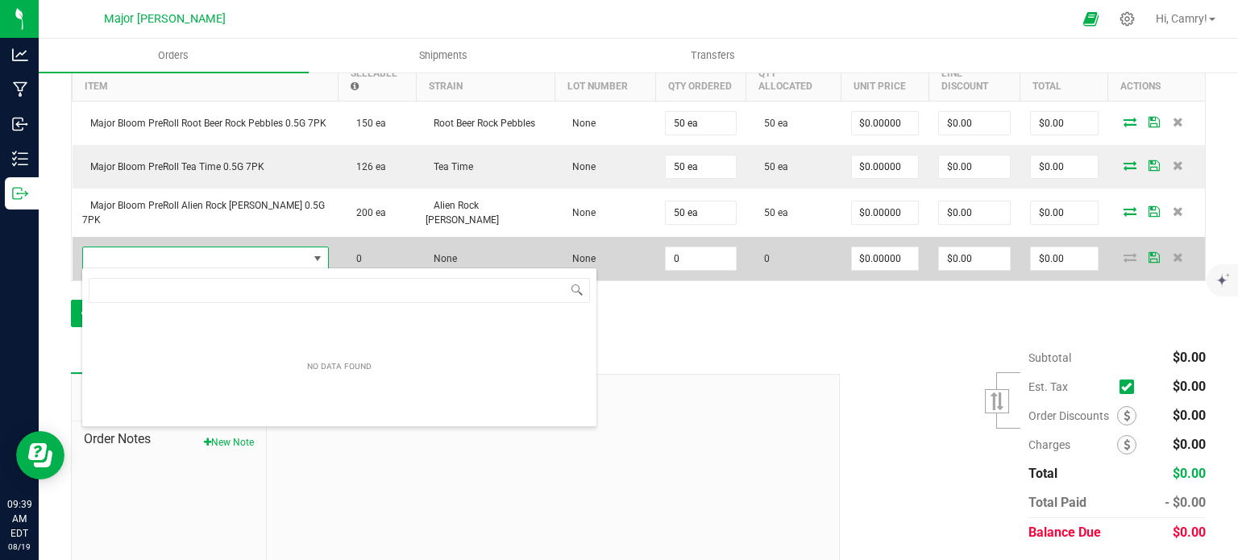
scroll to position [23, 232]
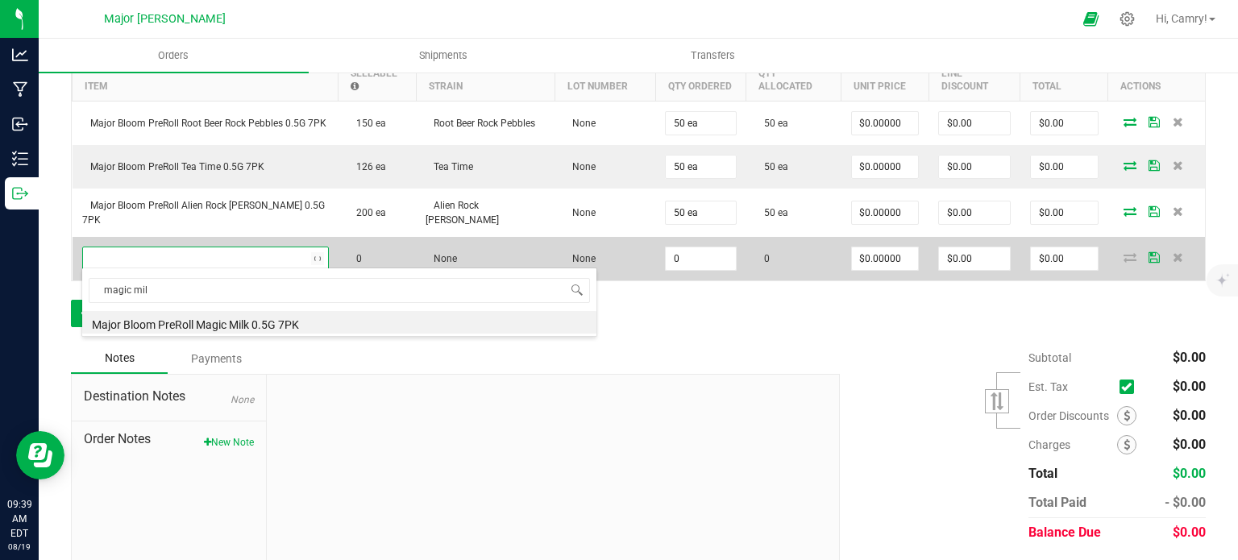
type input "magic milk"
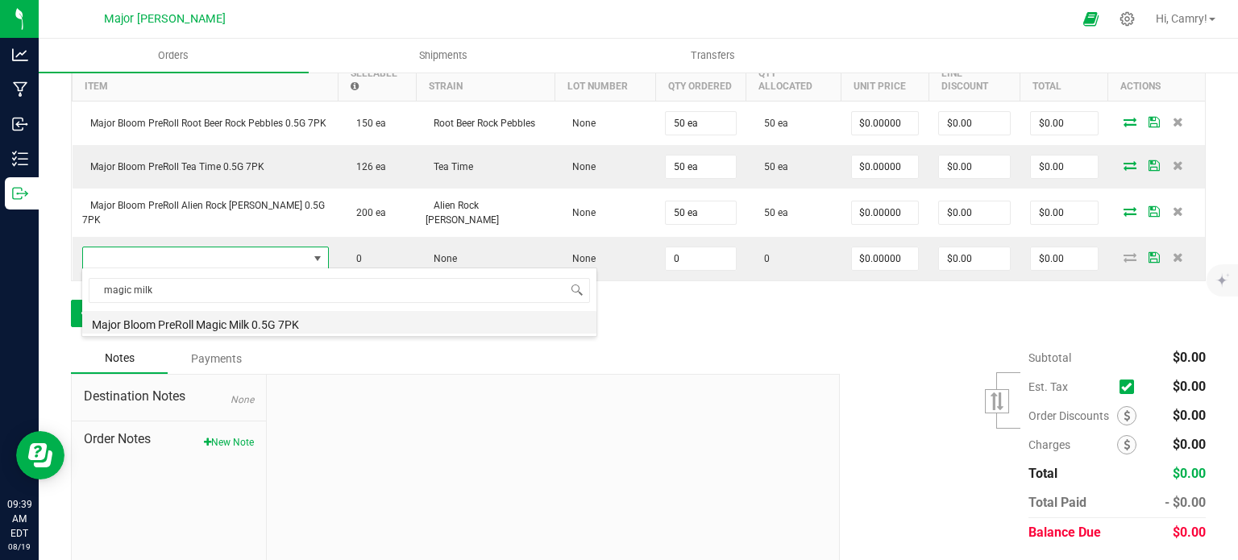
click at [180, 331] on li "Major Bloom PreRoll Magic Milk 0.5G 7PK" at bounding box center [339, 322] width 514 height 23
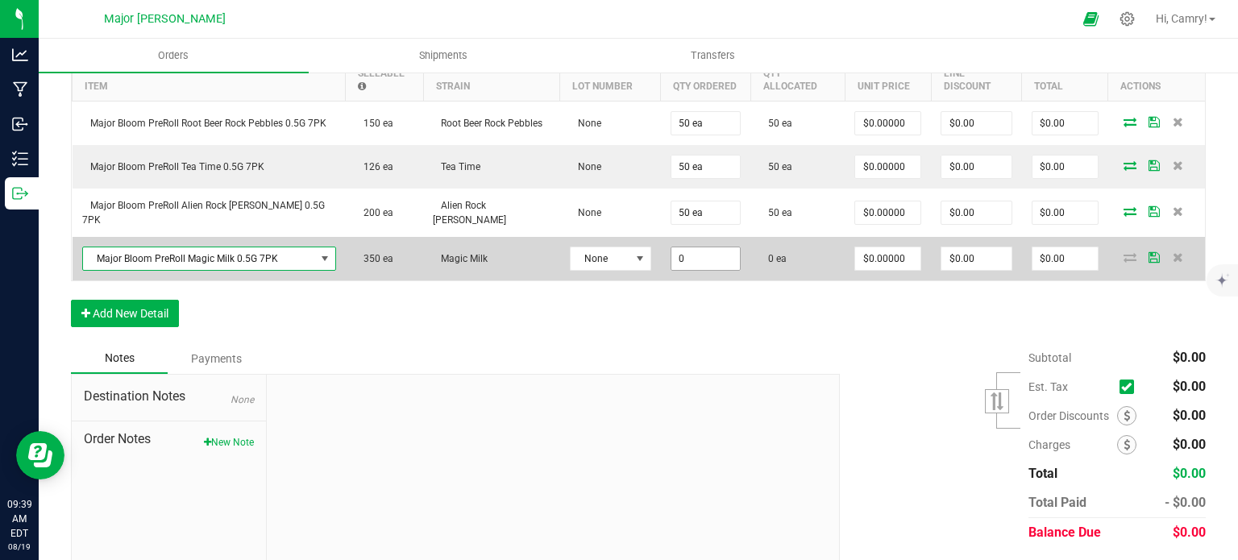
click at [675, 251] on input "0" at bounding box center [705, 258] width 69 height 23
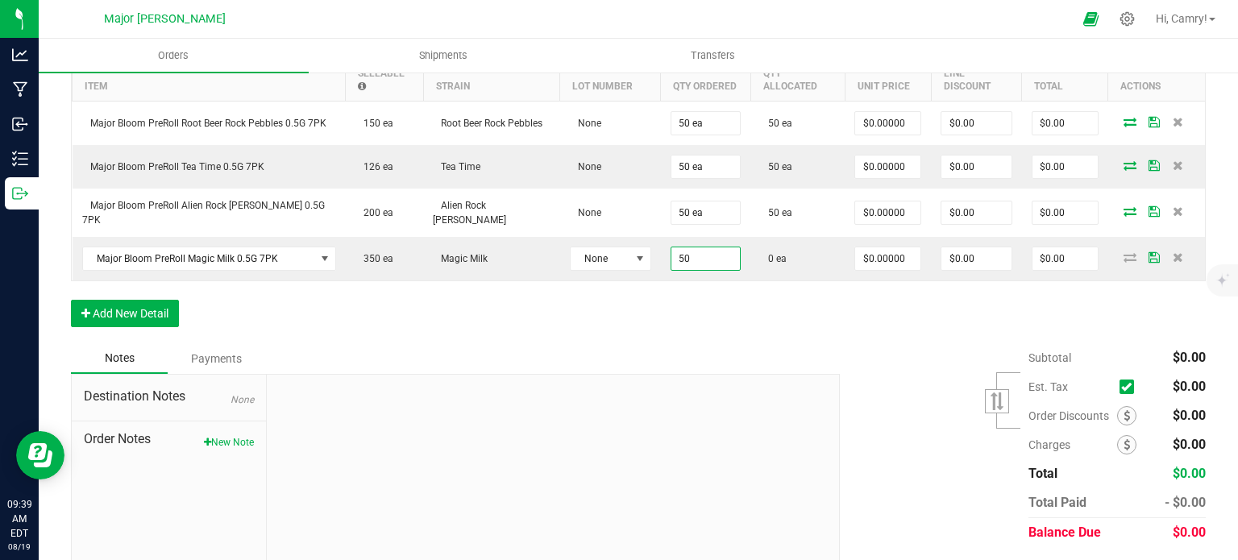
type input "50 ea"
drag, startPoint x: 767, startPoint y: 289, endPoint x: 916, endPoint y: 292, distance: 149.1
click at [768, 289] on div "Order Details Print All Labels Item Sellable Strain Lot Number Qty Ordered Qty …" at bounding box center [638, 180] width 1135 height 326
click at [1123, 255] on icon at bounding box center [1129, 257] width 13 height 10
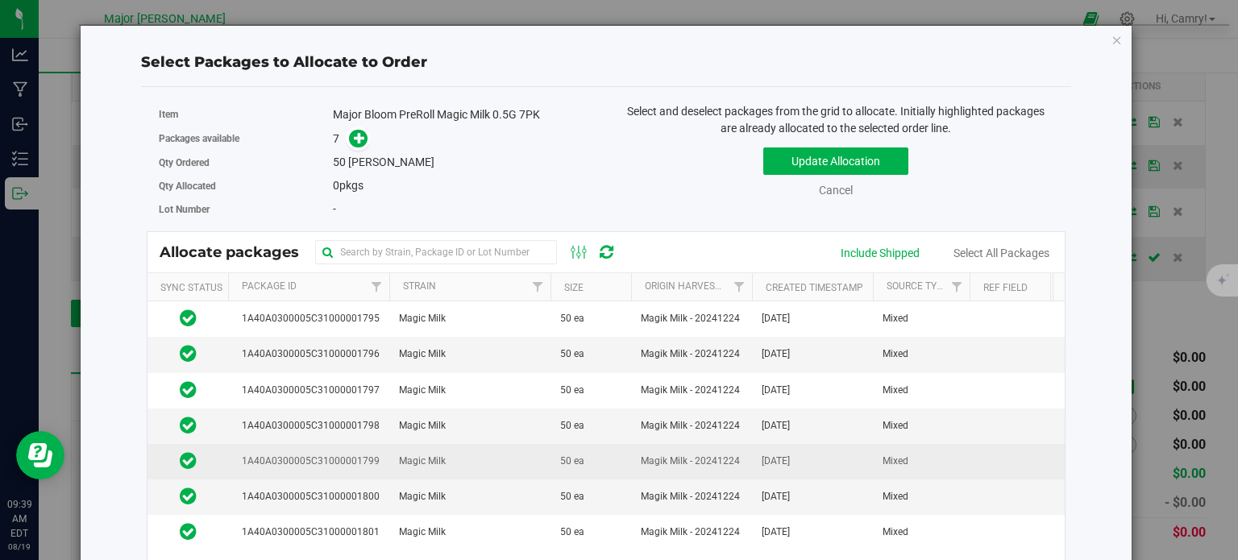
click at [422, 455] on span "Magic Milk" at bounding box center [422, 461] width 47 height 15
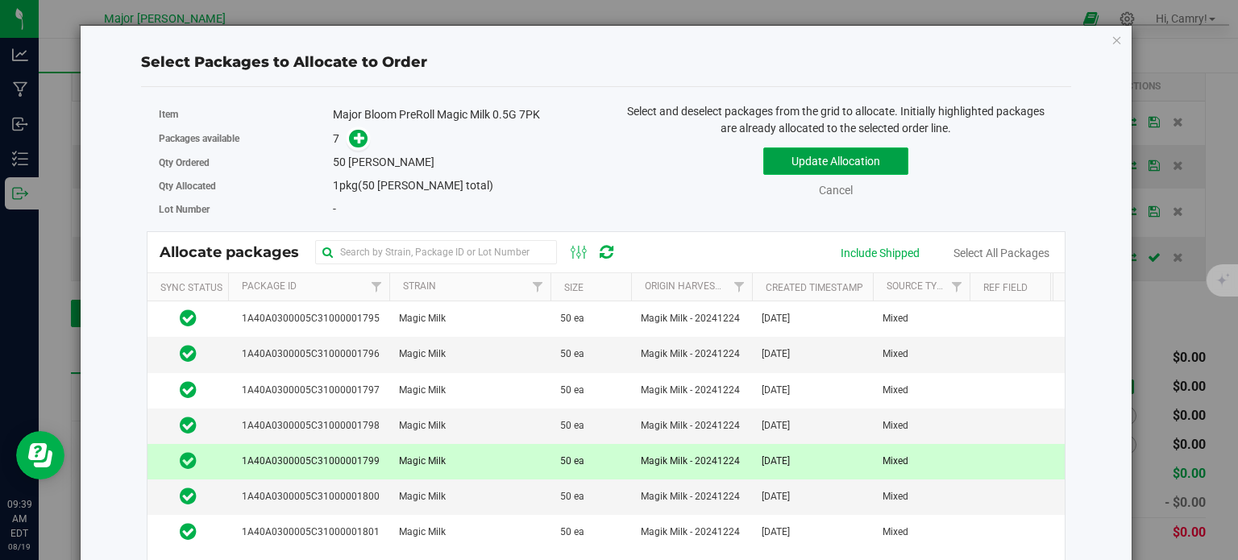
click at [791, 162] on button "Update Allocation" at bounding box center [835, 160] width 145 height 27
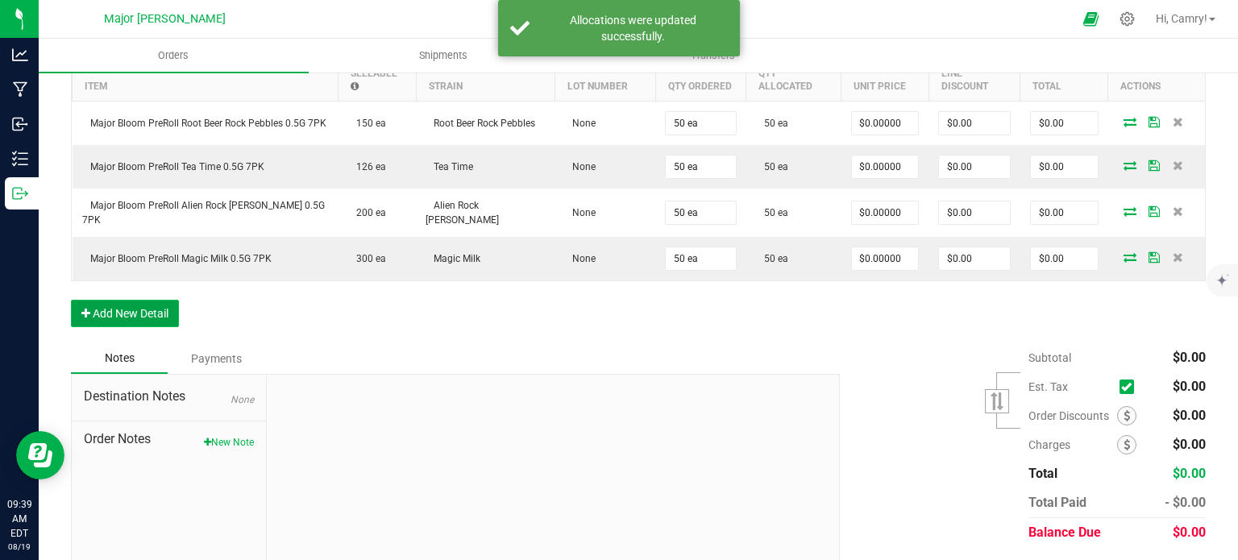
click at [152, 312] on button "Add New Detail" at bounding box center [125, 313] width 108 height 27
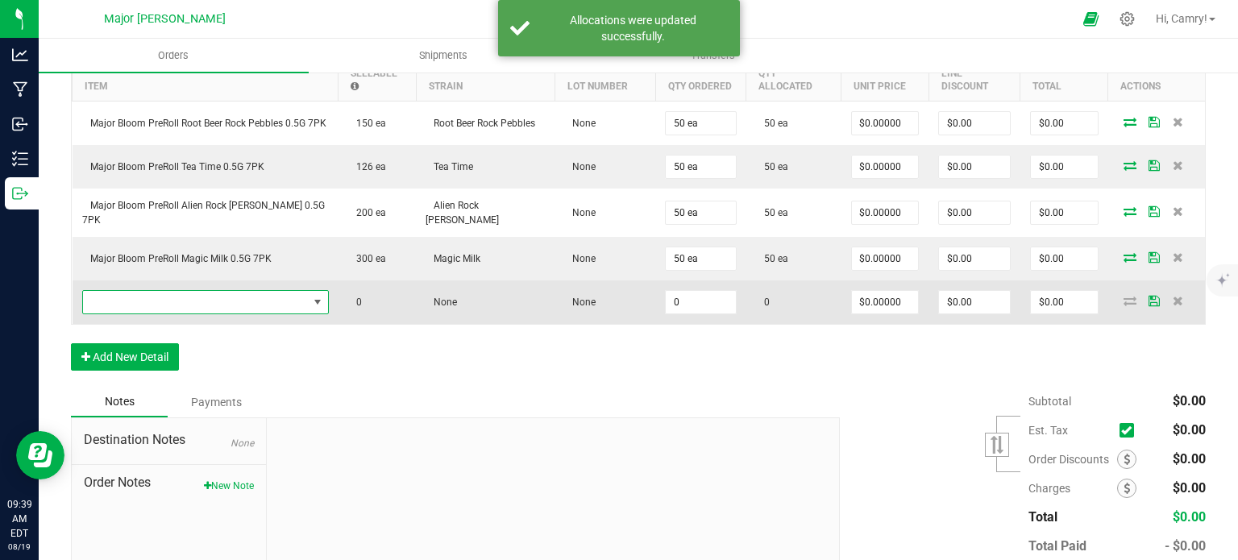
click at [199, 305] on span "NO DATA FOUND" at bounding box center [195, 302] width 225 height 23
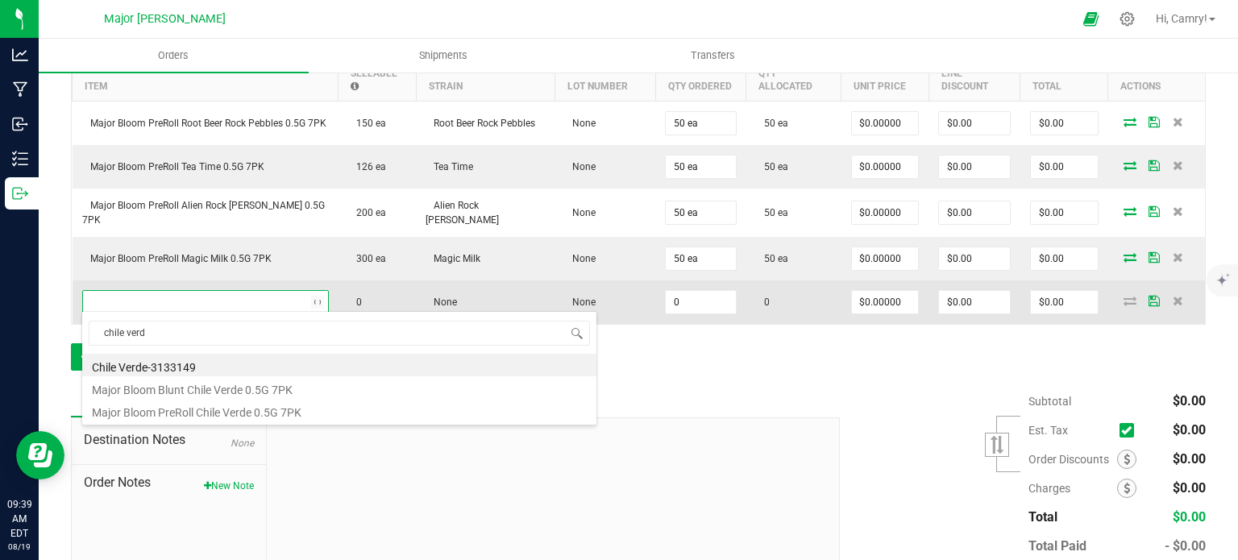
type input "chile verde"
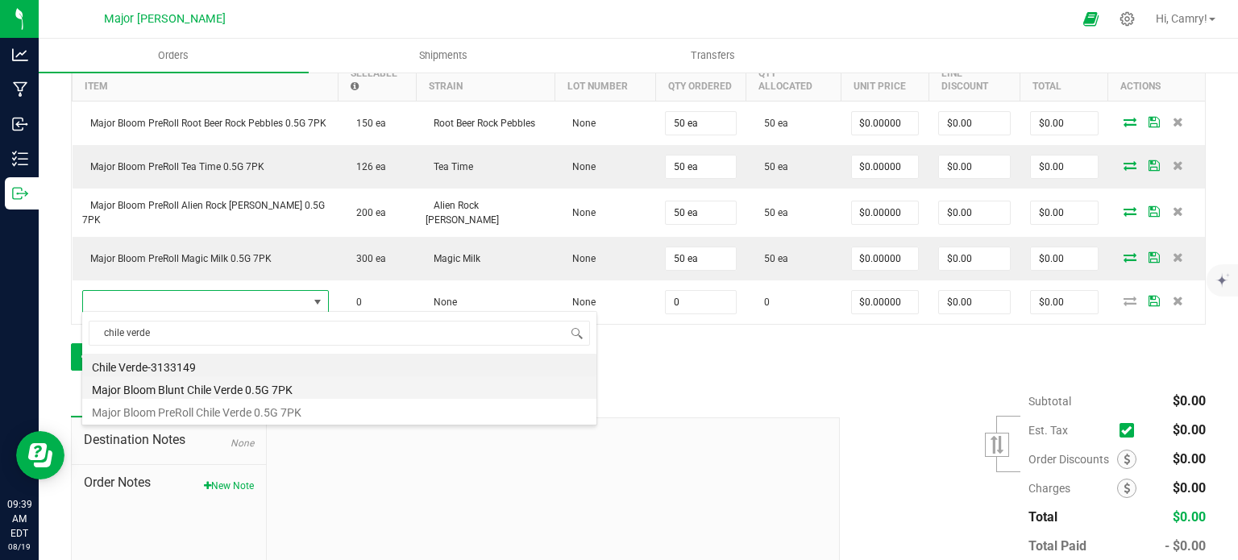
click at [252, 384] on li "Major Bloom Blunt Chile Verde 0.5G 7PK" at bounding box center [339, 387] width 514 height 23
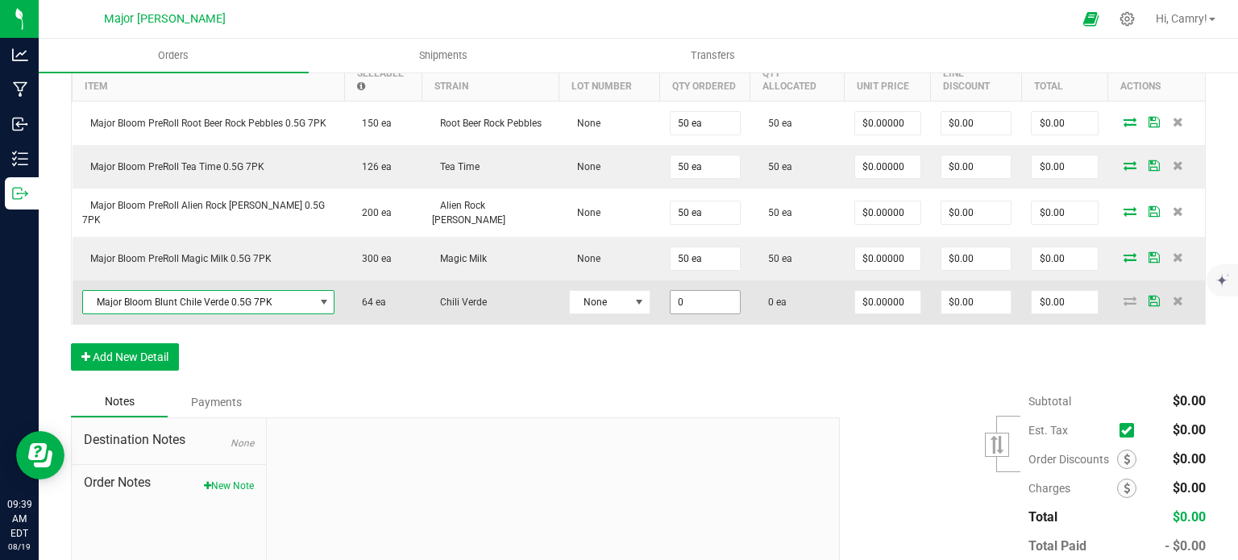
click at [707, 302] on input "0" at bounding box center [704, 302] width 69 height 23
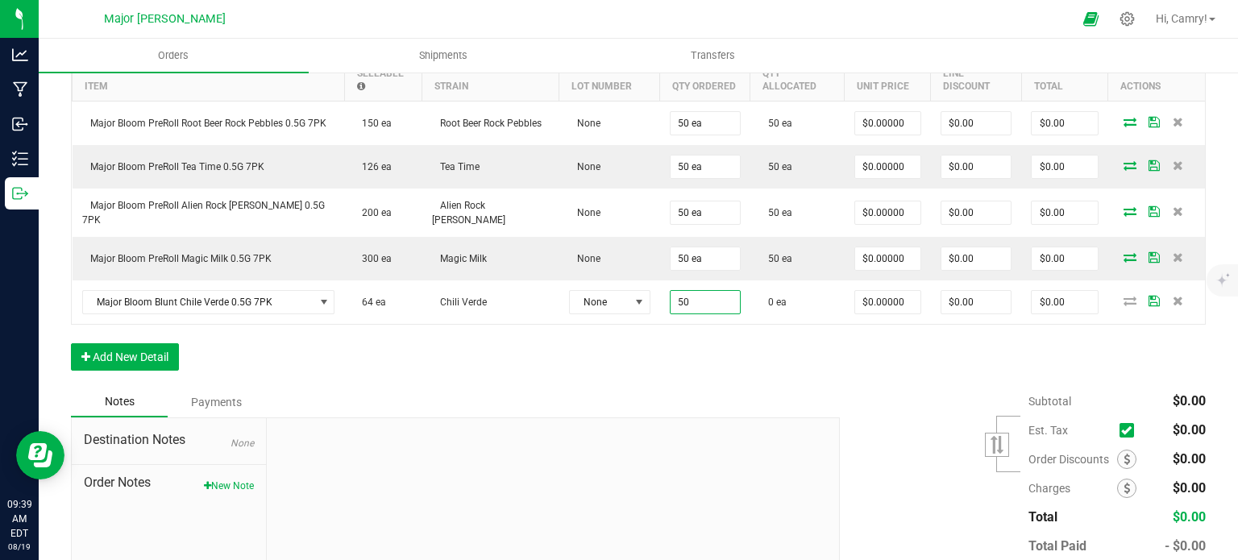
type input "50 ea"
click at [720, 336] on div "Order Details Print All Labels Item Sellable Strain Lot Number Qty Ordered Qty …" at bounding box center [638, 202] width 1135 height 370
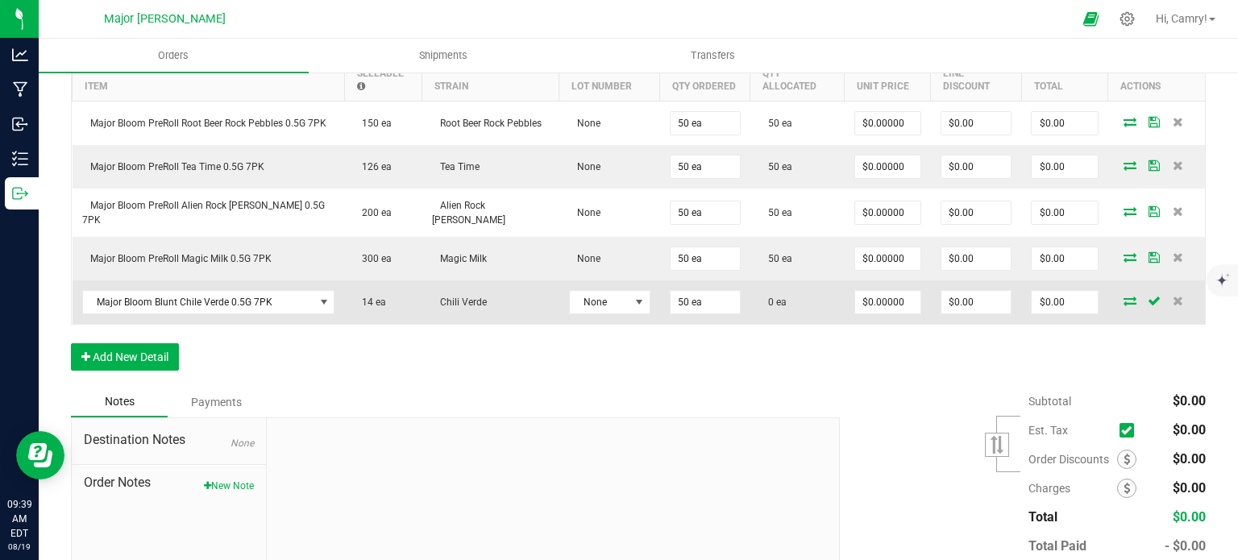
click at [1123, 296] on icon at bounding box center [1129, 301] width 13 height 10
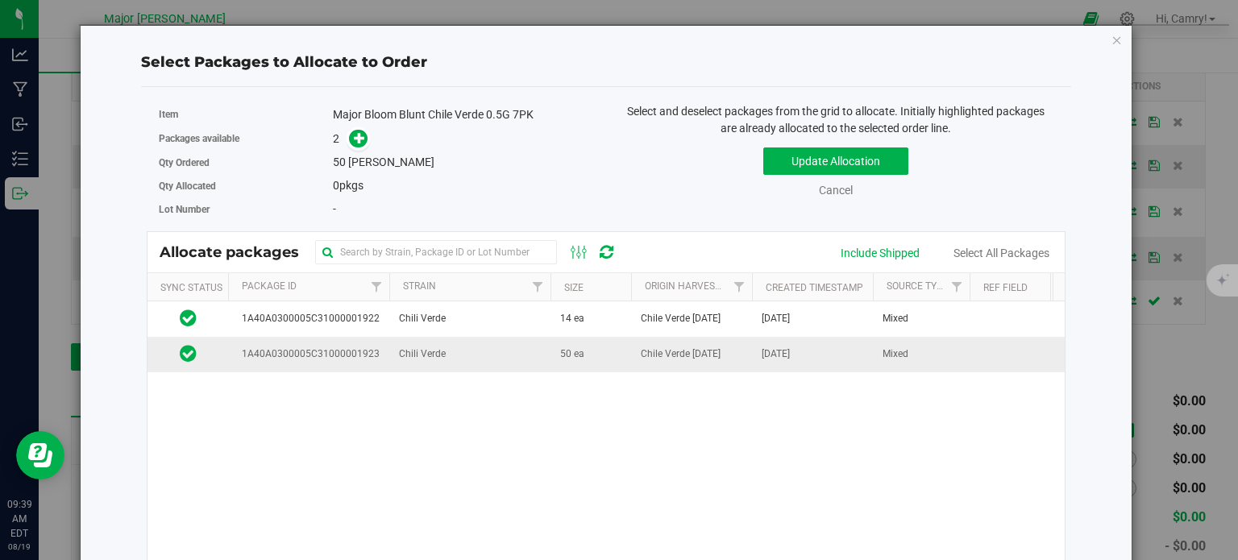
click at [538, 352] on td "Chili Verde" at bounding box center [469, 354] width 161 height 35
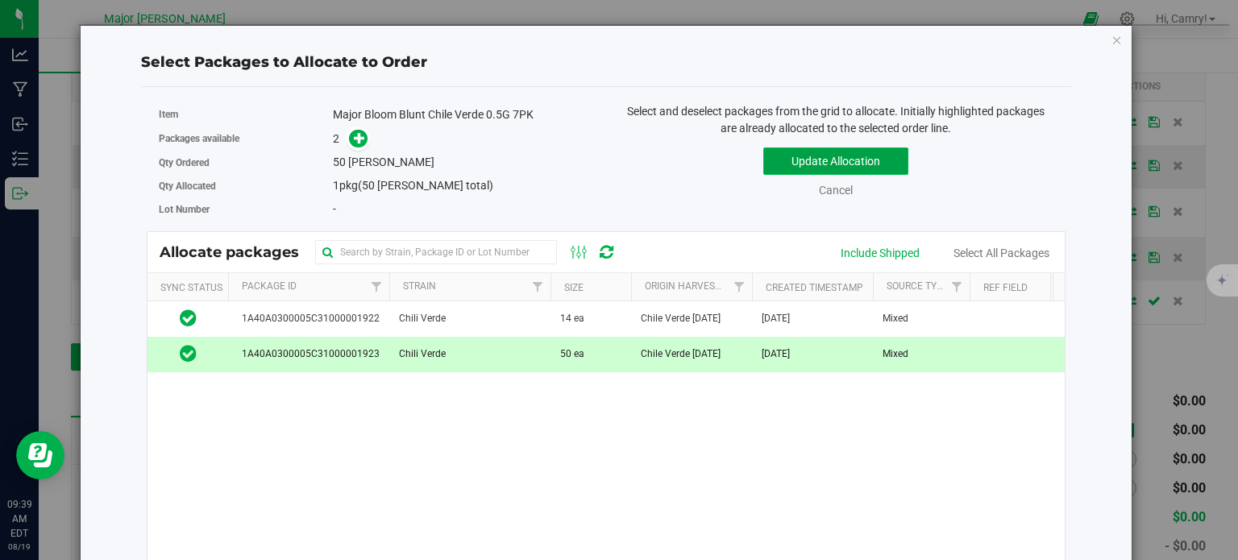
click at [790, 162] on button "Update Allocation" at bounding box center [835, 160] width 145 height 27
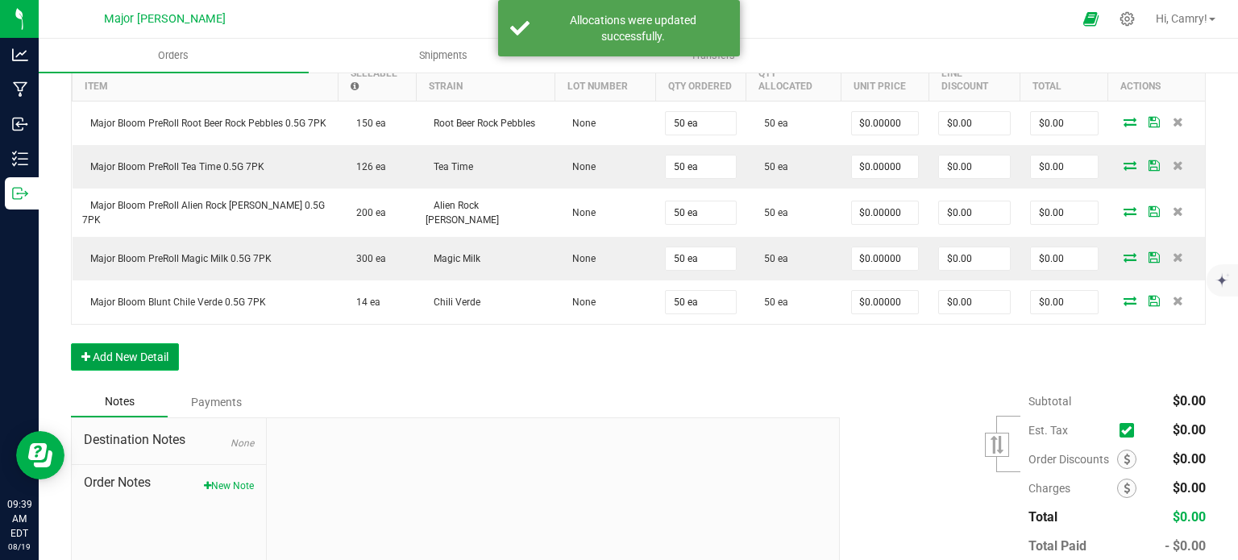
click at [103, 354] on button "Add New Detail" at bounding box center [125, 356] width 108 height 27
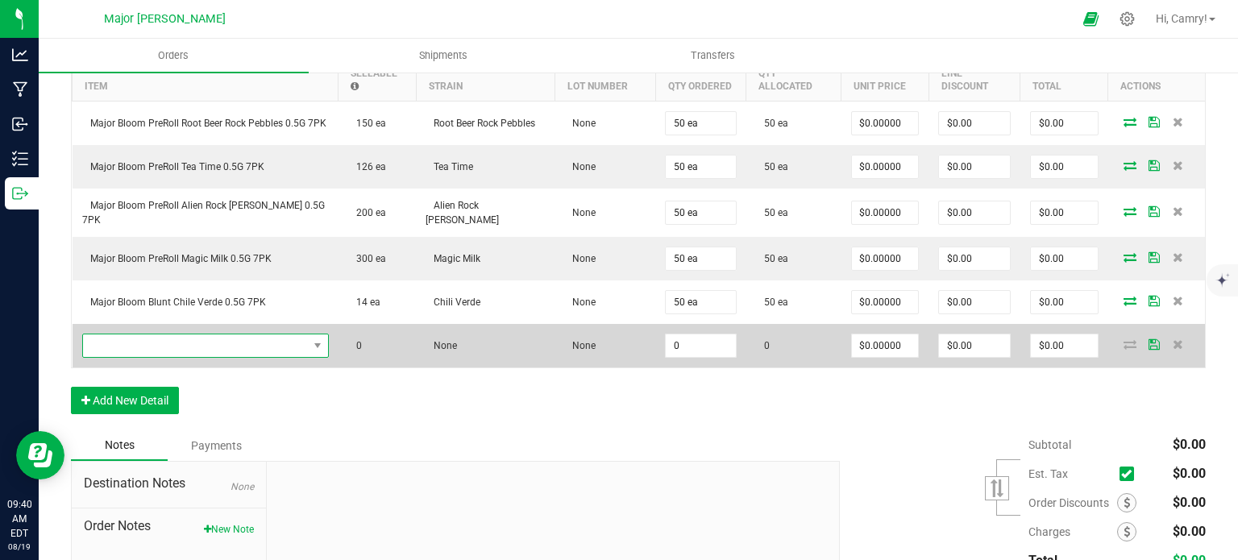
click at [230, 339] on span "NO DATA FOUND" at bounding box center [195, 345] width 225 height 23
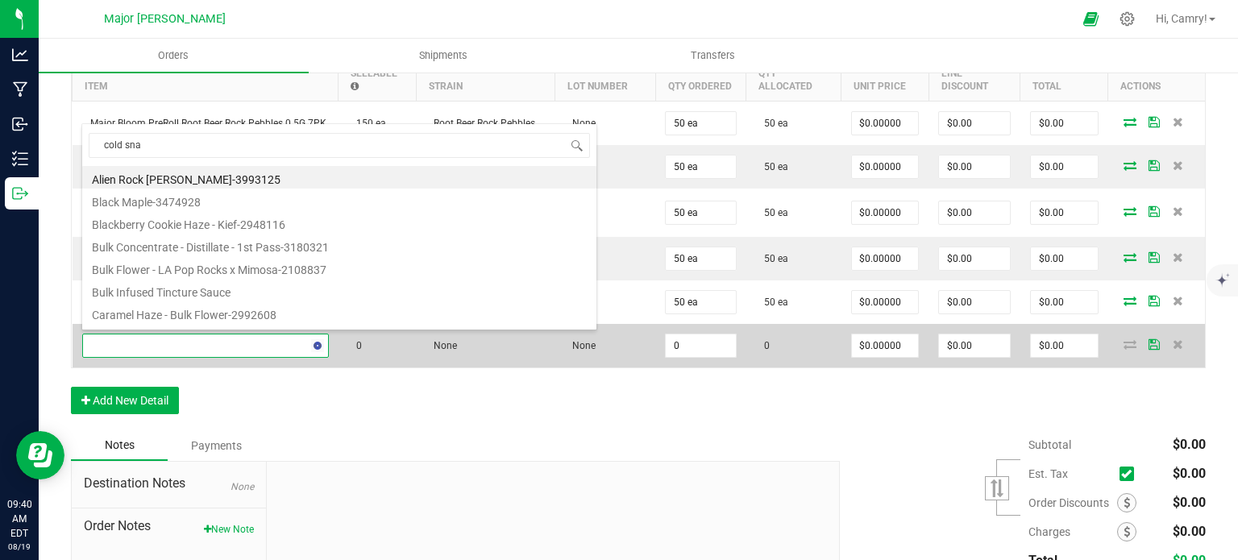
type input "cold snap"
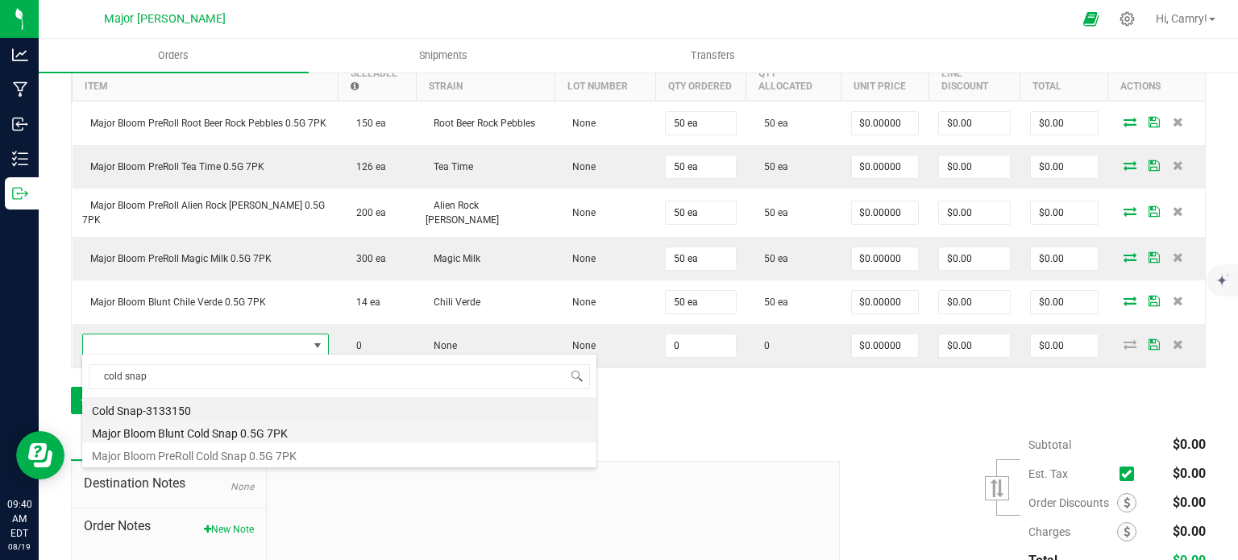
click at [264, 430] on li "Major Bloom Blunt Cold Snap 0.5G 7PK" at bounding box center [339, 431] width 514 height 23
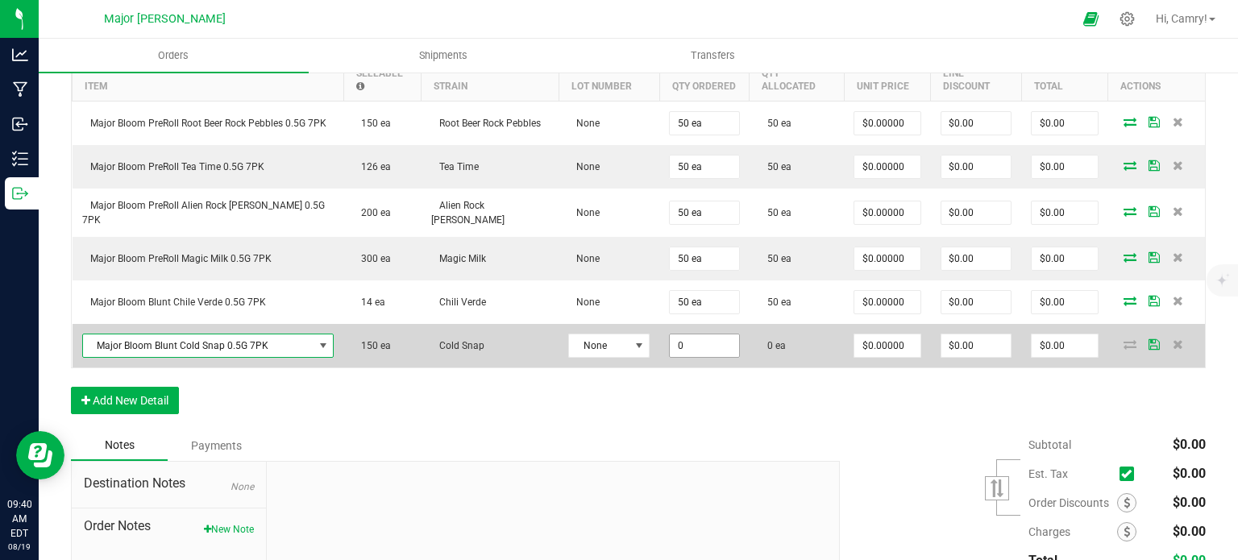
click at [670, 338] on input "0" at bounding box center [704, 345] width 69 height 23
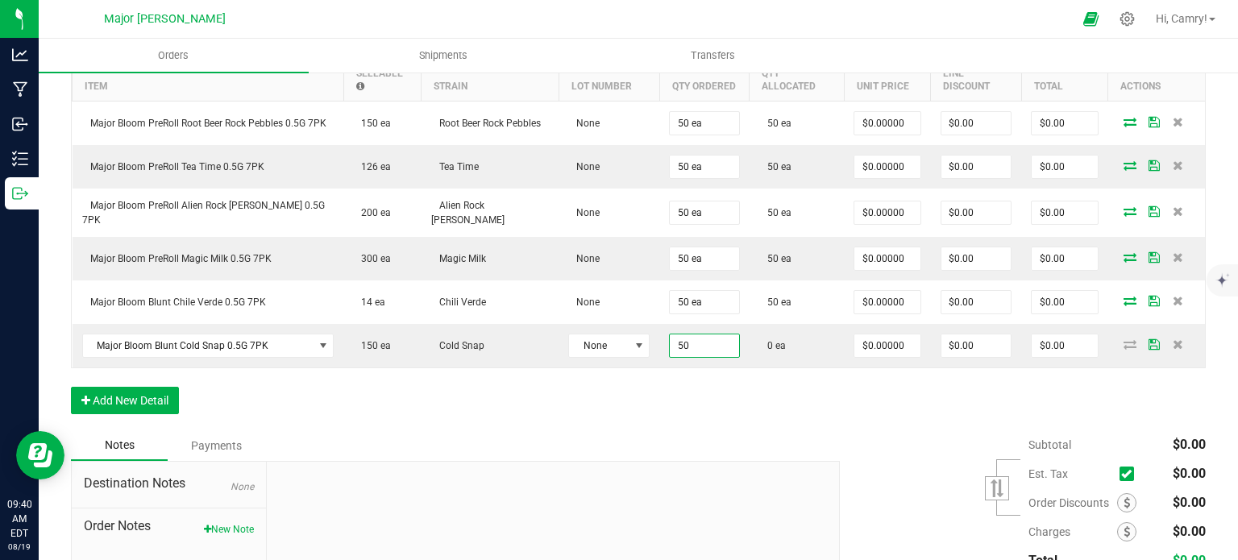
type input "50 ea"
click at [843, 404] on div "Order Details Print All Labels Item Sellable Strain Lot Number Qty Ordered Qty …" at bounding box center [638, 223] width 1135 height 413
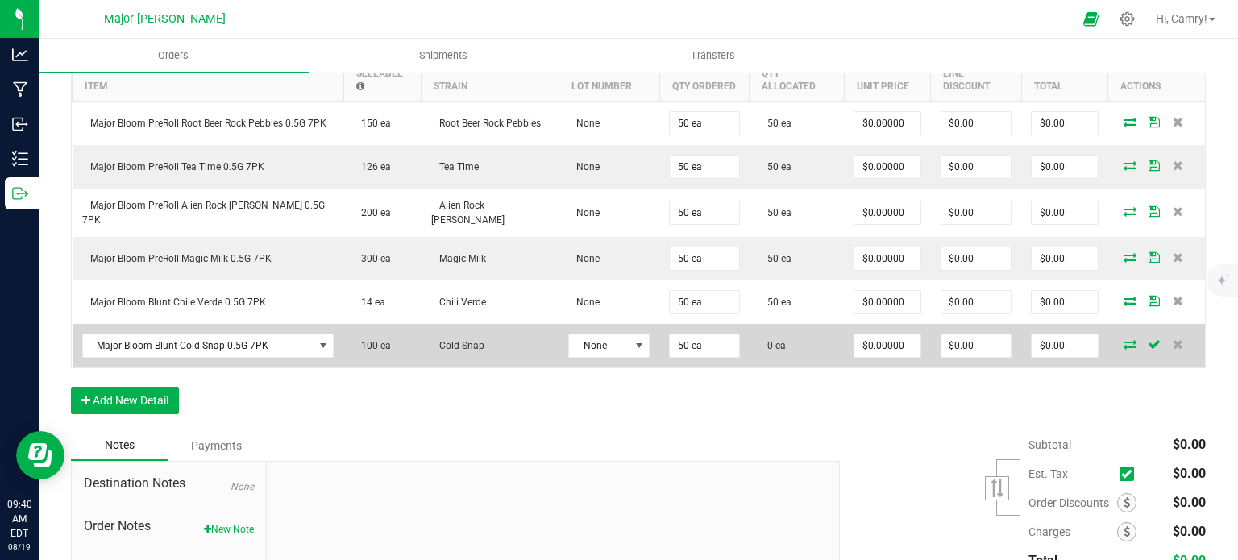
click at [1123, 339] on icon at bounding box center [1129, 344] width 13 height 10
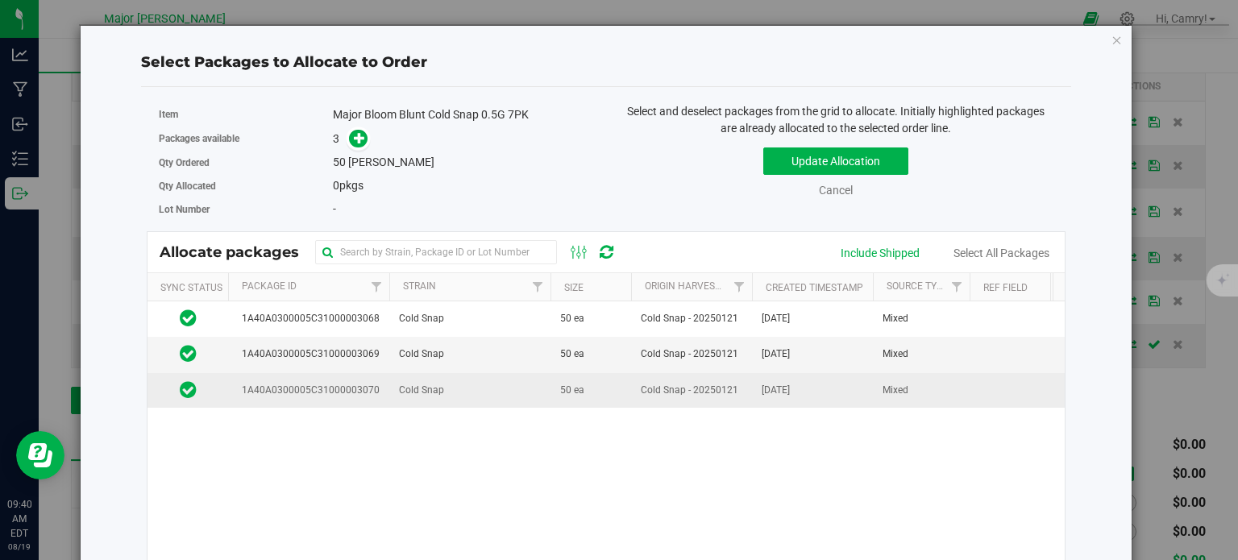
drag, startPoint x: 526, startPoint y: 384, endPoint x: 535, endPoint y: 378, distance: 10.5
click at [528, 384] on td "Cold Snap" at bounding box center [469, 390] width 161 height 35
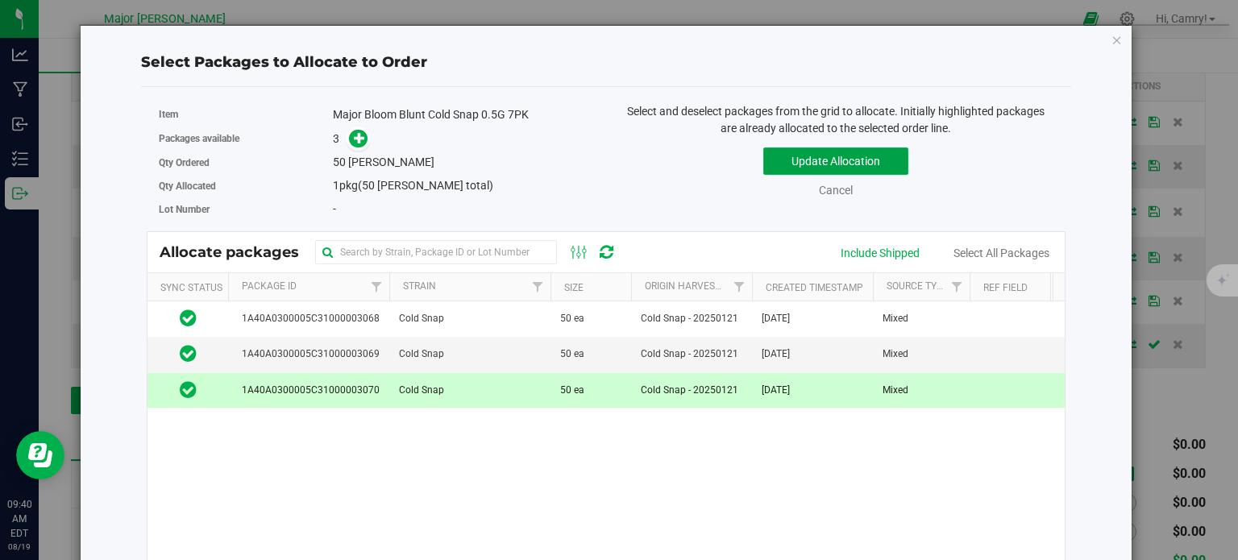
click at [795, 160] on button "Update Allocation" at bounding box center [835, 160] width 145 height 27
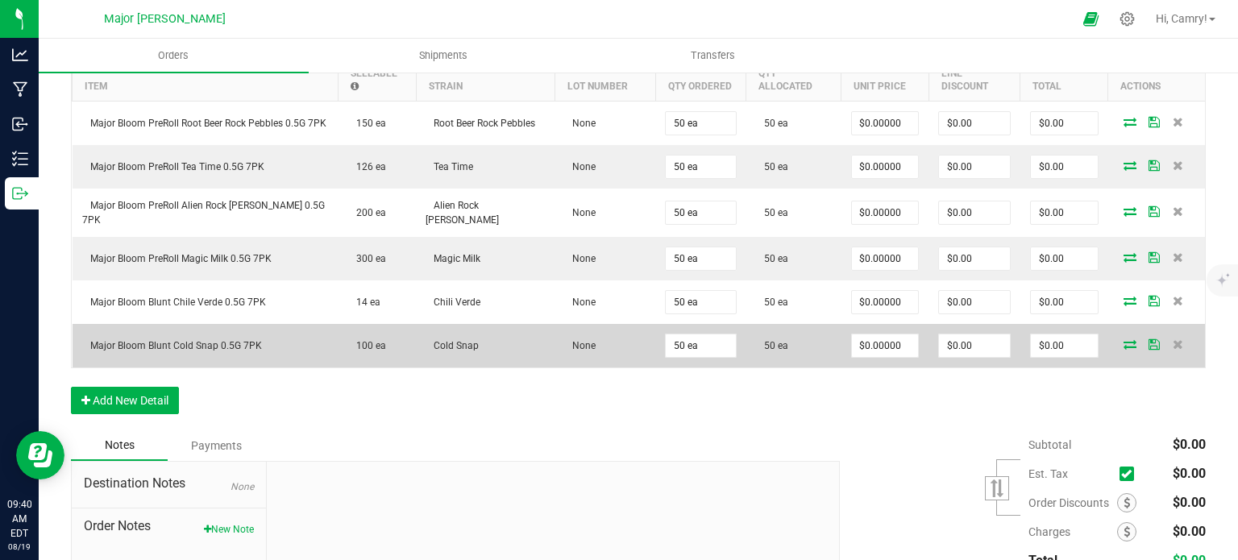
click at [1123, 341] on icon at bounding box center [1129, 344] width 13 height 10
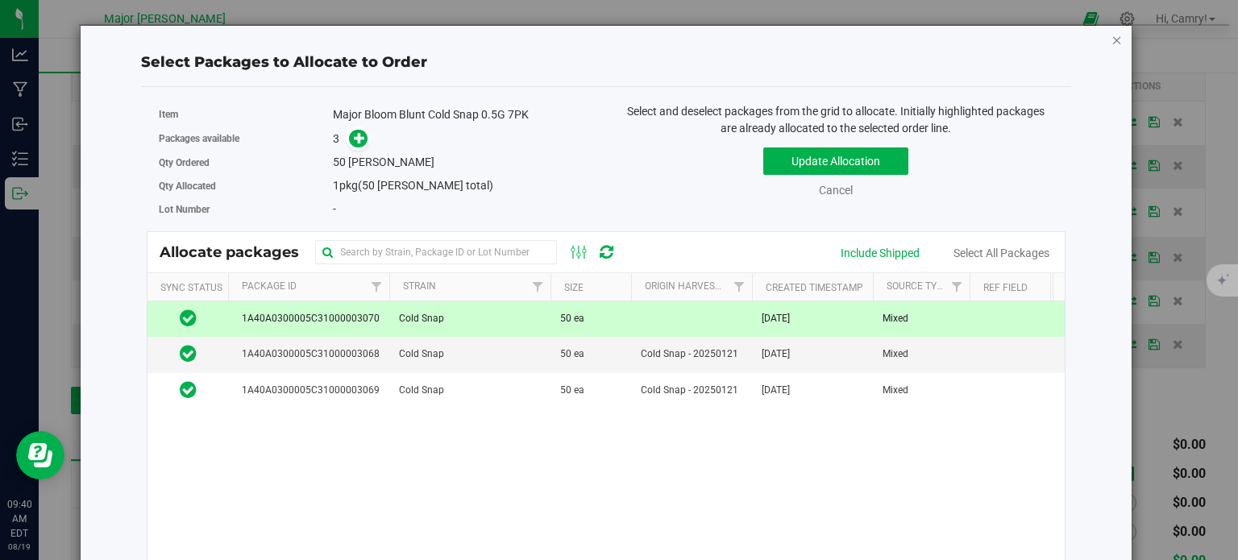
click at [1111, 36] on icon "button" at bounding box center [1116, 39] width 11 height 19
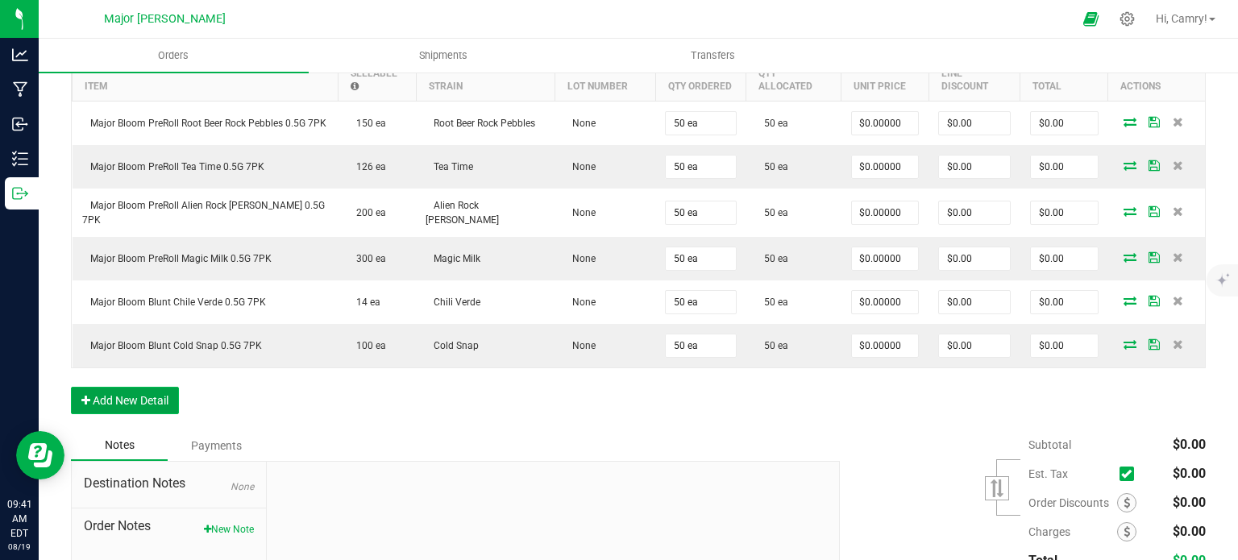
click at [143, 398] on button "Add New Detail" at bounding box center [125, 400] width 108 height 27
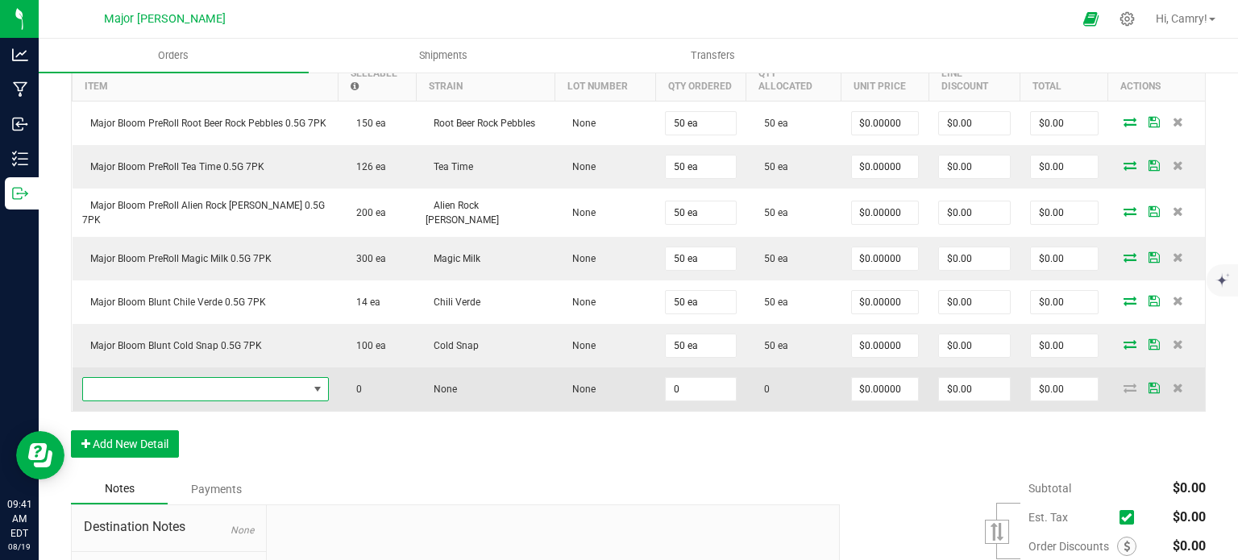
click at [161, 383] on span "NO DATA FOUND" at bounding box center [195, 389] width 225 height 23
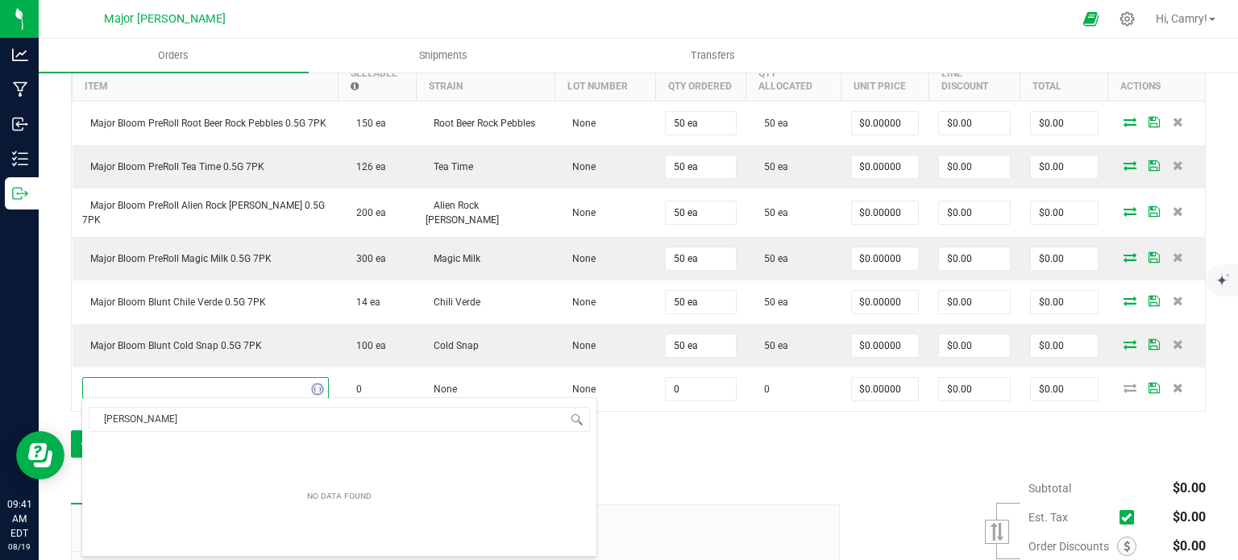
type input "[PERSON_NAME]"
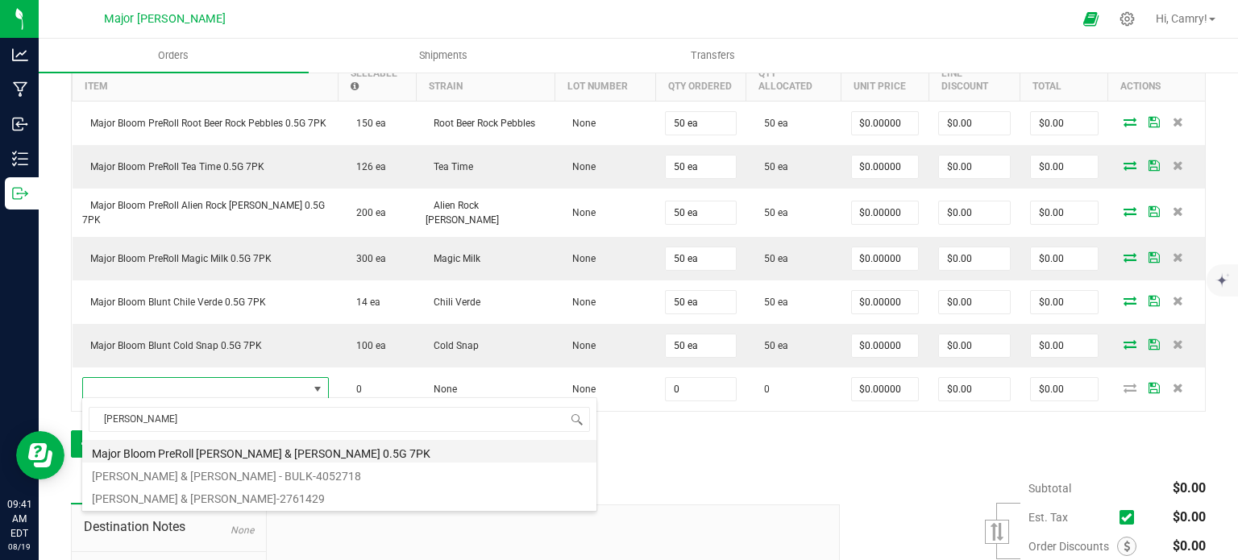
click at [258, 451] on li "Major Bloom PreRoll [PERSON_NAME] & [PERSON_NAME] 0.5G 7PK" at bounding box center [339, 451] width 514 height 23
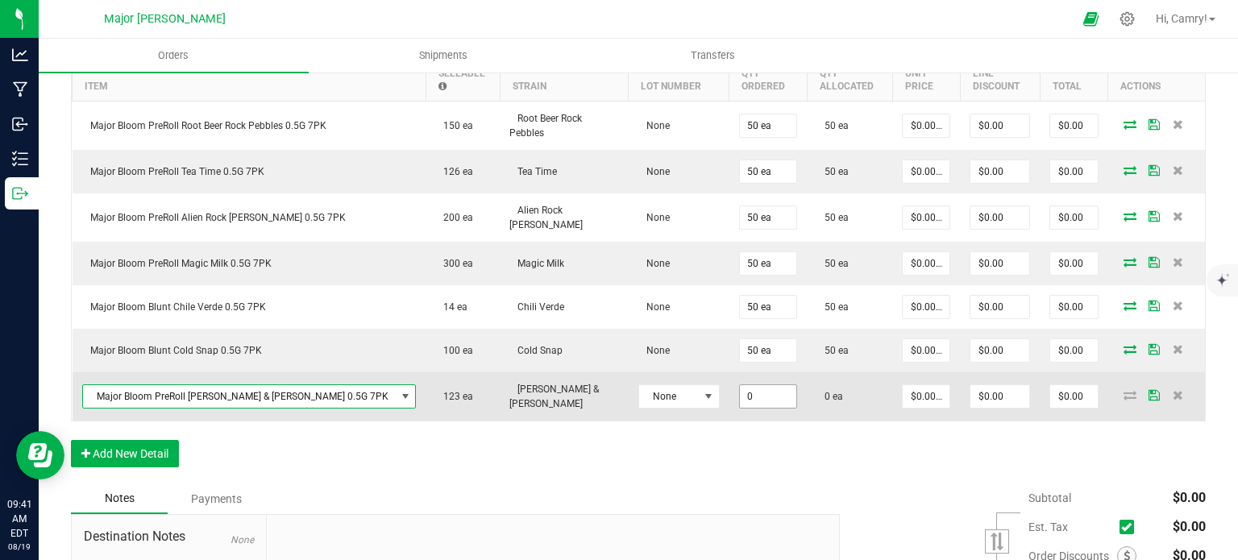
click at [740, 394] on input "0" at bounding box center [768, 396] width 57 height 23
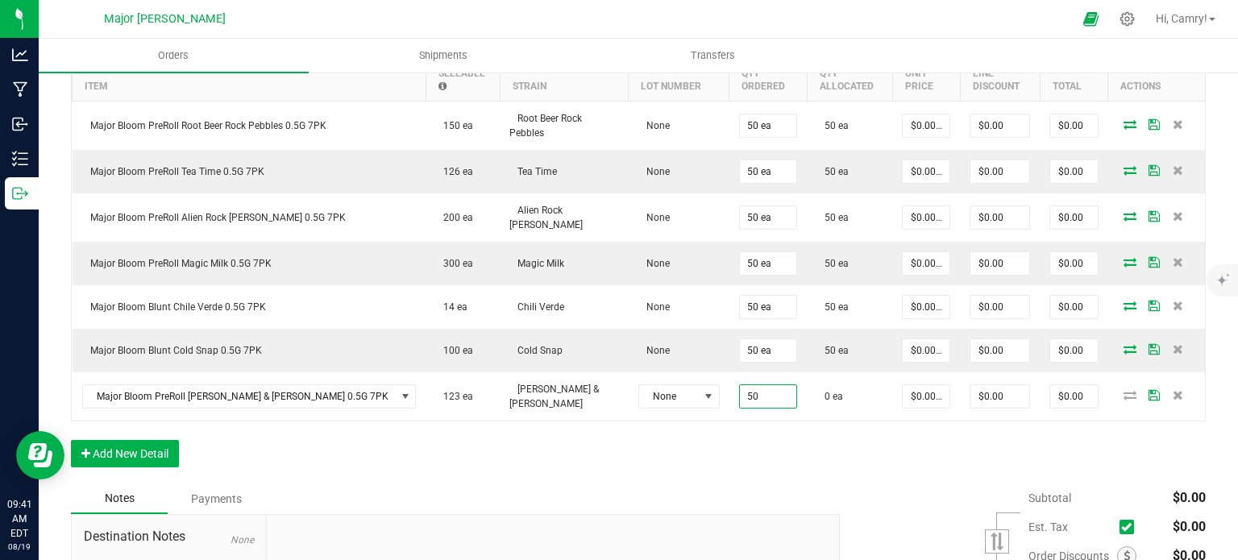
type input "50 ea"
click at [994, 417] on div "Order Details Print All Labels Item Sellable Strain Lot Number Qty Ordered Qty …" at bounding box center [638, 250] width 1135 height 467
click at [1123, 390] on icon at bounding box center [1129, 395] width 13 height 10
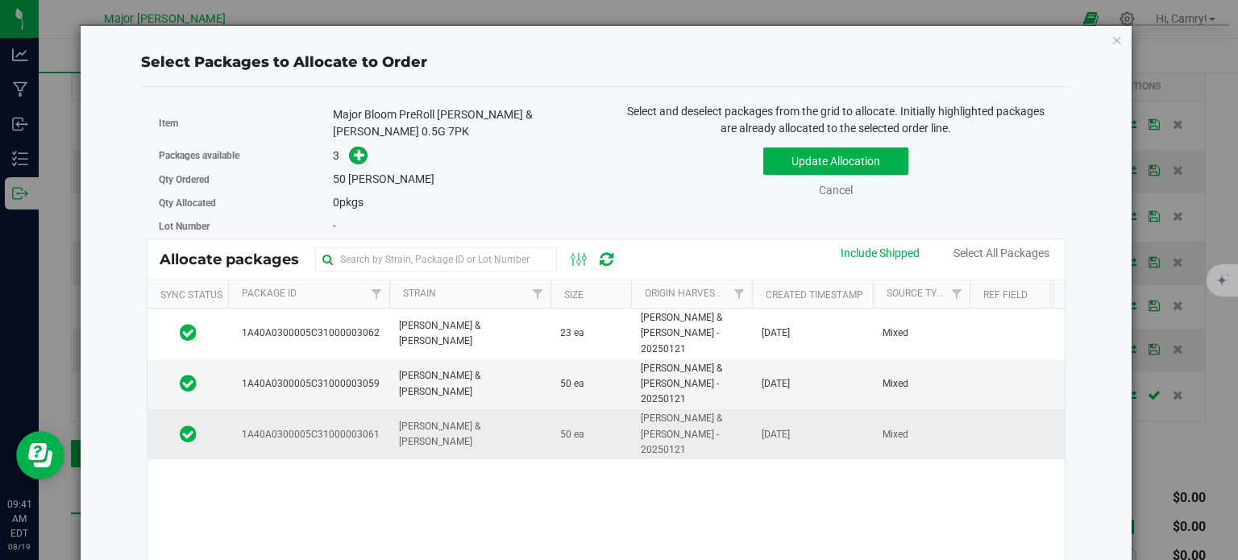
click at [497, 409] on td "[PERSON_NAME] & [PERSON_NAME]" at bounding box center [469, 434] width 161 height 50
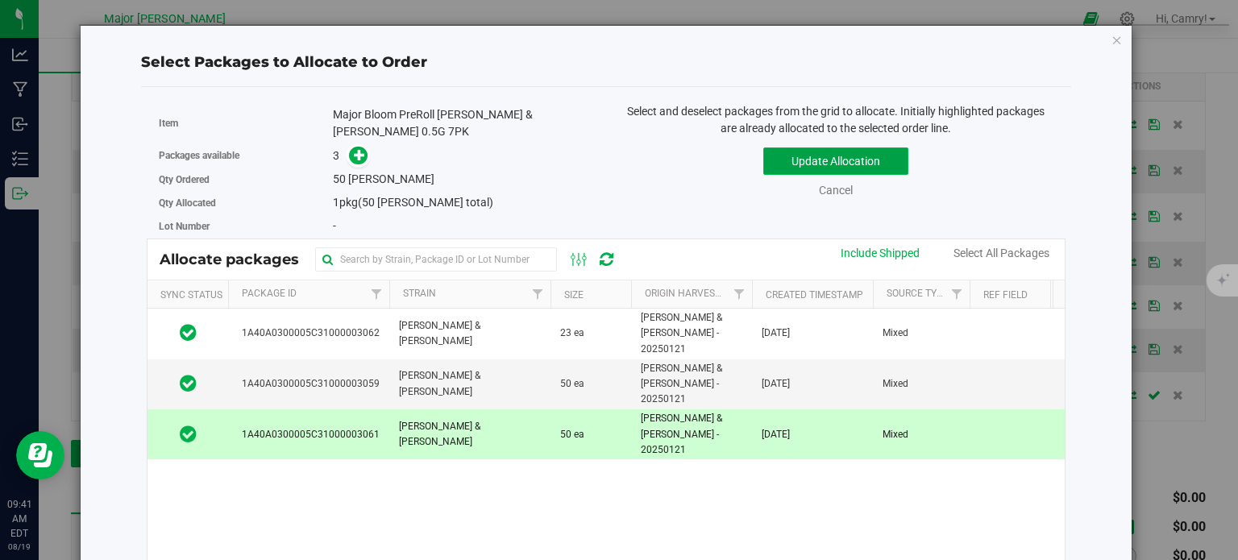
click at [859, 156] on button "Update Allocation" at bounding box center [835, 160] width 145 height 27
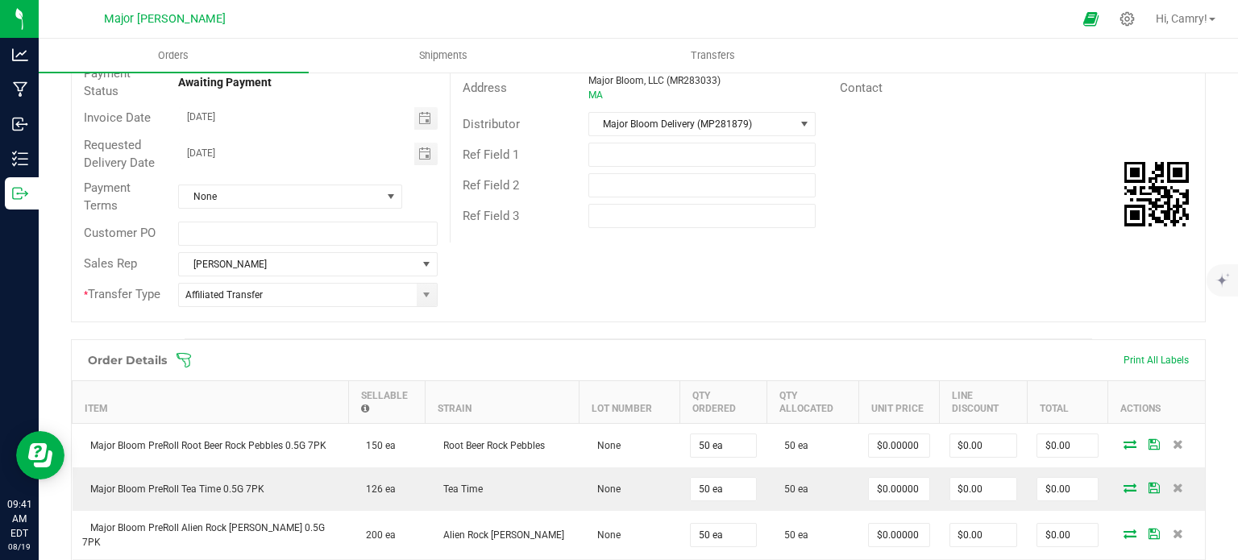
scroll to position [0, 0]
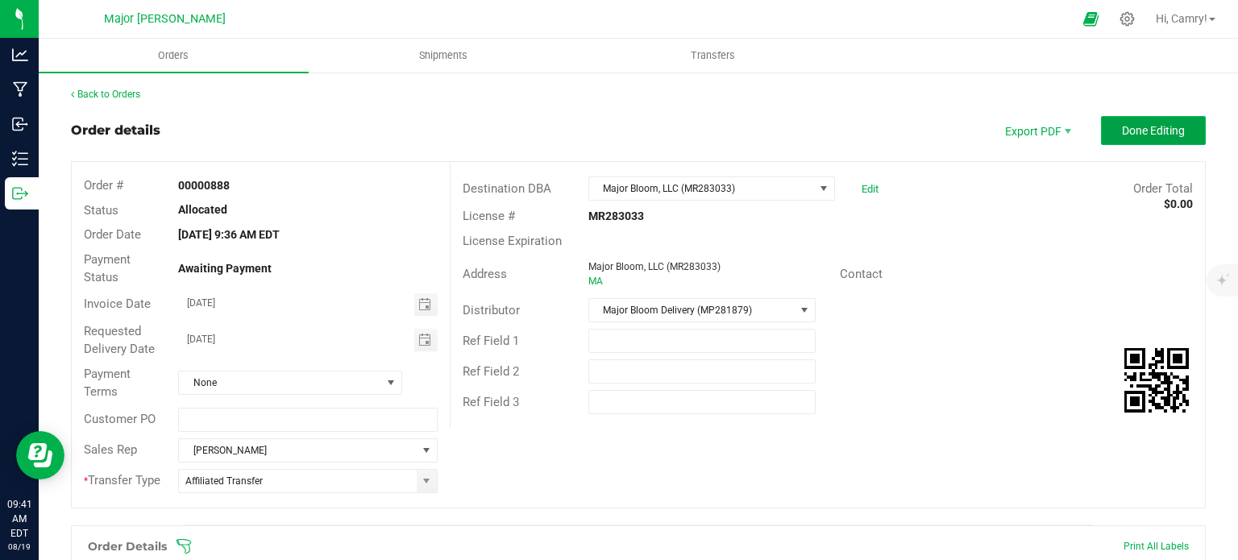
click at [1122, 125] on span "Done Editing" at bounding box center [1153, 130] width 63 height 13
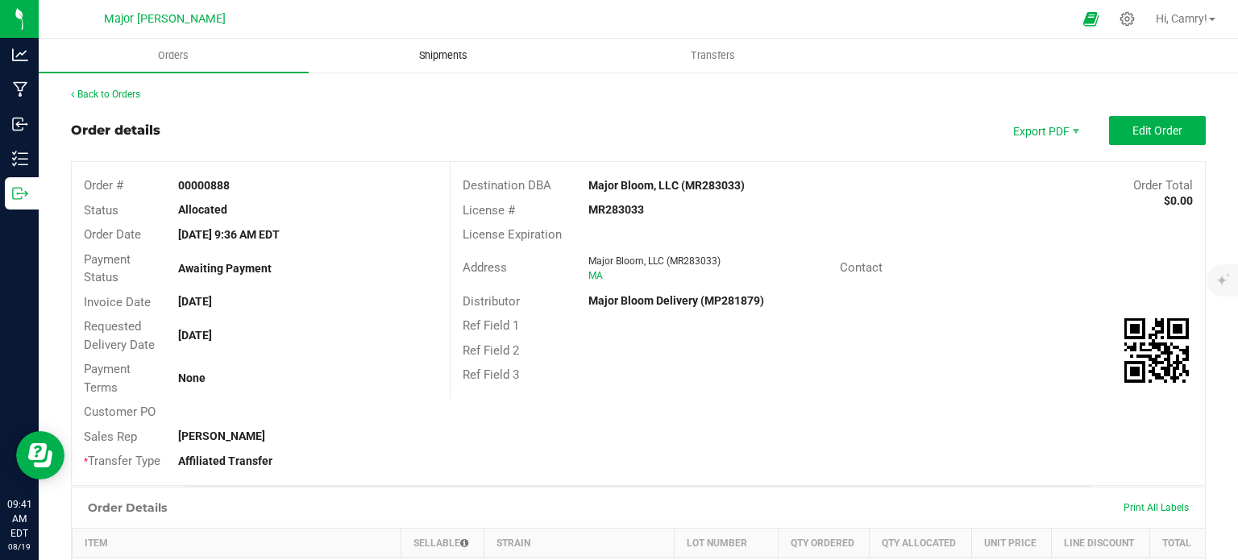
click at [453, 44] on uib-tab-heading "Shipments" at bounding box center [443, 55] width 268 height 32
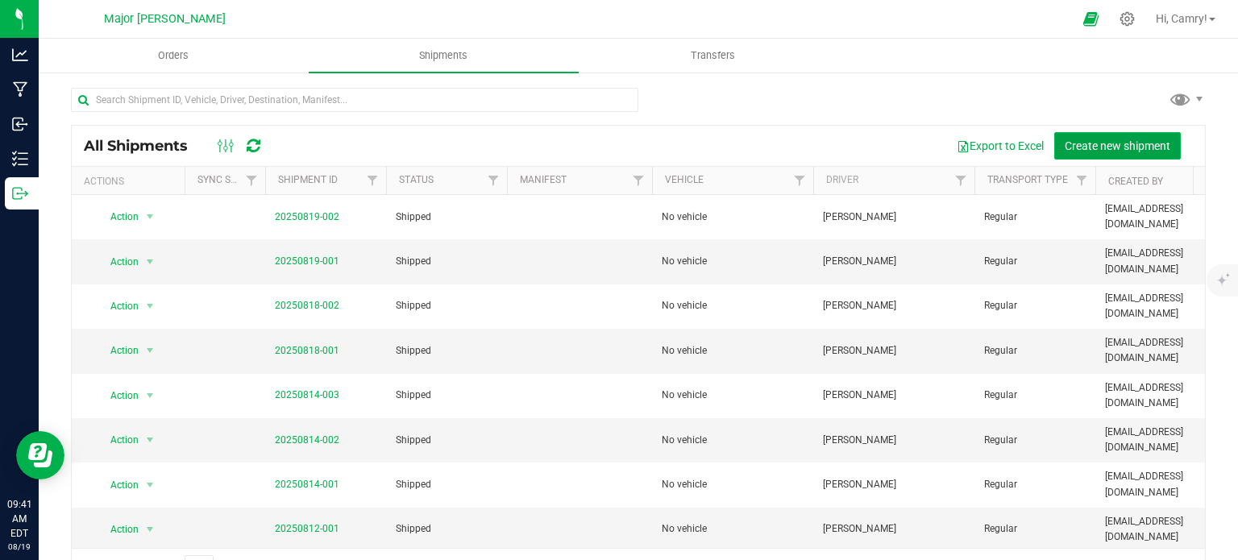
click at [1098, 140] on span "Create new shipment" at bounding box center [1118, 145] width 106 height 13
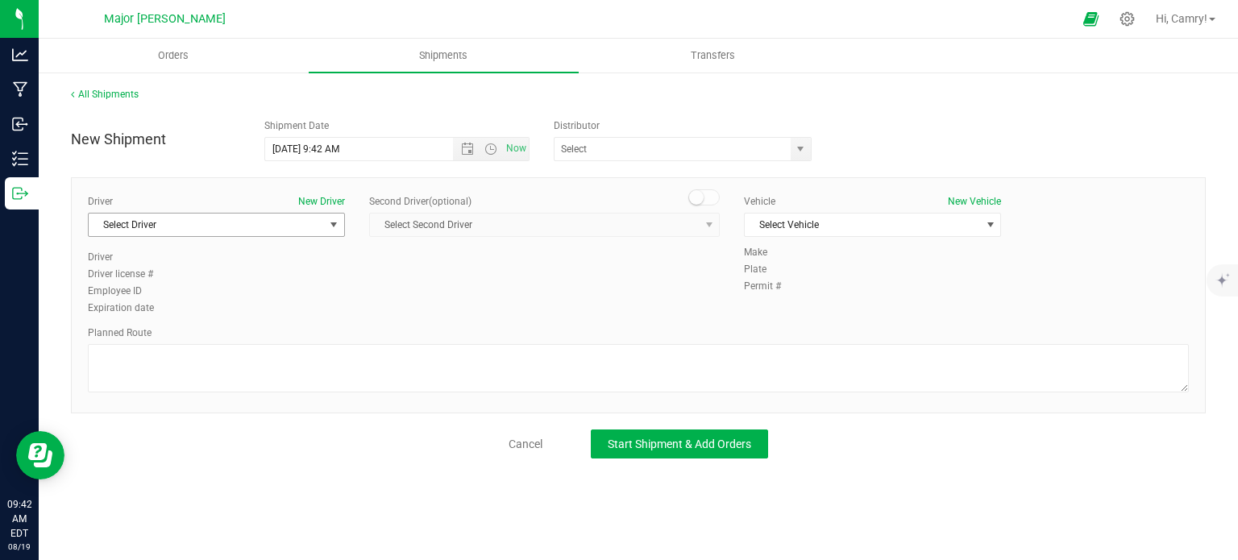
click at [312, 227] on span "Select Driver" at bounding box center [206, 225] width 235 height 23
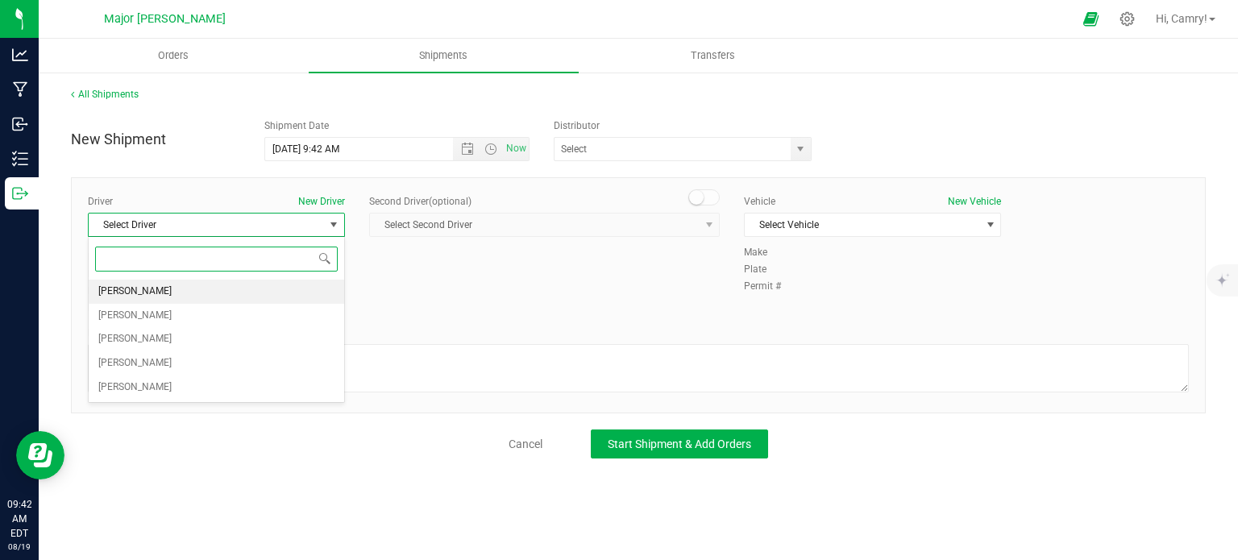
click at [284, 283] on li "[PERSON_NAME]" at bounding box center [216, 292] width 255 height 24
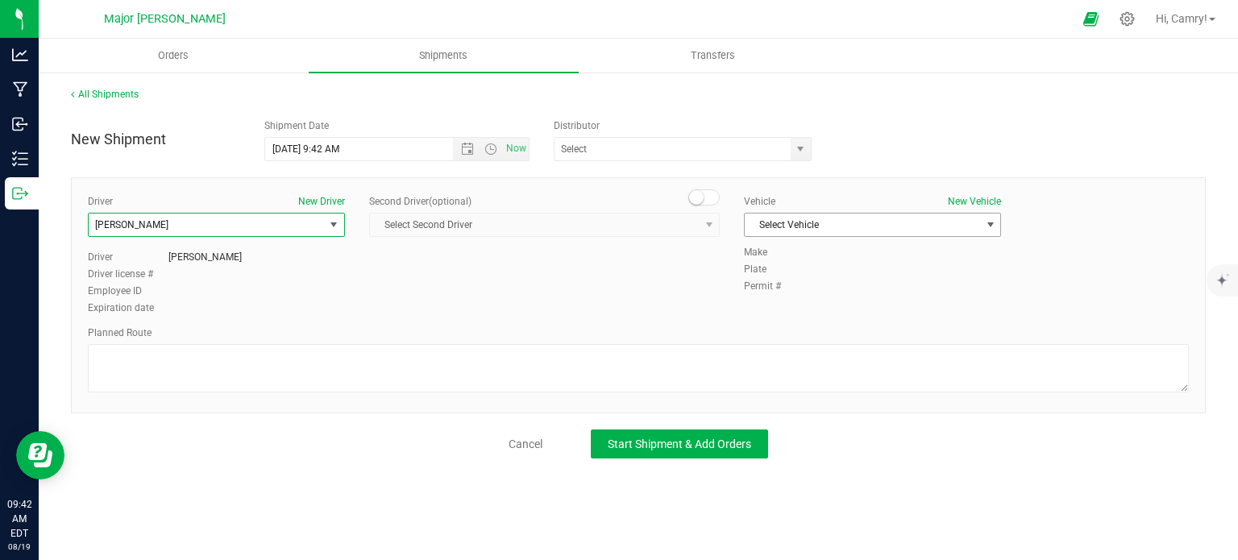
click at [823, 231] on span "Select Vehicle" at bounding box center [862, 225] width 235 height 23
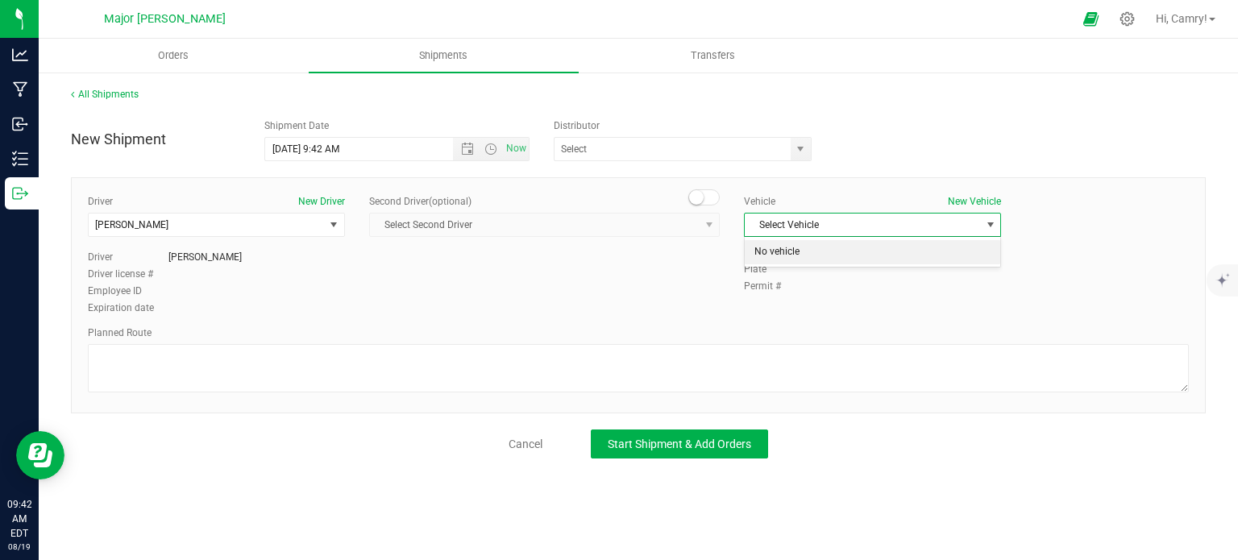
click at [826, 256] on li "No vehicle" at bounding box center [872, 252] width 255 height 24
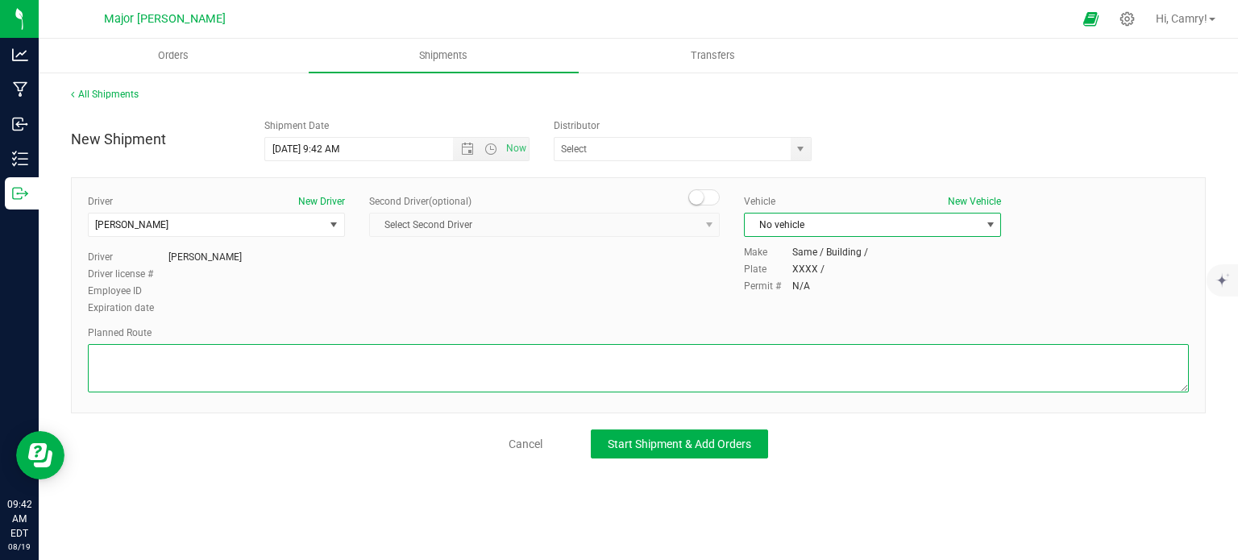
click at [402, 350] on textarea at bounding box center [638, 368] width 1101 height 48
type textarea "walking"
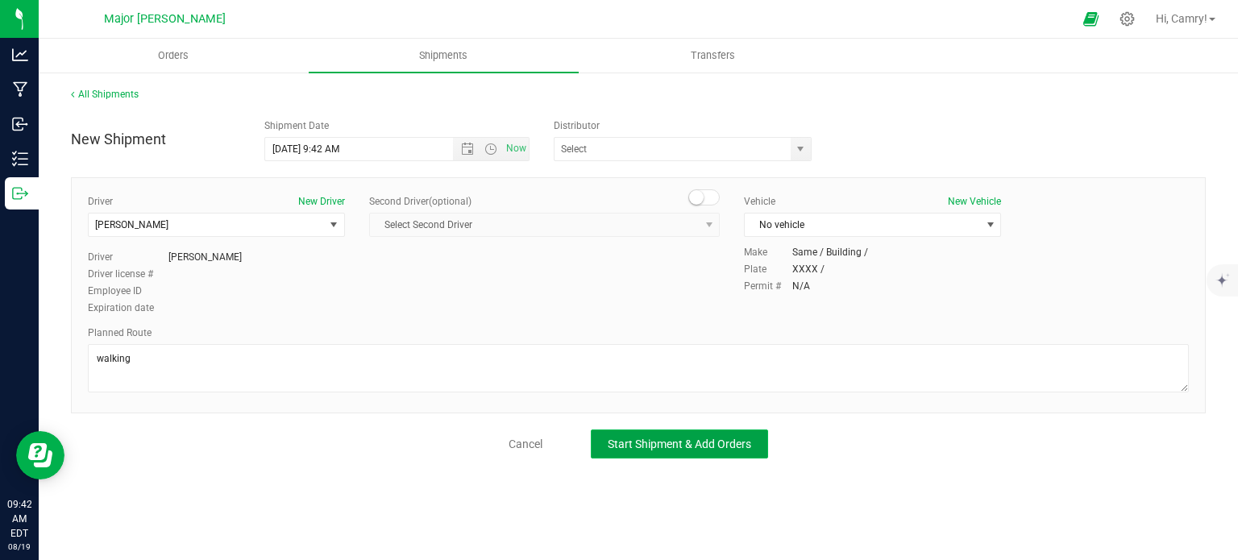
click at [662, 442] on span "Start Shipment & Add Orders" at bounding box center [679, 444] width 143 height 13
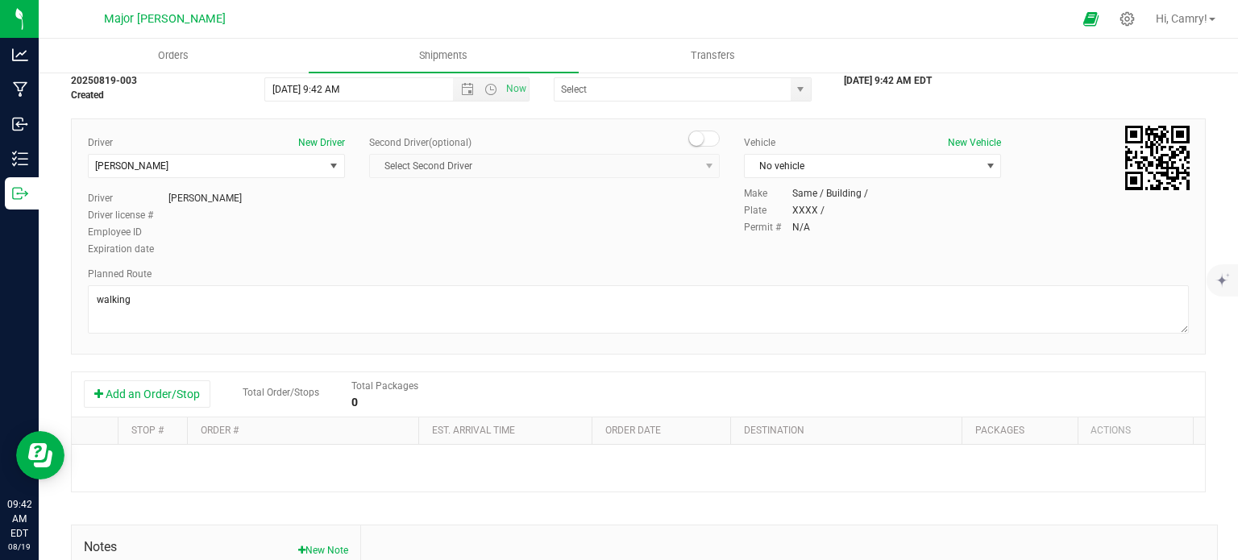
scroll to position [161, 0]
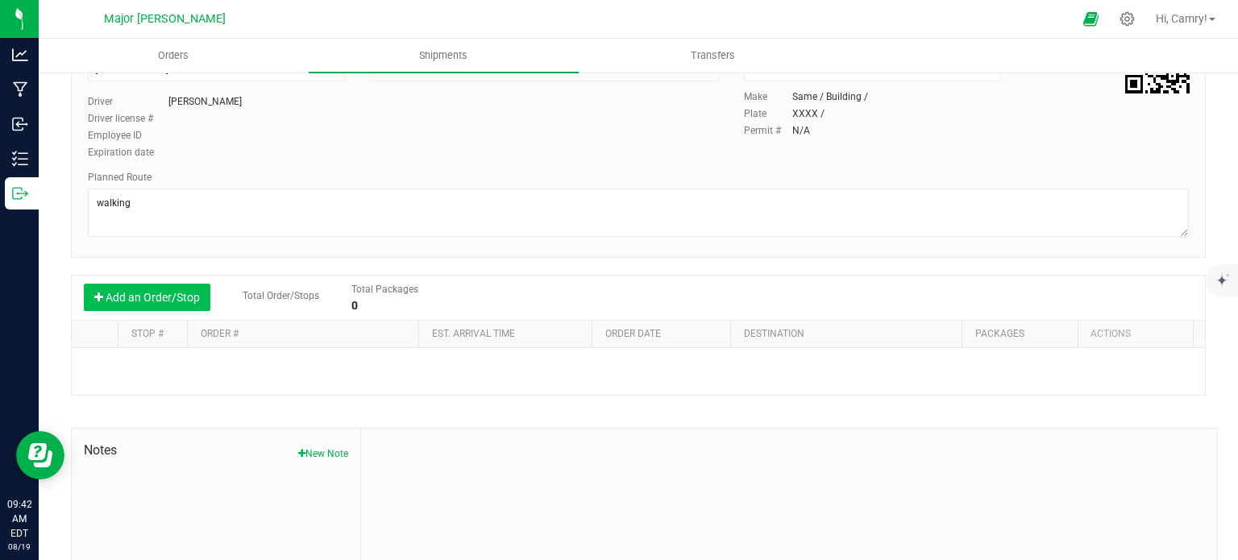
click at [152, 297] on button "Add an Order/Stop" at bounding box center [147, 297] width 127 height 27
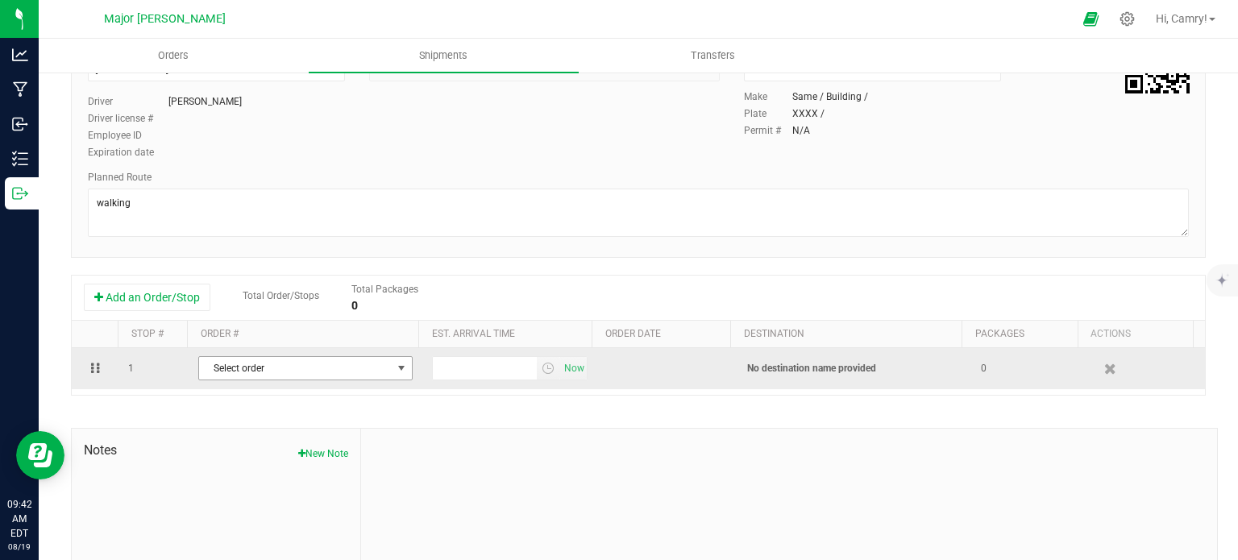
click at [312, 363] on span "Select order" at bounding box center [295, 368] width 193 height 23
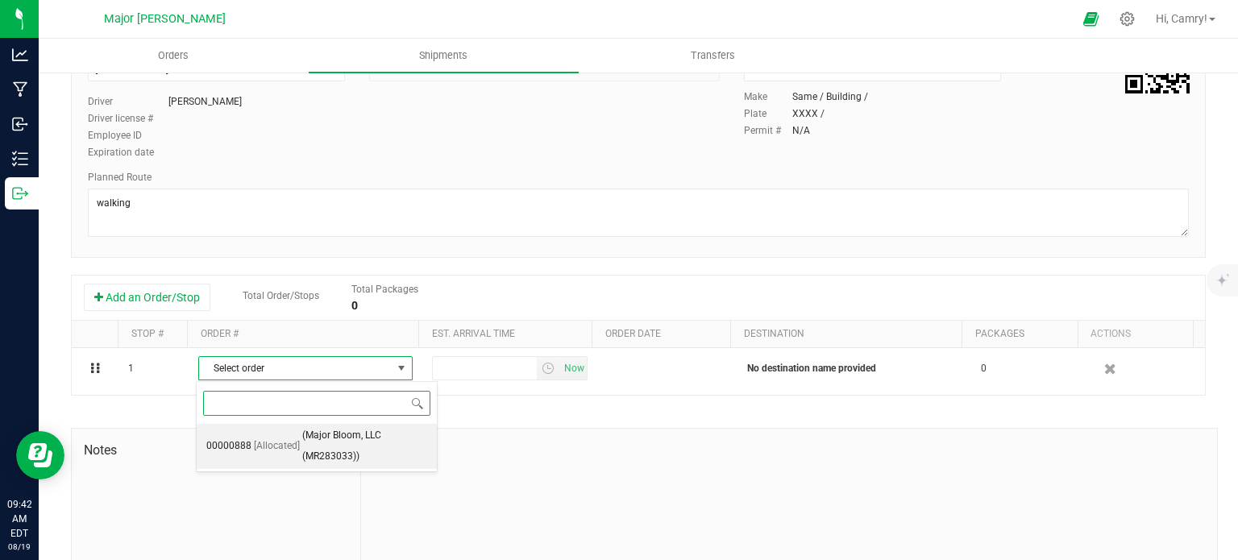
click at [322, 444] on span "(Major Bloom, LLC (MR283033))" at bounding box center [364, 446] width 125 height 41
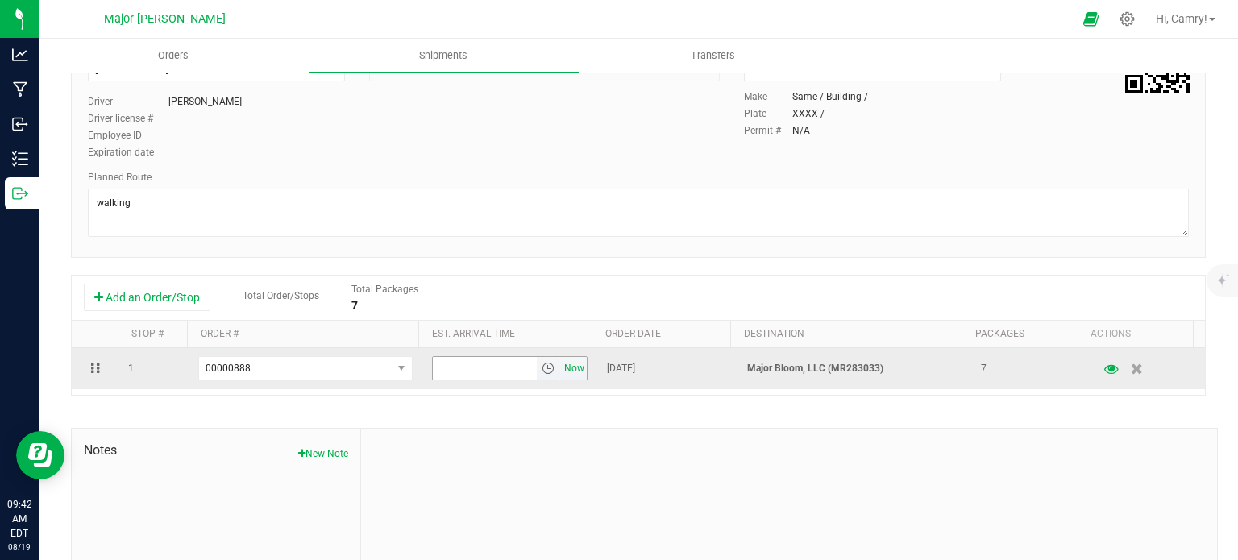
click at [567, 370] on span "Now" at bounding box center [574, 368] width 27 height 23
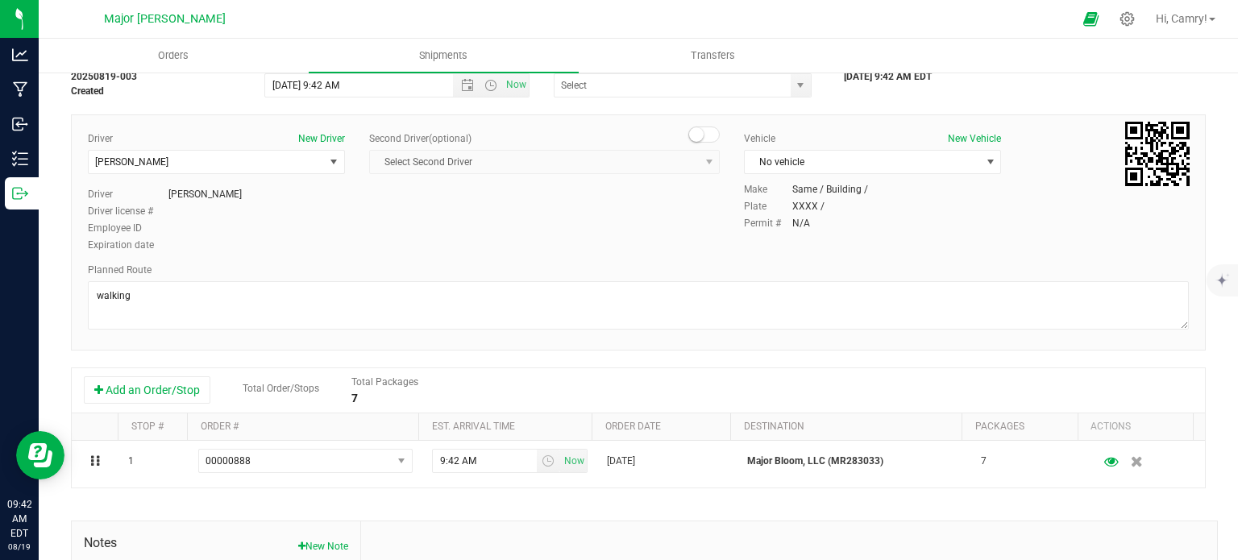
scroll to position [0, 0]
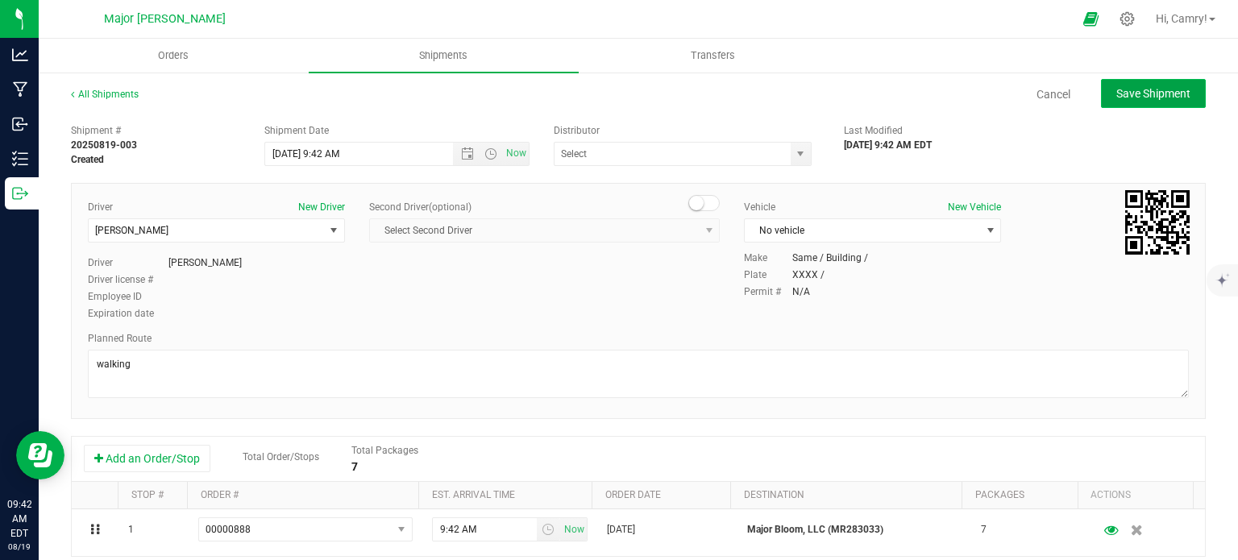
click at [1138, 96] on span "Save Shipment" at bounding box center [1153, 93] width 74 height 13
type input "[DATE] 1:42 PM"
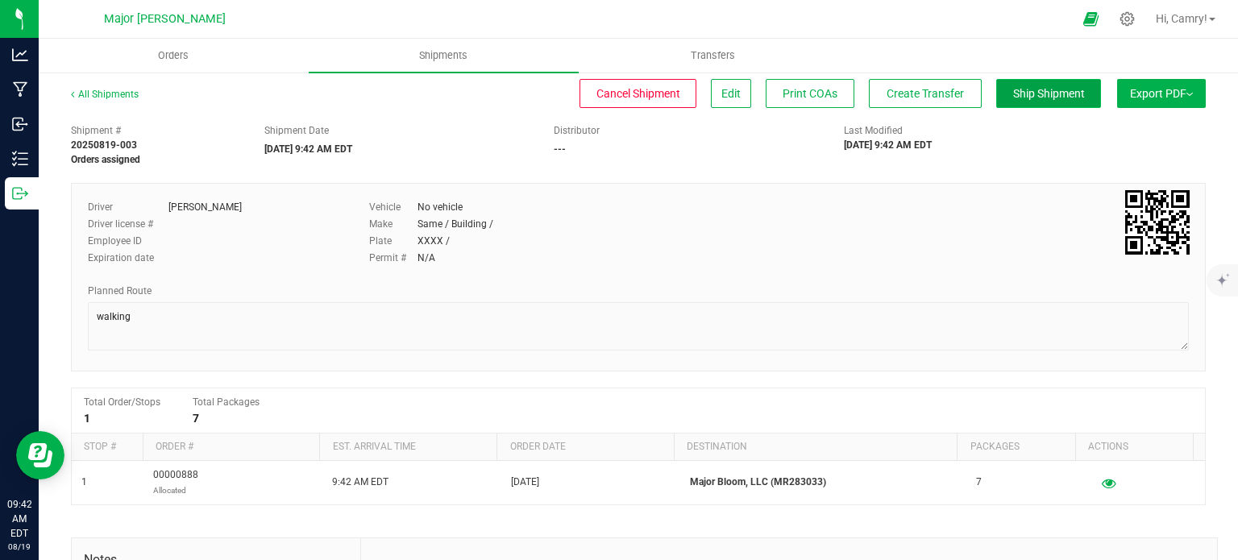
click at [1057, 91] on span "Ship Shipment" at bounding box center [1049, 93] width 72 height 13
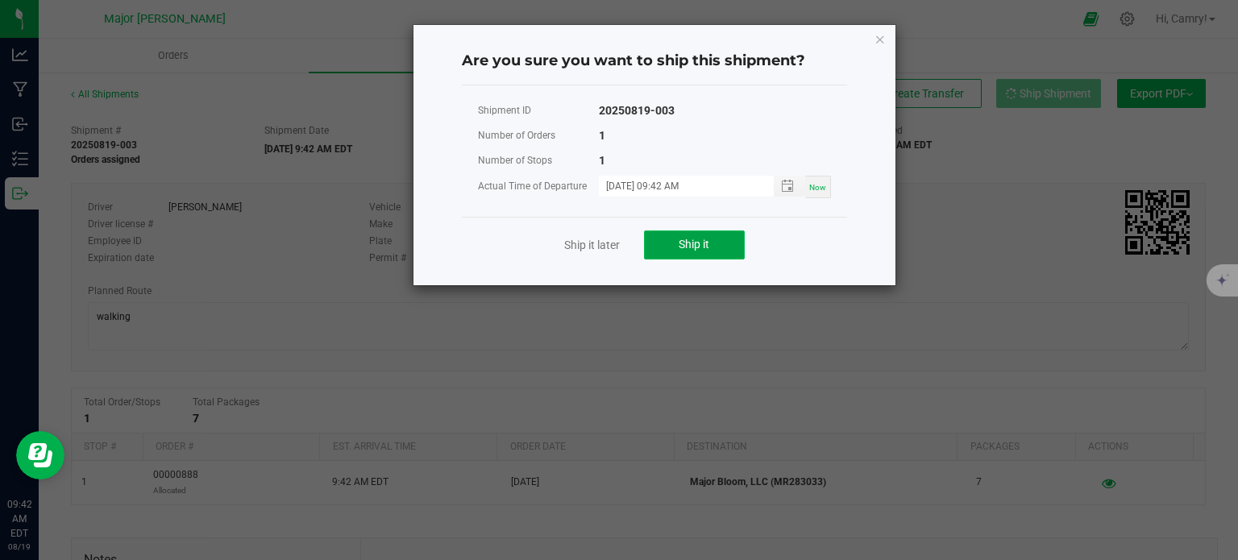
click at [700, 235] on button "Ship it" at bounding box center [694, 244] width 101 height 29
